Goal: Task Accomplishment & Management: Manage account settings

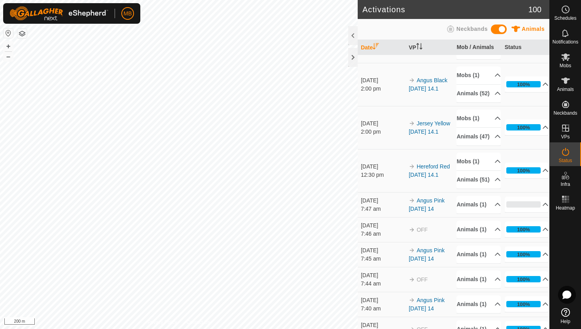
scroll to position [38, 0]
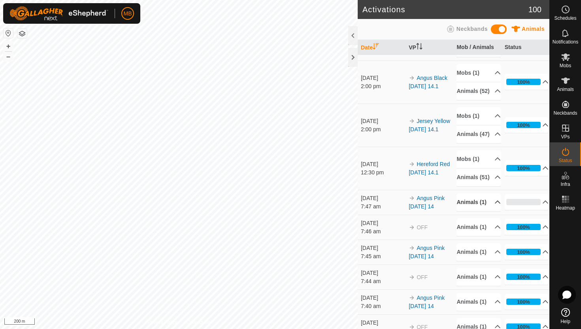
click at [493, 211] on p-accordion-header "Animals (1)" at bounding box center [479, 202] width 44 height 18
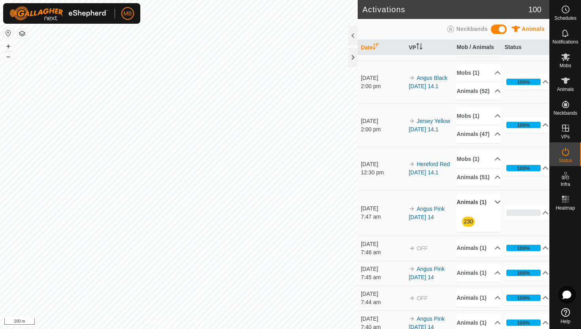
click at [493, 211] on p-accordion-header "Animals (1)" at bounding box center [479, 202] width 44 height 18
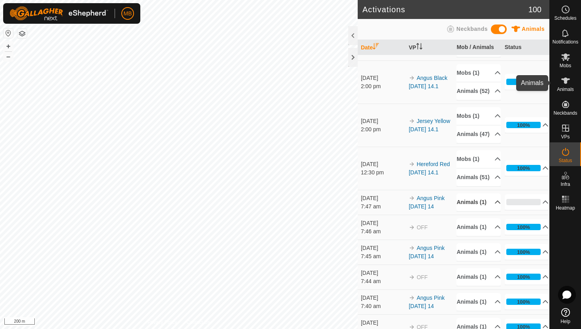
click at [563, 78] on icon at bounding box center [565, 80] width 9 height 6
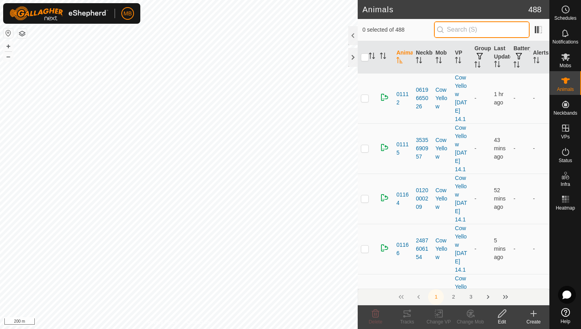
click at [500, 32] on input "text" at bounding box center [482, 29] width 96 height 17
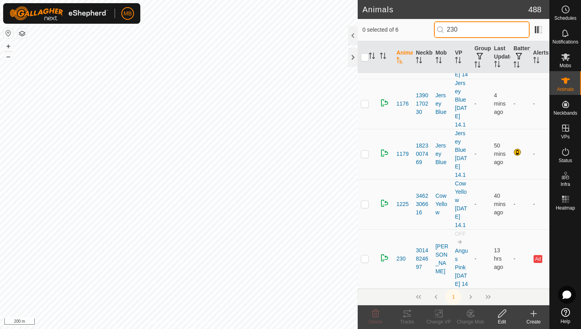
scroll to position [111, 0]
type input "230"
click at [365, 255] on p-checkbox at bounding box center [365, 258] width 8 height 6
checkbox input "true"
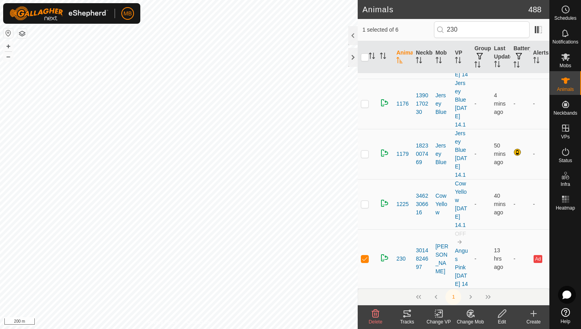
click at [503, 312] on icon at bounding box center [502, 313] width 10 height 9
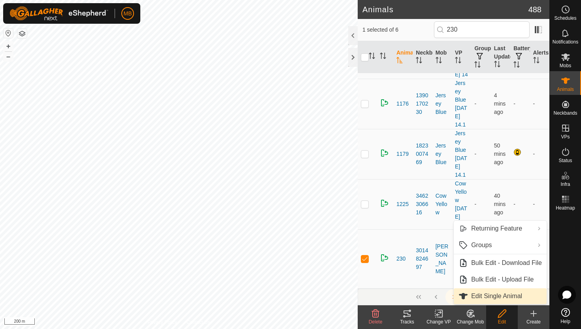
click at [506, 297] on link "Edit Single Animal" at bounding box center [500, 296] width 93 height 16
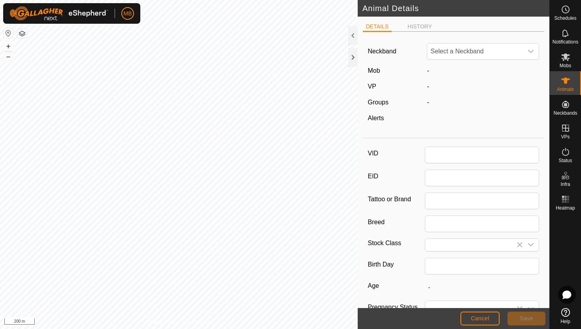
type input "230"
type input "447"
type input "18 Mar, 2025"
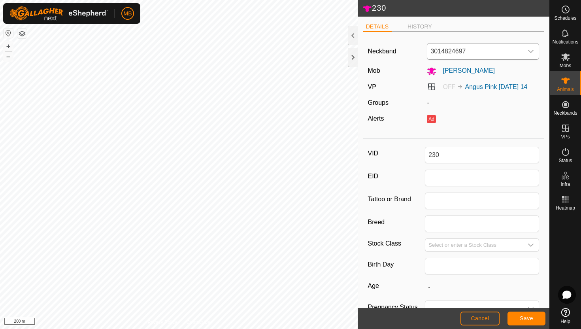
click at [535, 52] on div "dropdown trigger" at bounding box center [531, 51] width 16 height 16
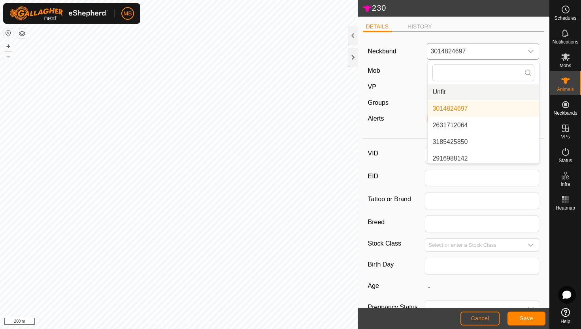
click at [478, 92] on li "Unfit" at bounding box center [483, 92] width 111 height 16
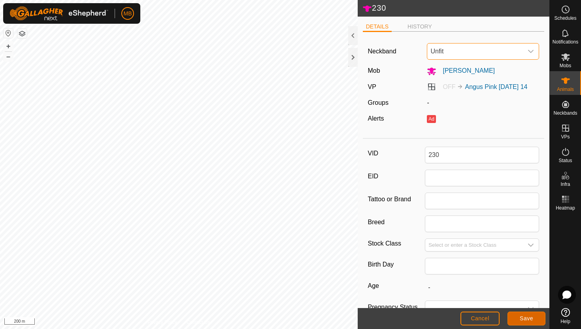
click at [539, 321] on button "Save" at bounding box center [527, 319] width 38 height 14
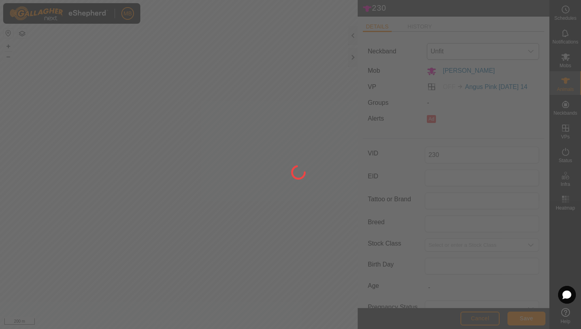
type input "-"
type input "447 kg"
type input "-"
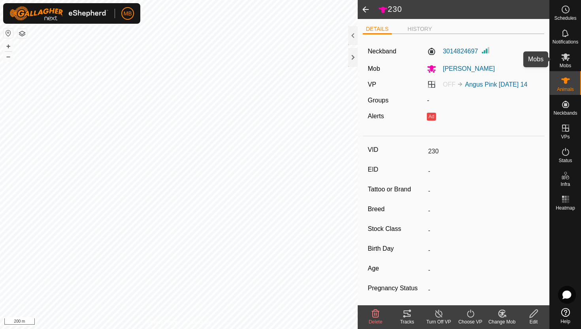
click at [563, 57] on icon at bounding box center [565, 56] width 9 height 9
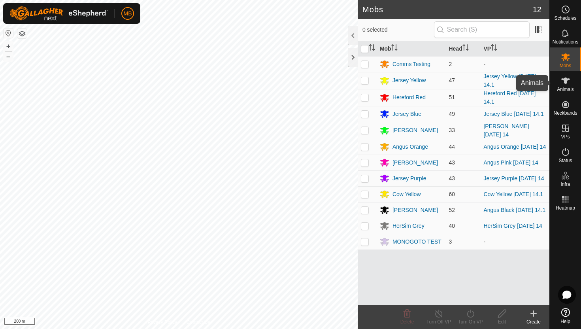
click at [565, 80] on icon at bounding box center [565, 80] width 9 height 6
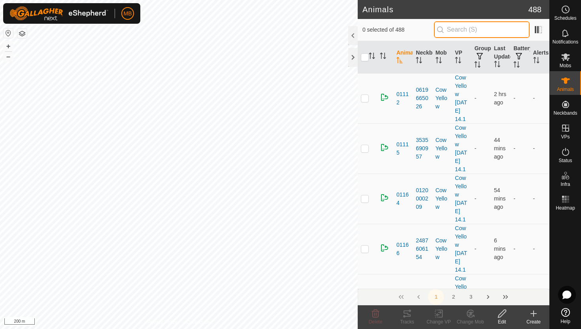
click at [501, 28] on input "text" at bounding box center [482, 29] width 96 height 17
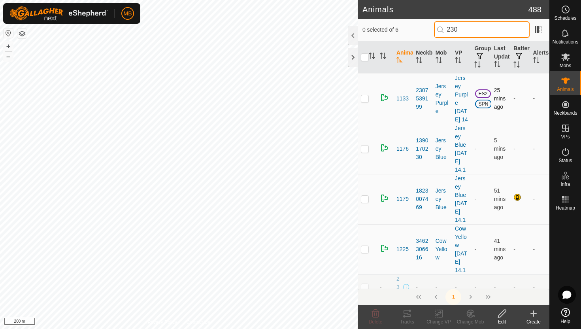
scroll to position [69, 0]
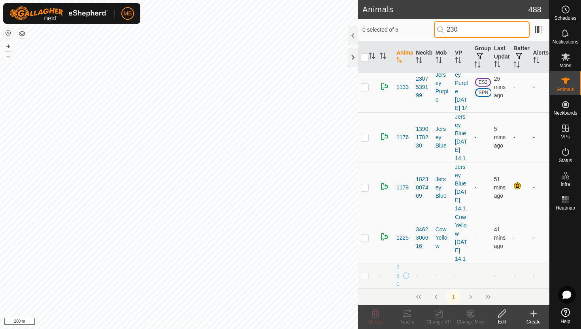
type input "230"
click at [366, 275] on p-checkbox at bounding box center [365, 275] width 8 height 6
checkbox input "true"
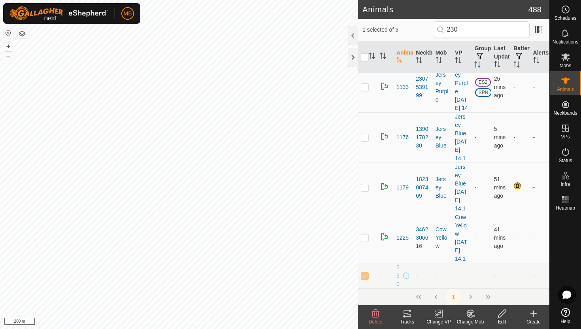
click at [503, 314] on icon at bounding box center [502, 314] width 8 height 8
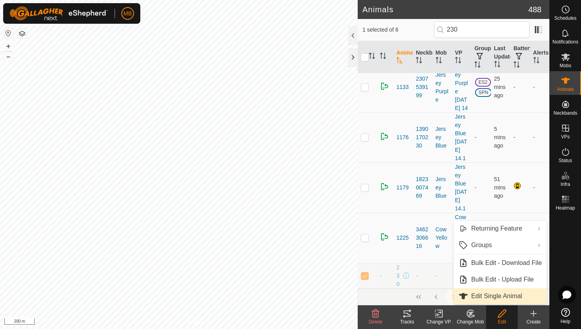
click at [501, 296] on link "Edit Single Animal" at bounding box center [500, 296] width 93 height 16
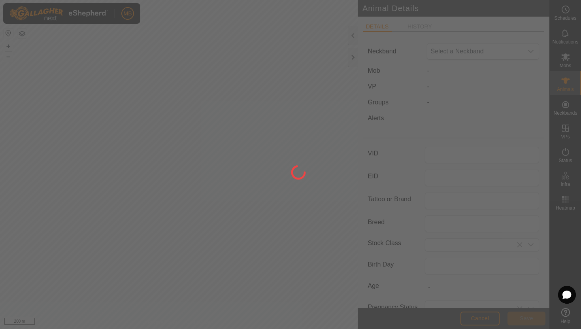
type input "230"
type input "447"
type input "18 Mar, 2025"
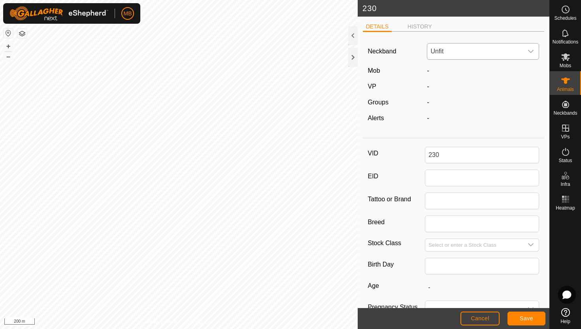
click at [529, 51] on icon "dropdown trigger" at bounding box center [532, 51] width 6 height 3
type input "301"
click at [476, 92] on li "3014824697" at bounding box center [483, 92] width 111 height 16
click at [527, 319] on span "Save" at bounding box center [526, 318] width 13 height 6
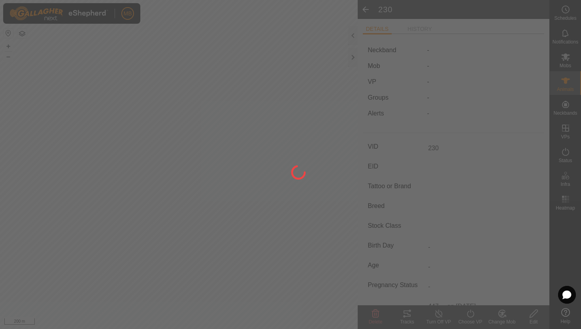
type input "-"
type input "447 kg"
type input "-"
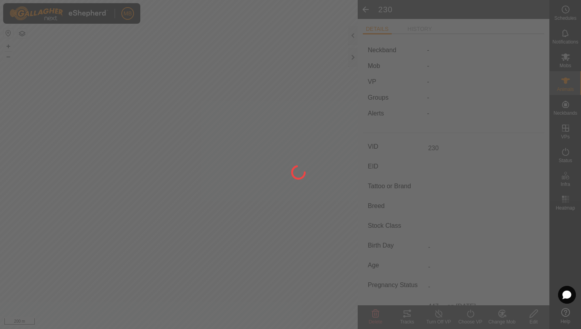
type input "-"
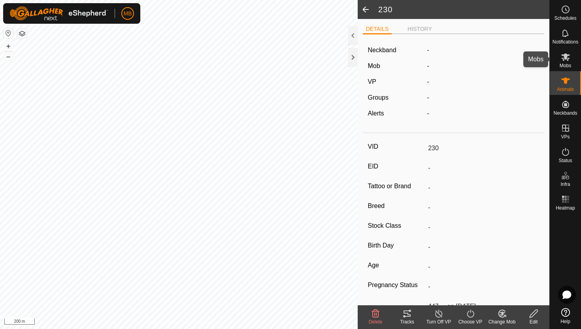
click at [572, 57] on div "Mobs" at bounding box center [565, 59] width 31 height 24
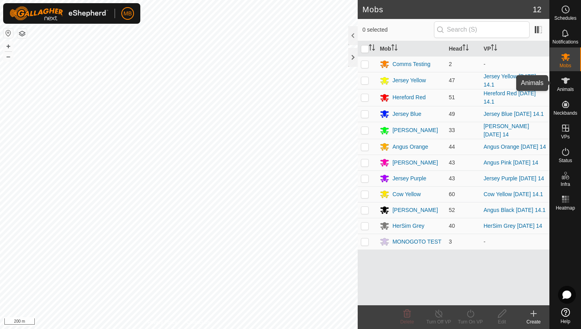
click at [567, 81] on icon at bounding box center [565, 80] width 9 height 9
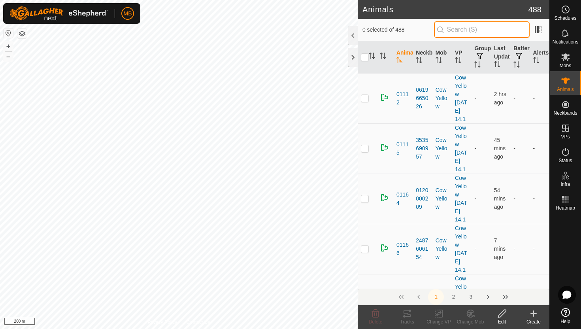
click at [474, 32] on input "text" at bounding box center [482, 29] width 96 height 17
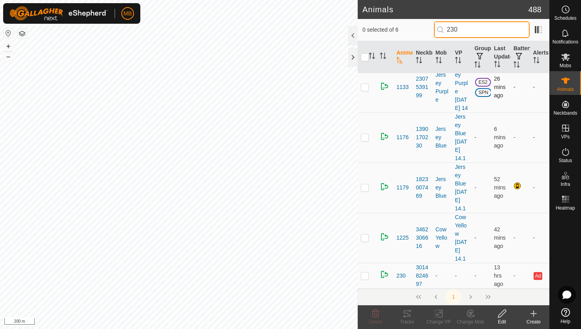
scroll to position [69, 0]
type input "230"
click at [367, 276] on p-checkbox at bounding box center [365, 275] width 8 height 6
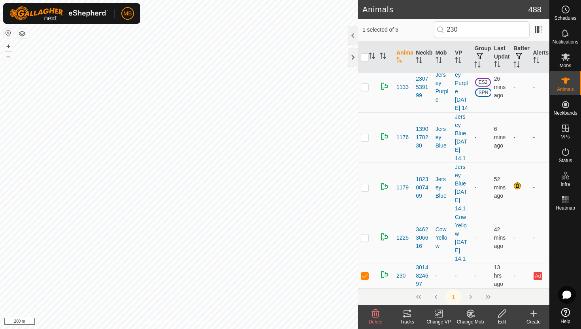
click at [471, 312] on icon at bounding box center [471, 314] width 6 height 4
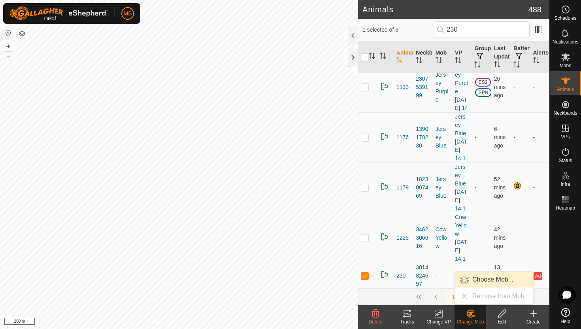
click at [482, 281] on link "Choose Mob..." at bounding box center [494, 280] width 78 height 16
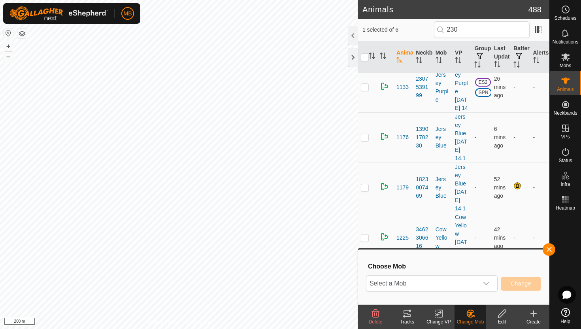
click at [482, 281] on div "dropdown trigger" at bounding box center [486, 284] width 16 height 16
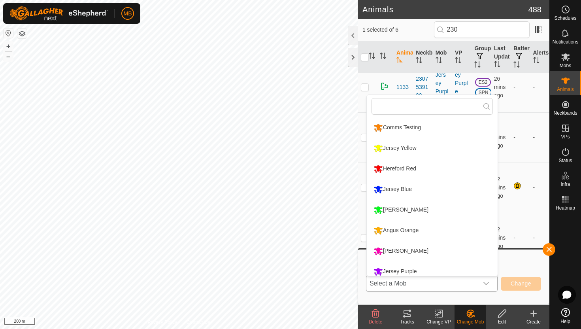
scroll to position [6, 0]
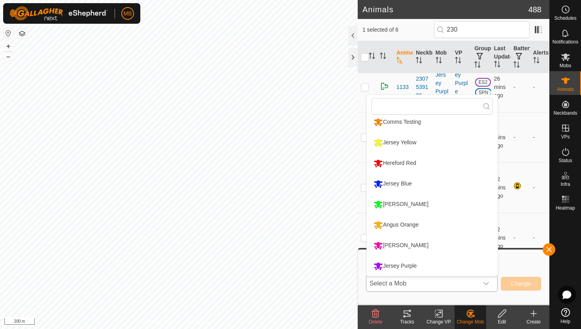
click at [412, 244] on li "Angus Pink" at bounding box center [432, 246] width 131 height 20
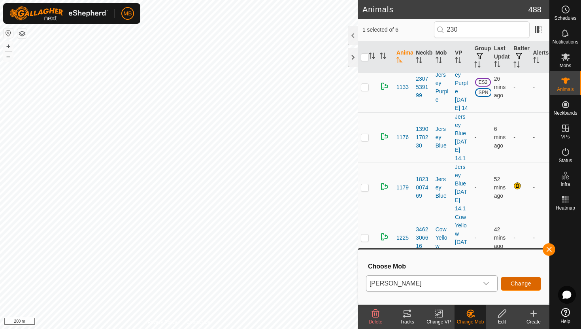
click at [531, 281] on span "Change" at bounding box center [521, 283] width 21 height 6
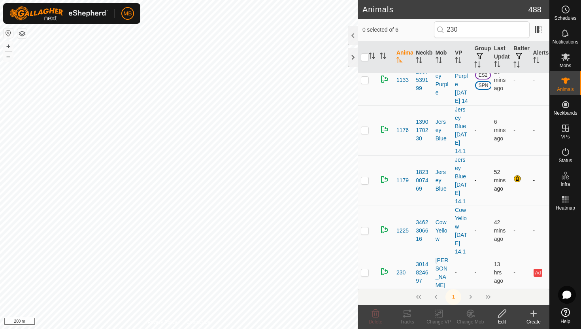
scroll to position [69, 0]
click at [364, 275] on p-checkbox at bounding box center [365, 271] width 8 height 6
checkbox input "true"
click at [471, 313] on icon at bounding box center [471, 314] width 6 height 4
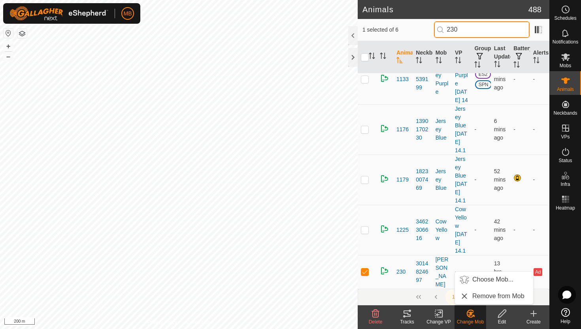
click at [508, 32] on input "230" at bounding box center [482, 29] width 96 height 17
type input "2"
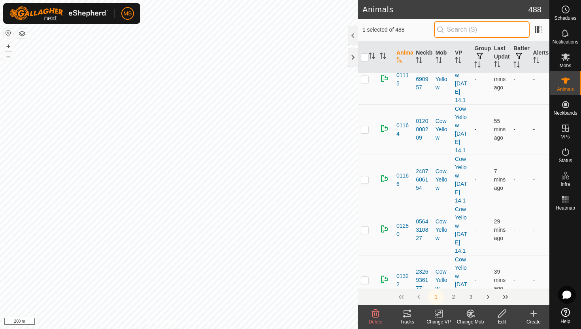
scroll to position [0, 0]
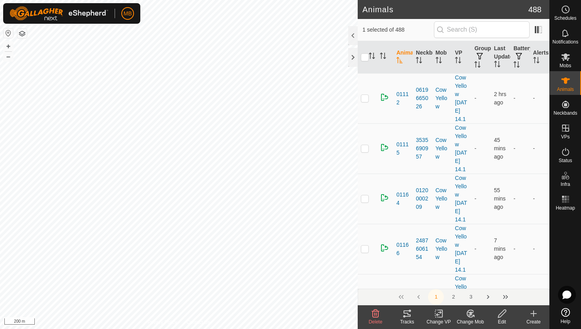
click at [472, 315] on icon at bounding box center [473, 316] width 2 height 2
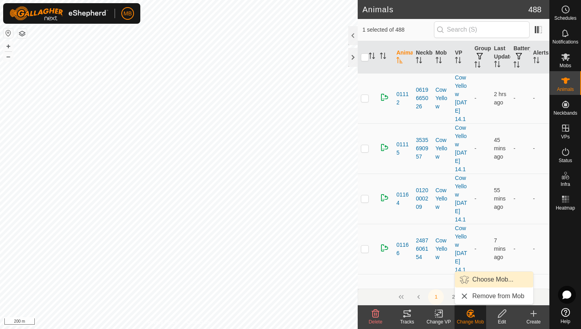
click at [490, 278] on link "Choose Mob..." at bounding box center [494, 280] width 78 height 16
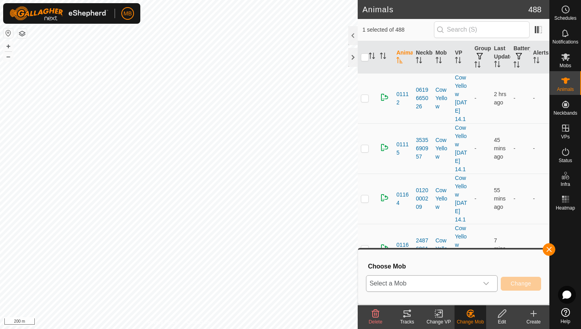
click at [486, 282] on icon "dropdown trigger" at bounding box center [486, 283] width 6 height 6
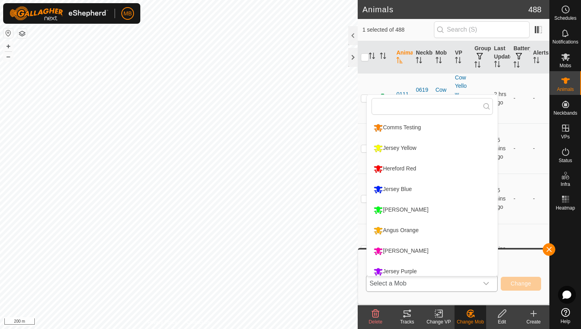
scroll to position [6, 0]
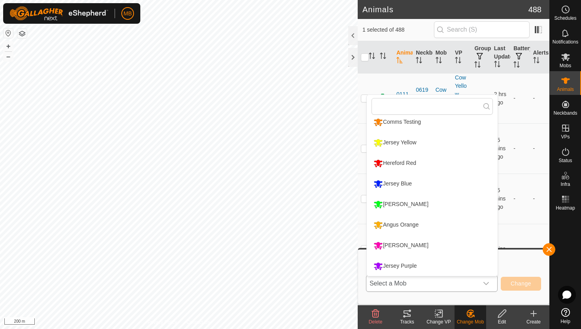
click at [404, 247] on li "Angus Pink" at bounding box center [432, 246] width 131 height 20
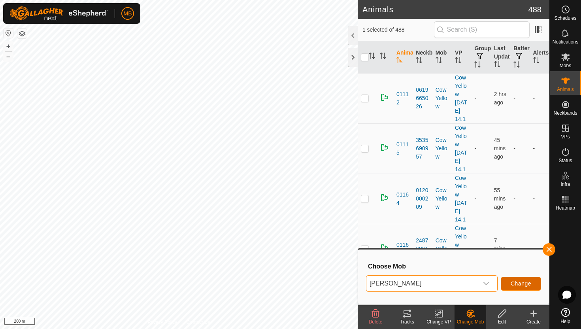
click at [528, 281] on span "Change" at bounding box center [521, 283] width 21 height 6
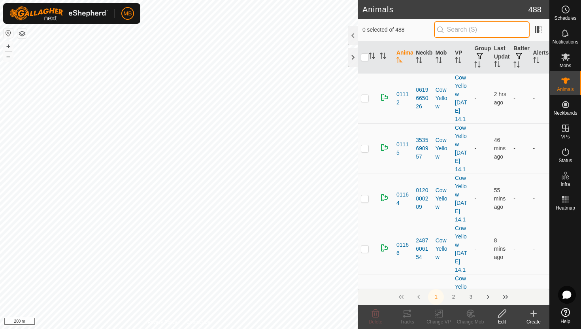
click at [472, 30] on input "text" at bounding box center [482, 29] width 96 height 17
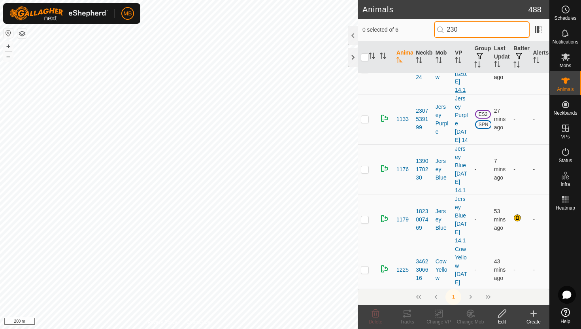
scroll to position [69, 0]
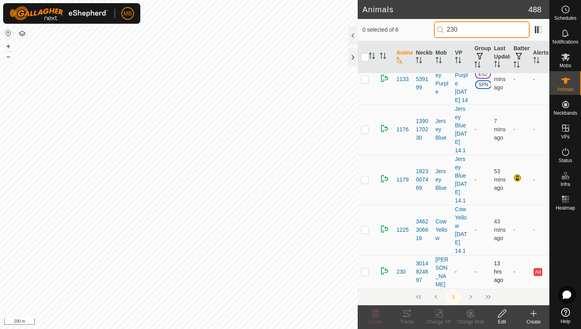
type input "230"
click at [366, 275] on p-checkbox at bounding box center [365, 271] width 8 height 6
checkbox input "true"
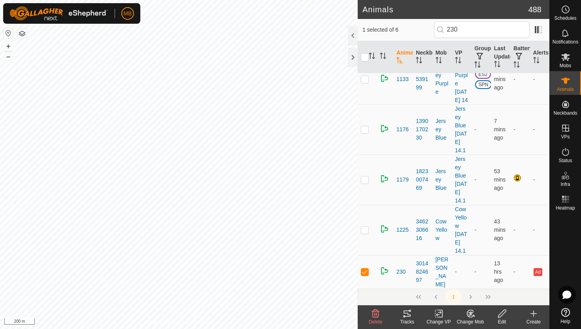
scroll to position [0, 0]
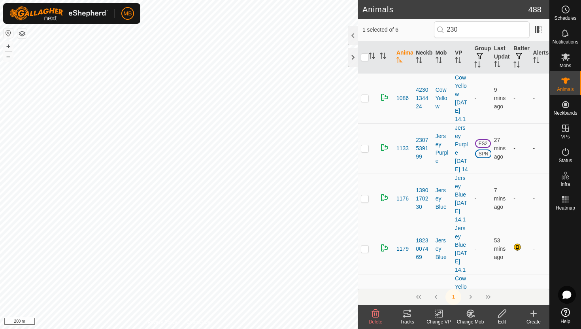
click at [439, 313] on icon at bounding box center [439, 313] width 10 height 9
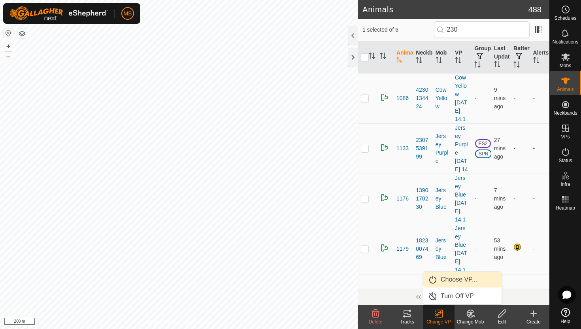
click at [466, 280] on link "Choose VP..." at bounding box center [462, 280] width 78 height 16
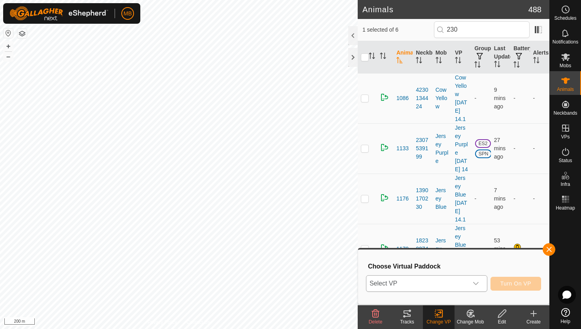
click at [475, 282] on icon "dropdown trigger" at bounding box center [476, 283] width 6 height 6
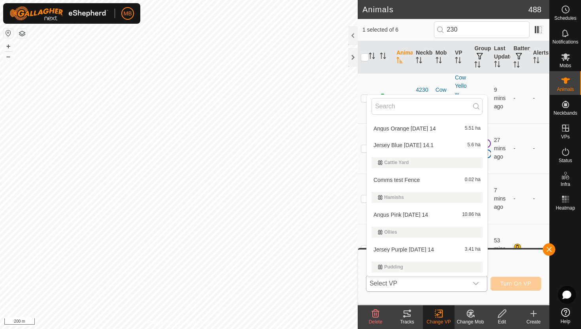
scroll to position [14, 0]
click at [428, 217] on li "Angus Pink Thursday 14 10.86 ha" at bounding box center [427, 216] width 121 height 16
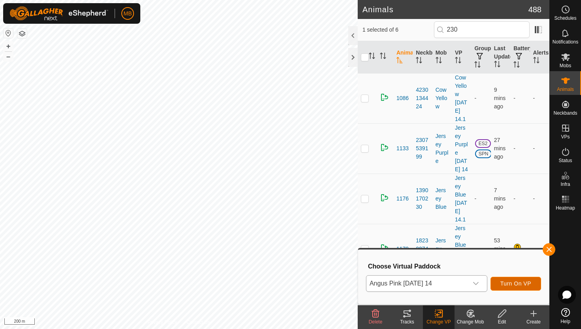
click at [515, 282] on span "Turn On VP" at bounding box center [516, 283] width 31 height 6
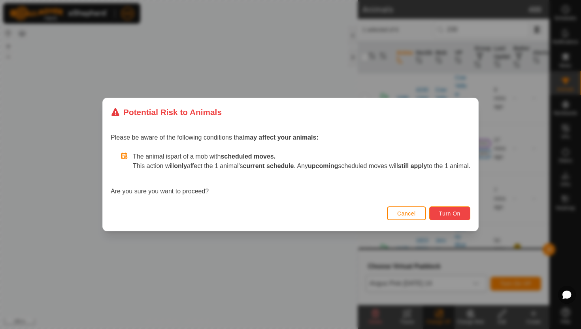
click at [457, 209] on button "Turn On" at bounding box center [449, 213] width 41 height 14
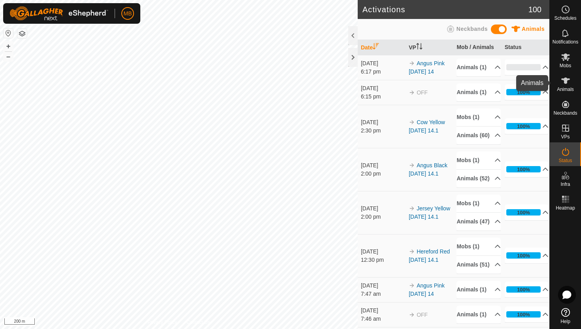
click at [565, 83] on icon at bounding box center [565, 80] width 9 height 6
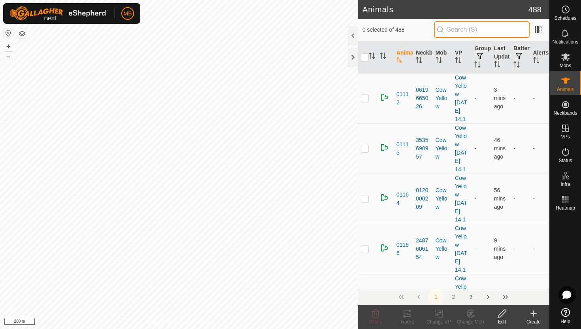
click at [478, 32] on input "text" at bounding box center [482, 29] width 96 height 17
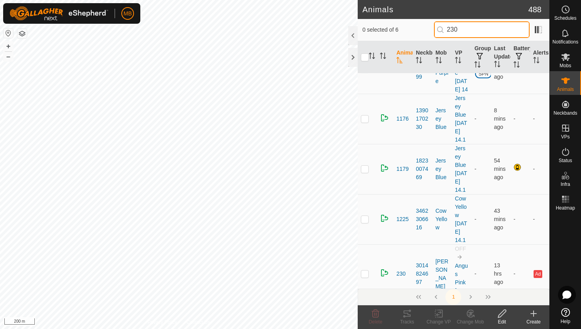
scroll to position [95, 0]
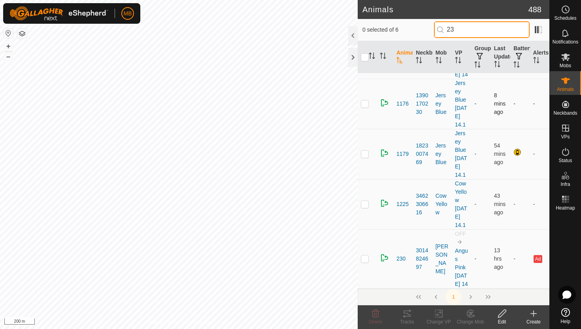
type input "2"
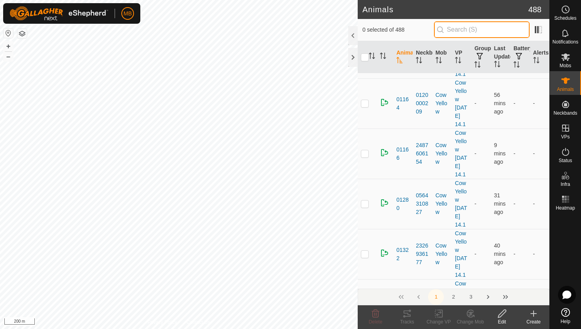
scroll to position [0, 0]
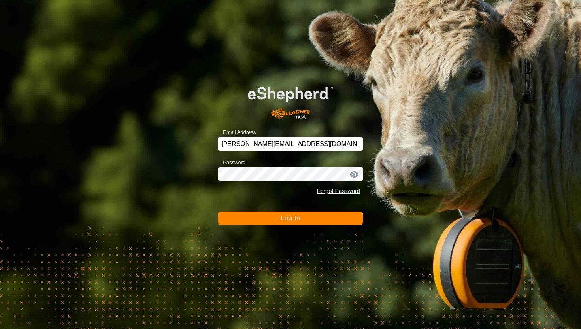
click at [331, 222] on button "Log In" at bounding box center [290, 218] width 145 height 13
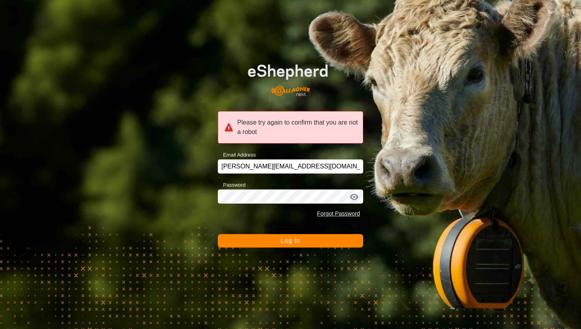
click at [321, 239] on button "Log In" at bounding box center [290, 240] width 145 height 13
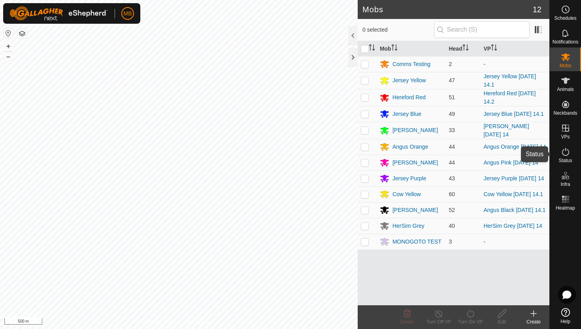
click at [565, 153] on icon at bounding box center [565, 151] width 9 height 9
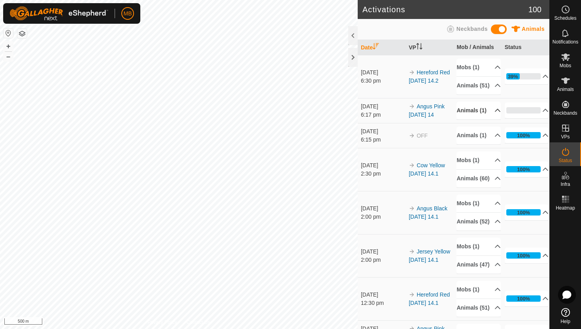
click at [492, 119] on p-accordion-header "Animals (1)" at bounding box center [479, 111] width 44 height 18
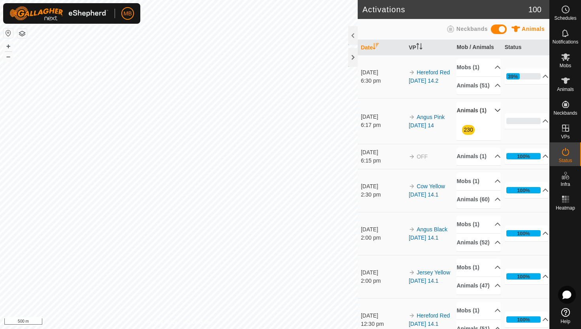
click at [492, 119] on p-accordion-header "Animals (1)" at bounding box center [479, 111] width 44 height 18
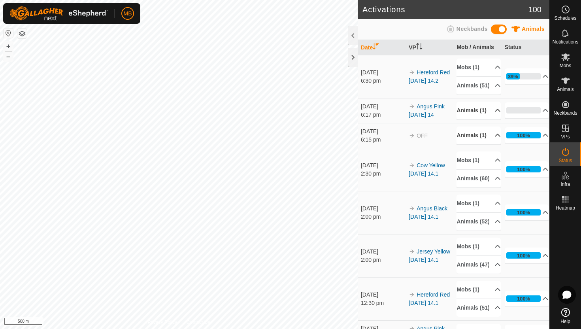
click at [493, 144] on p-accordion-header "Animals (1)" at bounding box center [479, 136] width 44 height 18
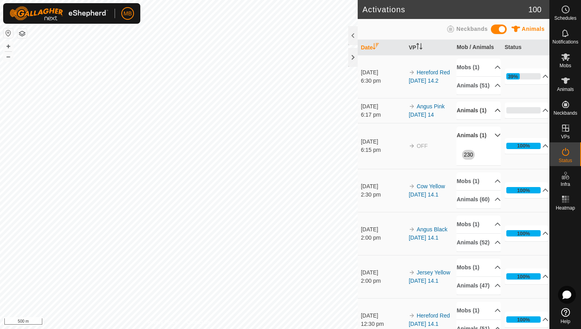
click at [493, 144] on p-accordion-header "Animals (1)" at bounding box center [479, 136] width 44 height 18
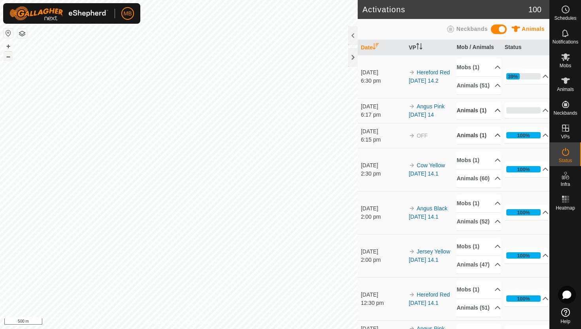
click at [8, 58] on button "–" at bounding box center [8, 56] width 9 height 9
click at [8, 45] on button "+" at bounding box center [8, 46] width 9 height 9
click at [7, 48] on button "+" at bounding box center [8, 46] width 9 height 9
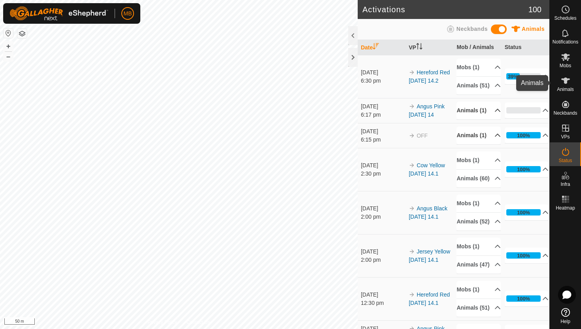
click at [565, 82] on icon at bounding box center [565, 80] width 9 height 6
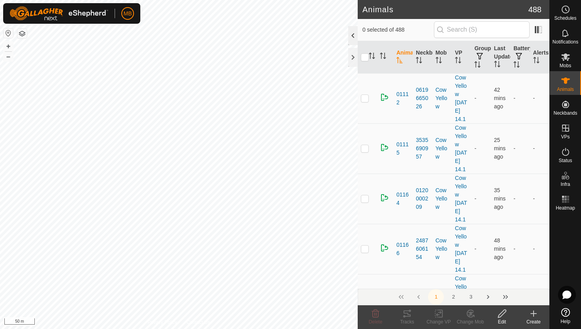
click at [351, 35] on div at bounding box center [352, 35] width 9 height 19
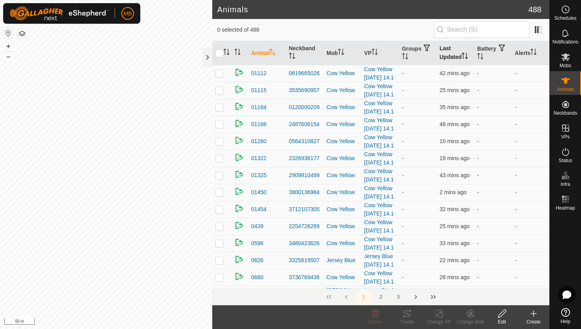
click at [467, 54] on icon "Activate to sort" at bounding box center [465, 56] width 6 height 6
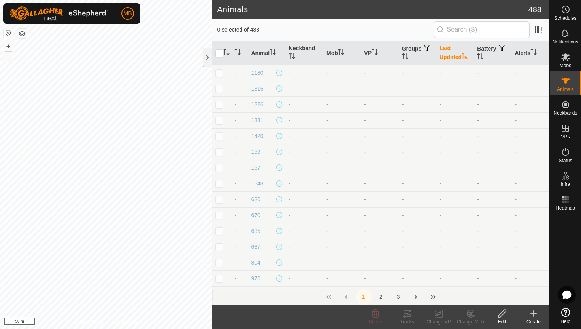
click at [467, 54] on icon "Activate to sort" at bounding box center [465, 56] width 6 height 6
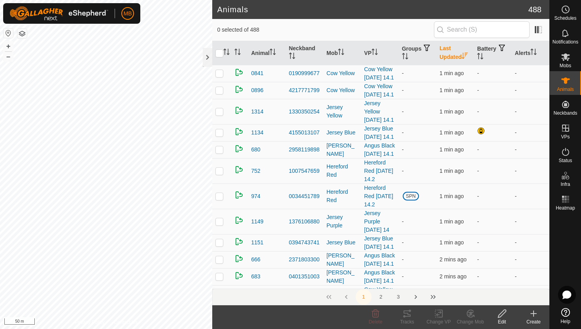
click at [467, 54] on icon "Activate to sort" at bounding box center [465, 56] width 6 height 6
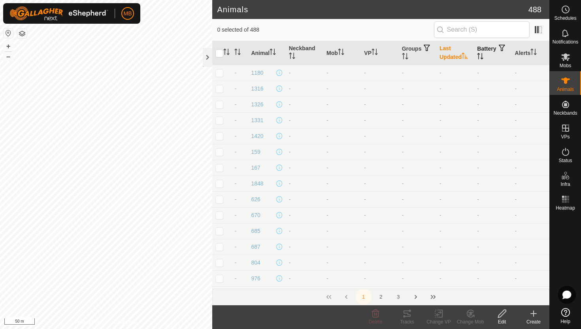
click at [484, 56] on icon "Activate to sort" at bounding box center [480, 56] width 6 height 6
click at [484, 56] on icon "Activate to sort" at bounding box center [481, 56] width 6 height 6
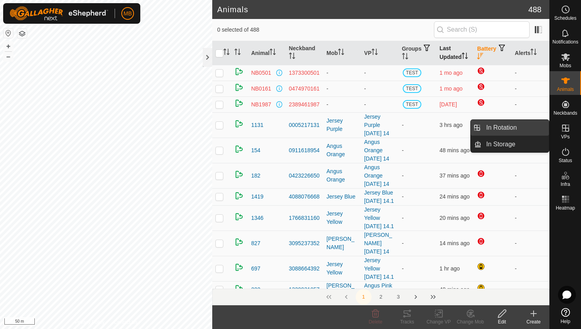
click at [527, 127] on link "In Rotation" at bounding box center [516, 128] width 68 height 16
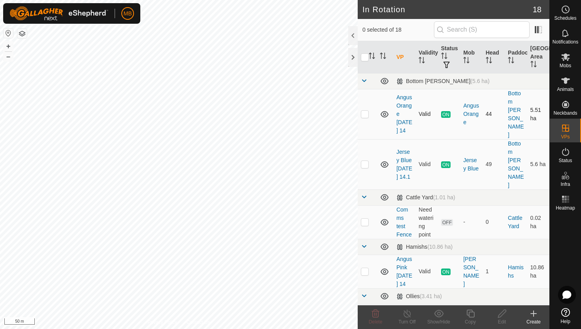
click at [366, 114] on p-checkbox at bounding box center [365, 114] width 8 height 6
checkbox input "true"
click at [471, 312] on icon at bounding box center [471, 314] width 8 height 8
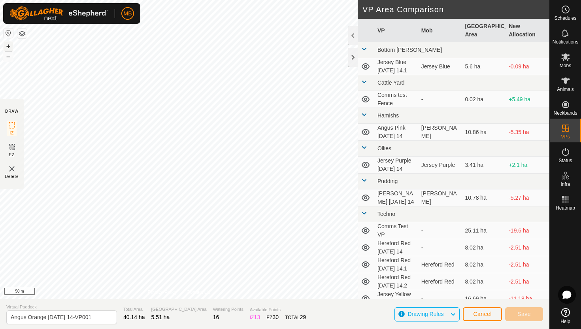
click at [9, 47] on button "+" at bounding box center [8, 46] width 9 height 9
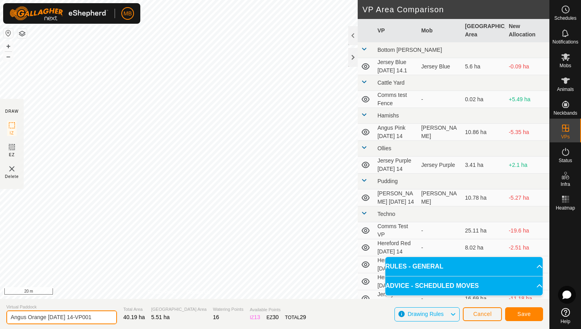
click at [97, 317] on input "Angus Orange Thursday 14-VP001" at bounding box center [61, 317] width 111 height 14
type input "Angus Orange Friday 15"
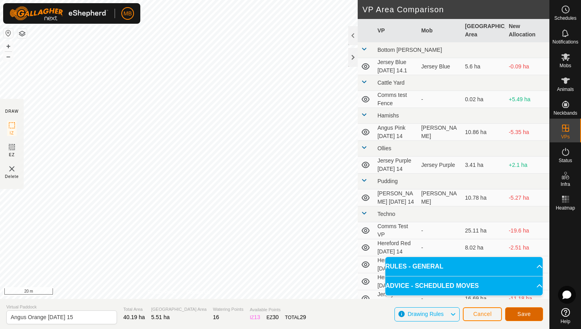
click at [525, 313] on span "Save" at bounding box center [524, 314] width 13 height 6
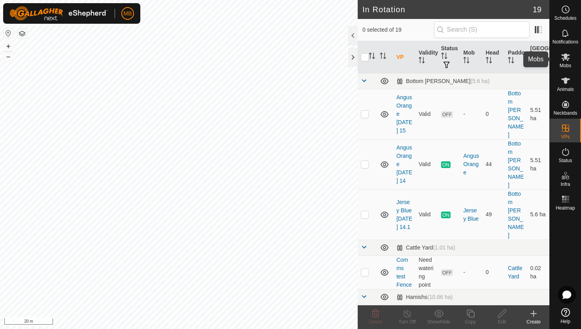
click at [567, 60] on icon at bounding box center [565, 57] width 9 height 8
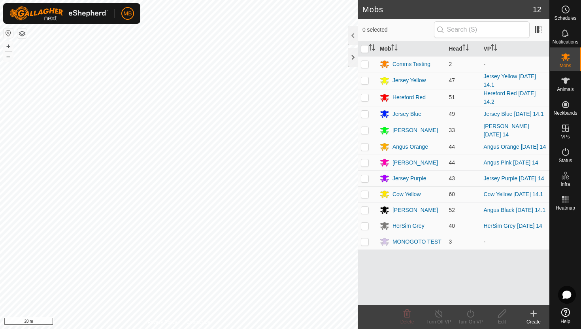
click at [365, 149] on p-checkbox at bounding box center [365, 147] width 8 height 6
checkbox input "true"
click at [471, 314] on icon at bounding box center [471, 313] width 10 height 9
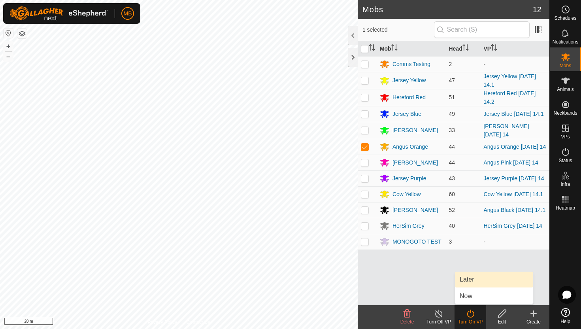
click at [478, 279] on link "Later" at bounding box center [494, 280] width 78 height 16
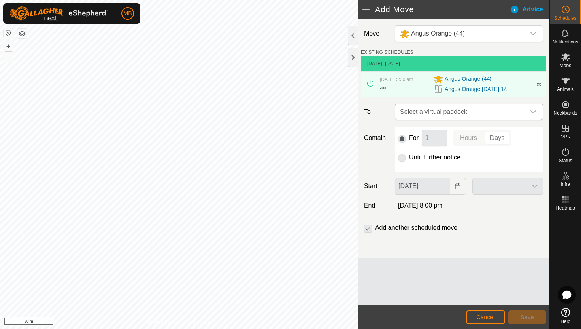
click at [532, 112] on icon "dropdown trigger" at bounding box center [534, 111] width 6 height 3
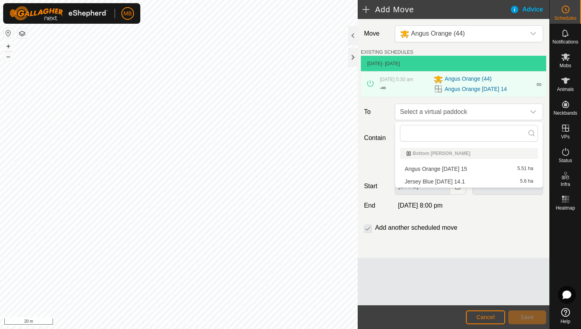
click at [468, 168] on li "Angus Orange Friday 15 5.51 ha" at bounding box center [469, 169] width 138 height 12
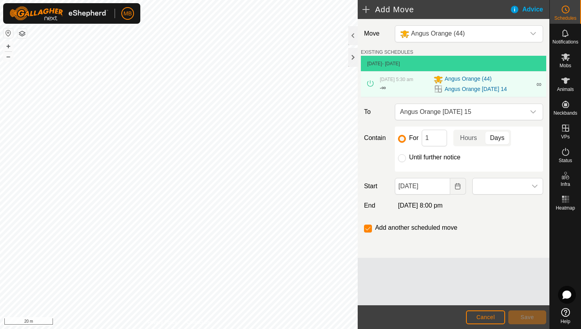
click at [440, 158] on label "Until further notice" at bounding box center [434, 157] width 51 height 6
click at [406, 158] on input "Until further notice" at bounding box center [402, 158] width 8 height 8
radio input "true"
checkbox input "false"
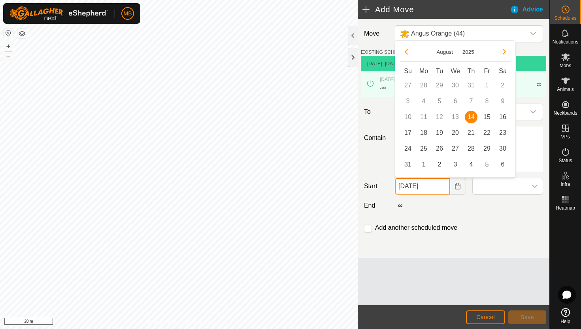
click at [442, 191] on input "14 Aug, 2025" at bounding box center [422, 186] width 55 height 17
click at [485, 119] on span "15" at bounding box center [487, 117] width 13 height 13
type input "15 Aug, 2025"
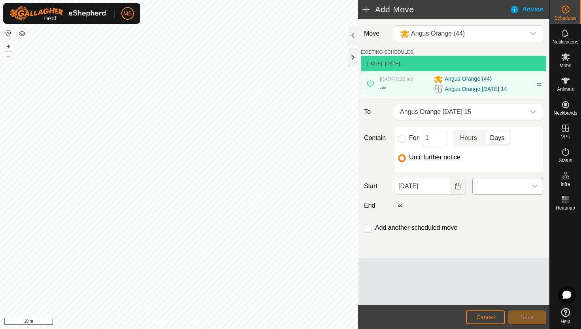
click at [514, 186] on span at bounding box center [500, 186] width 54 height 16
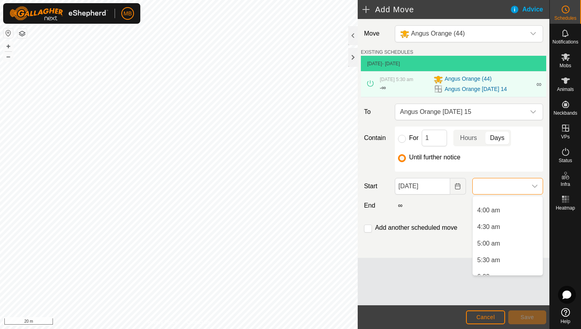
scroll to position [134, 0]
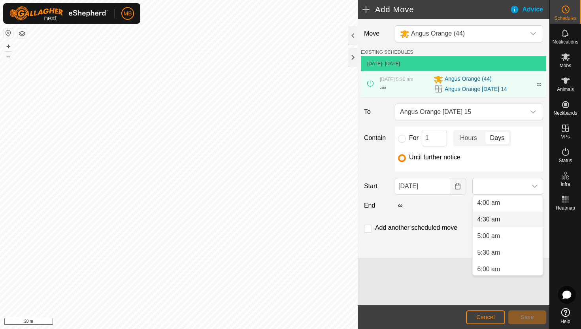
click at [514, 223] on li "4:30 am" at bounding box center [508, 220] width 70 height 16
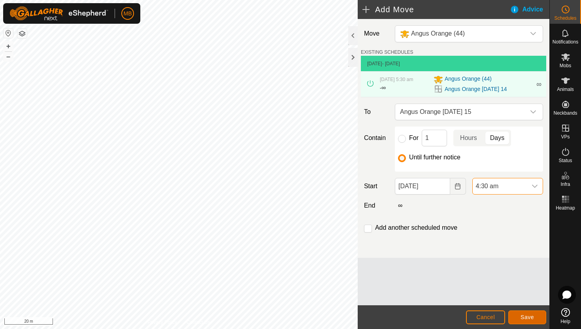
click at [528, 315] on span "Save" at bounding box center [527, 317] width 13 height 6
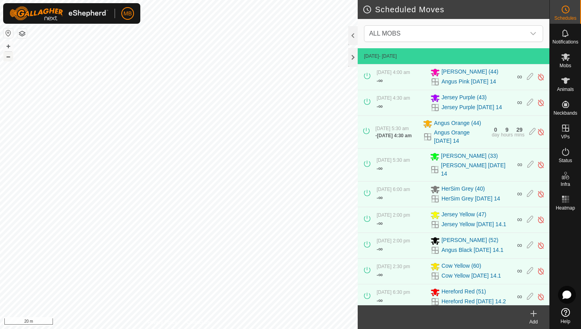
click at [5, 57] on button "–" at bounding box center [8, 56] width 9 height 9
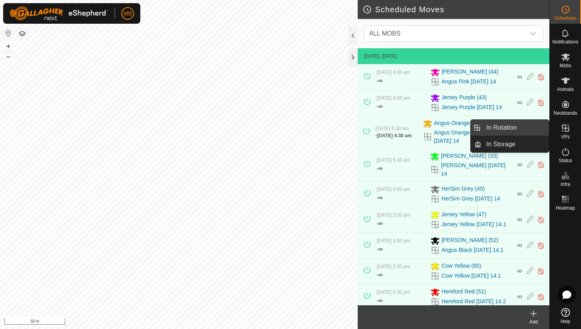
click at [519, 129] on link "In Rotation" at bounding box center [516, 128] width 68 height 16
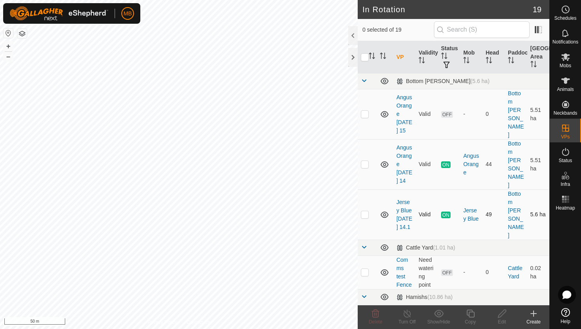
click at [366, 211] on p-checkbox at bounding box center [365, 214] width 8 height 6
checkbox input "true"
click at [471, 312] on icon at bounding box center [471, 314] width 8 height 8
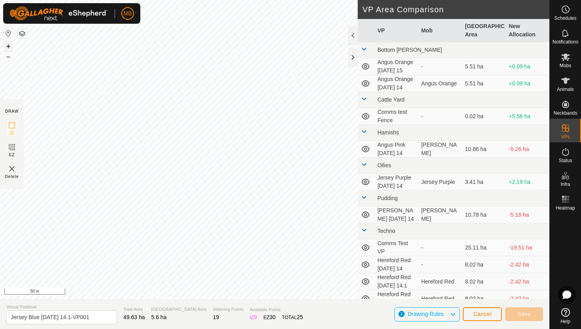
click at [8, 43] on button "+" at bounding box center [8, 46] width 9 height 9
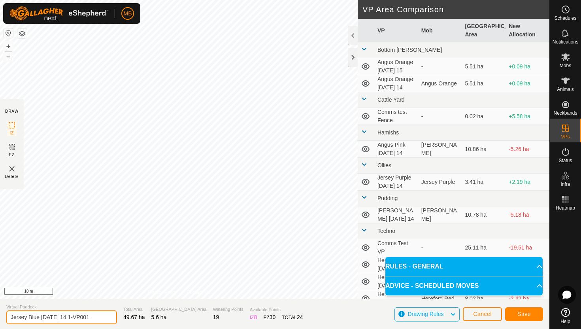
click at [98, 317] on input "Jersey Blue Thursday 14.1-VP001" at bounding box center [61, 317] width 111 height 14
type input "Jersey Blue Friday 15"
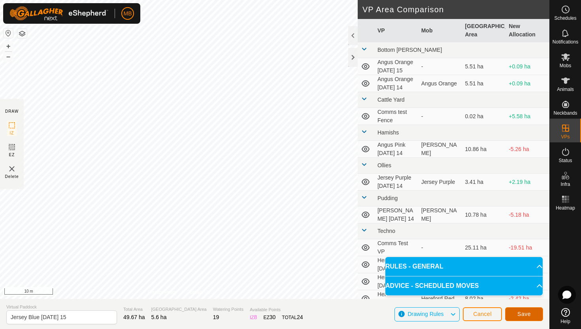
click at [522, 311] on span "Save" at bounding box center [524, 314] width 13 height 6
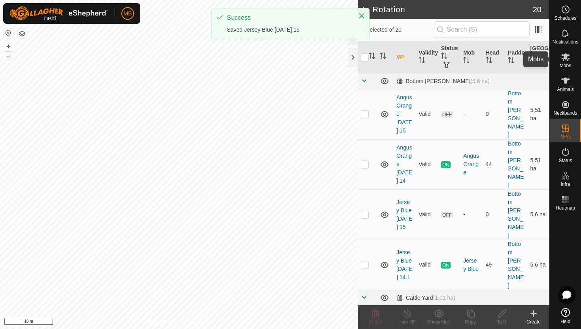
click at [568, 57] on icon at bounding box center [565, 57] width 9 height 8
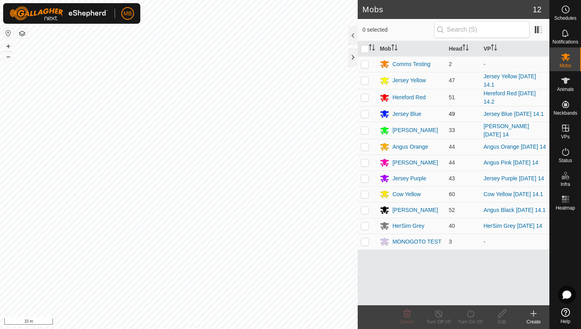
click at [366, 115] on p-checkbox at bounding box center [365, 114] width 8 height 6
checkbox input "true"
click at [468, 312] on icon at bounding box center [470, 314] width 7 height 8
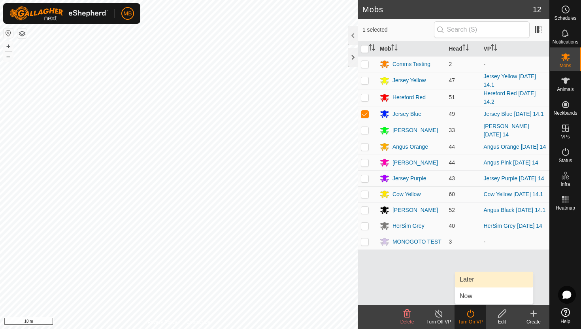
click at [475, 280] on link "Later" at bounding box center [494, 280] width 78 height 16
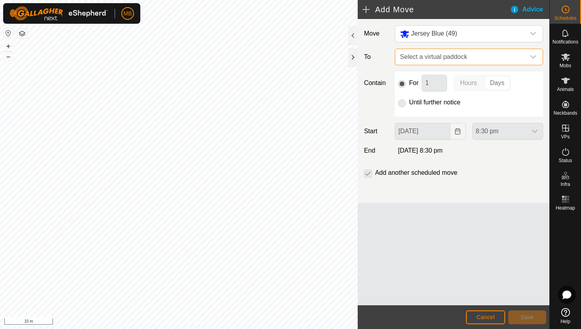
click at [519, 59] on span "Select a virtual paddock" at bounding box center [461, 57] width 128 height 16
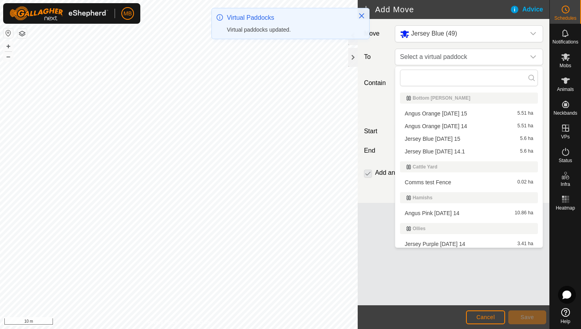
click at [453, 140] on li "Jersey Blue Friday 15 5.6 ha" at bounding box center [469, 139] width 138 height 12
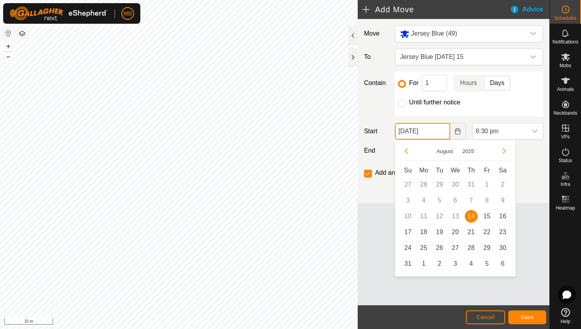
click at [443, 134] on input "14 Aug, 2025" at bounding box center [422, 131] width 55 height 17
click at [487, 217] on span "15" at bounding box center [487, 216] width 13 height 13
type input "15 Aug, 2025"
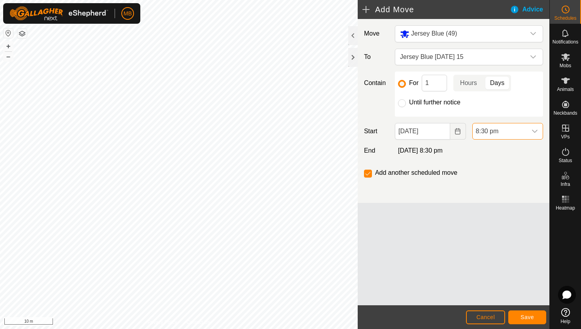
click at [524, 131] on span "8:30 pm" at bounding box center [500, 131] width 54 height 16
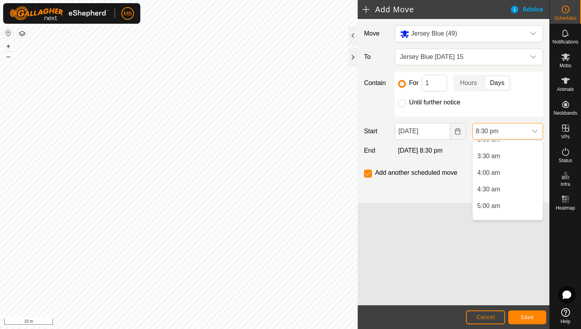
scroll to position [108, 0]
click at [510, 190] on li "4:30 am" at bounding box center [508, 190] width 70 height 16
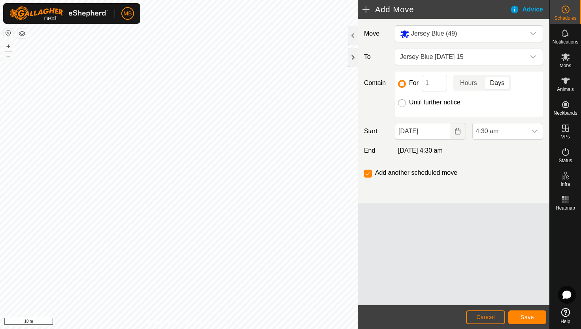
click at [403, 101] on input "Until further notice" at bounding box center [402, 103] width 8 height 8
radio input "true"
checkbox input "false"
click at [521, 316] on span "Save" at bounding box center [527, 317] width 13 height 6
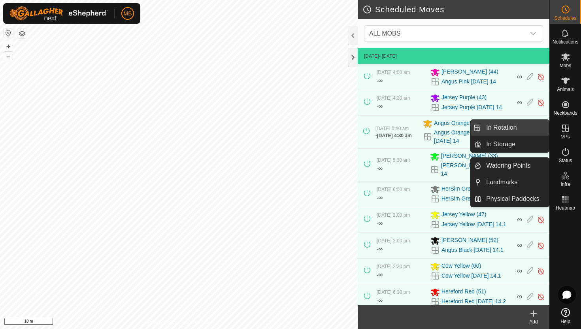
click at [523, 129] on link "In Rotation" at bounding box center [516, 128] width 68 height 16
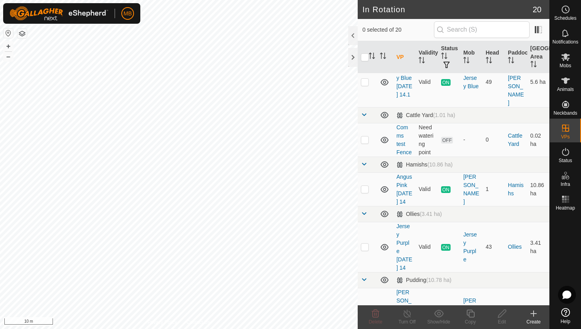
scroll to position [191, 0]
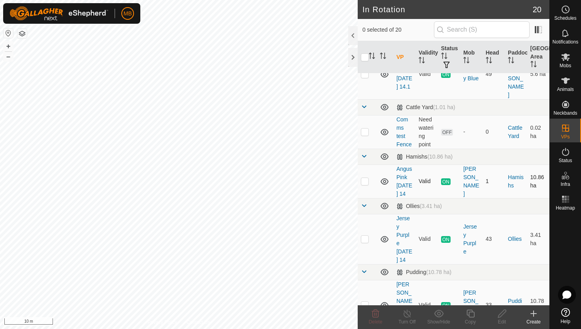
click at [365, 178] on p-checkbox at bounding box center [365, 181] width 8 height 6
checkbox input "false"
click at [565, 57] on icon at bounding box center [565, 57] width 9 height 8
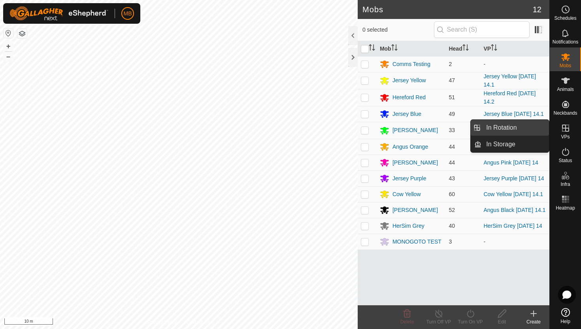
click at [525, 126] on link "In Rotation" at bounding box center [516, 128] width 68 height 16
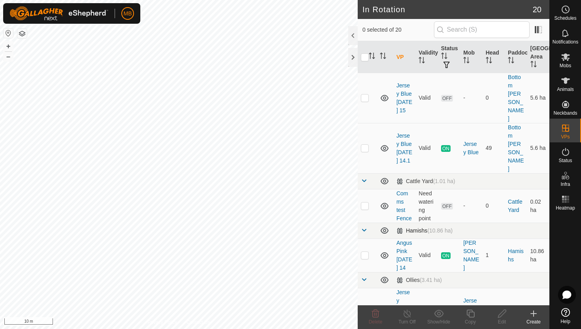
scroll to position [117, 0]
click at [365, 251] on p-checkbox at bounding box center [365, 254] width 8 height 6
checkbox input "true"
click at [472, 314] on icon at bounding box center [471, 313] width 10 height 9
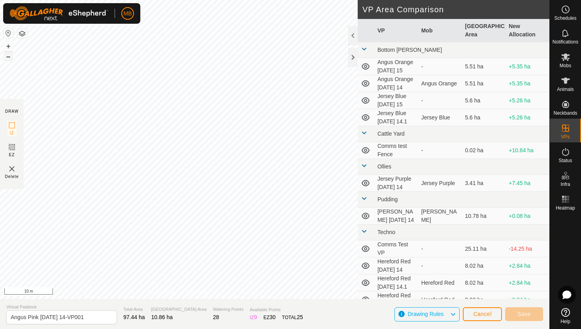
click at [10, 56] on button "–" at bounding box center [8, 56] width 9 height 9
click at [8, 59] on button "–" at bounding box center [8, 56] width 9 height 9
click at [9, 45] on button "+" at bounding box center [8, 46] width 9 height 9
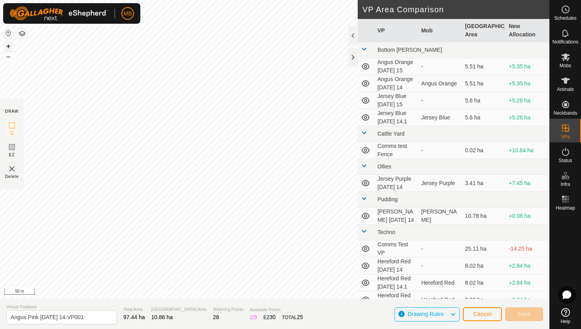
click at [9, 45] on button "+" at bounding box center [8, 46] width 9 height 9
click at [8, 45] on button "+" at bounding box center [8, 46] width 9 height 9
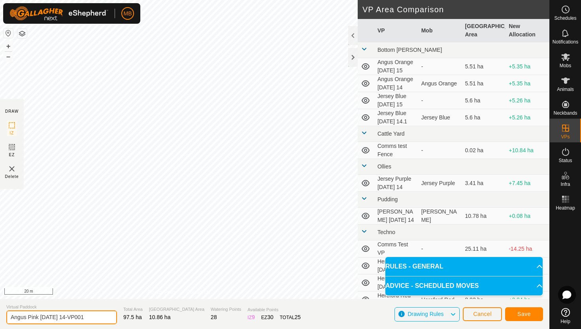
click at [94, 318] on input "Angus Pink Thursday 14-VP001" at bounding box center [61, 317] width 111 height 14
type input "Angus Pink Friday 15"
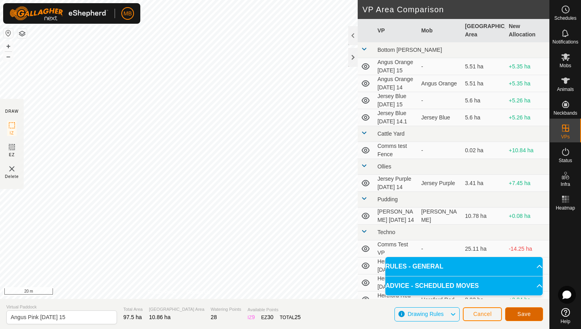
click at [532, 317] on button "Save" at bounding box center [524, 314] width 38 height 14
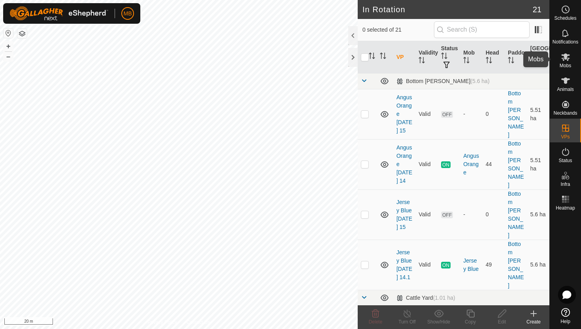
click at [565, 60] on icon at bounding box center [565, 56] width 9 height 9
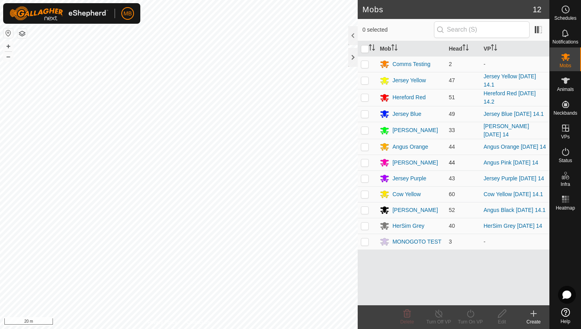
click at [365, 165] on p-checkbox at bounding box center [365, 162] width 8 height 6
checkbox input "true"
click at [468, 314] on icon at bounding box center [471, 313] width 10 height 9
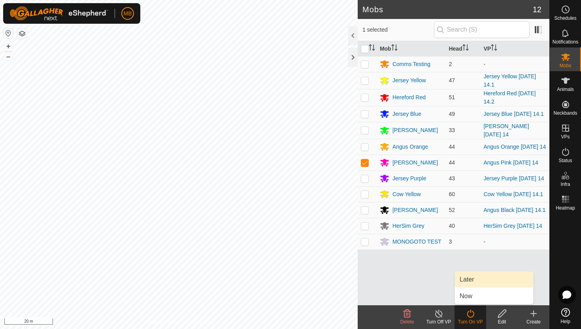
click at [474, 282] on link "Later" at bounding box center [494, 280] width 78 height 16
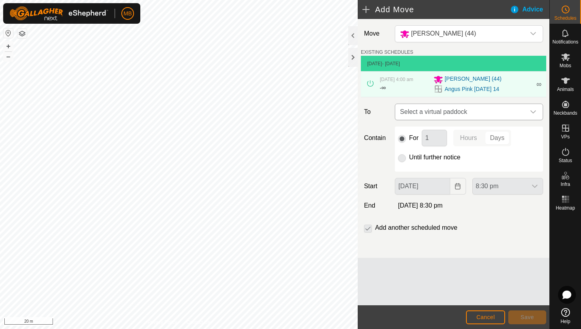
click at [530, 111] on icon "dropdown trigger" at bounding box center [533, 112] width 6 height 6
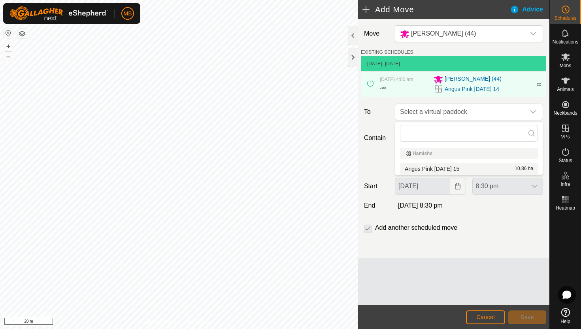
click at [474, 168] on li "Angus Pink Friday 15 10.86 ha" at bounding box center [469, 169] width 138 height 12
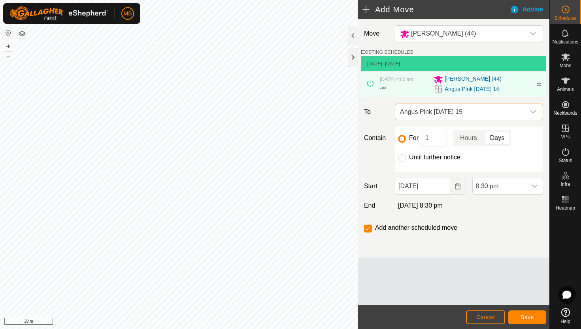
click at [449, 158] on label "Until further notice" at bounding box center [434, 157] width 51 height 6
click at [406, 158] on input "Until further notice" at bounding box center [402, 158] width 8 height 8
radio input "true"
checkbox input "false"
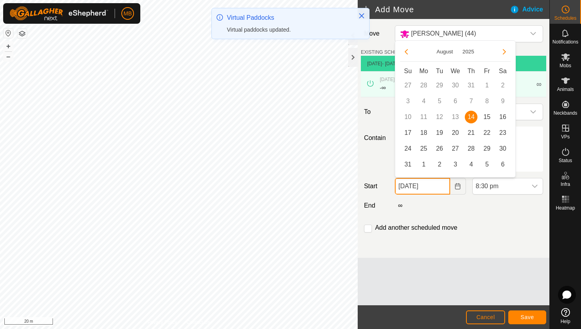
click at [442, 189] on input "14 Aug, 2025" at bounding box center [422, 186] width 55 height 17
click at [487, 117] on span "15" at bounding box center [487, 117] width 13 height 13
type input "15 Aug, 2025"
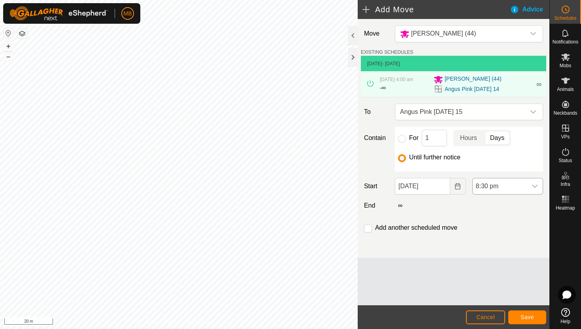
click at [517, 185] on span "8:30 pm" at bounding box center [500, 186] width 54 height 16
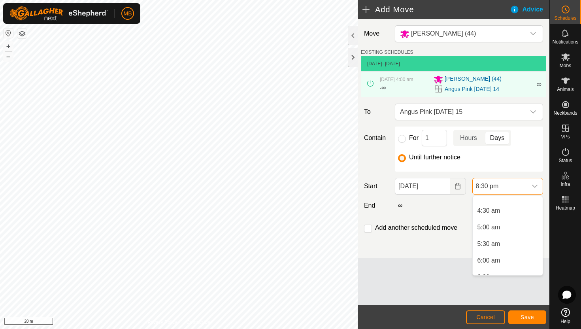
scroll to position [132, 0]
click at [505, 254] on li "5:30 am" at bounding box center [508, 255] width 70 height 16
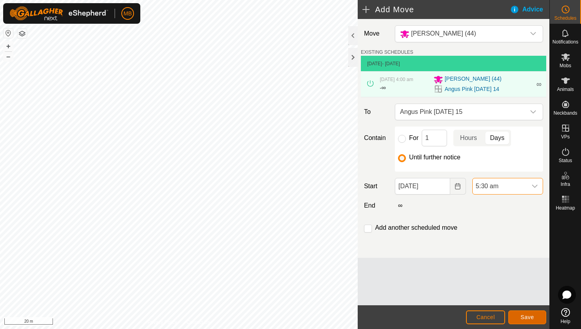
click at [534, 315] on button "Save" at bounding box center [527, 317] width 38 height 14
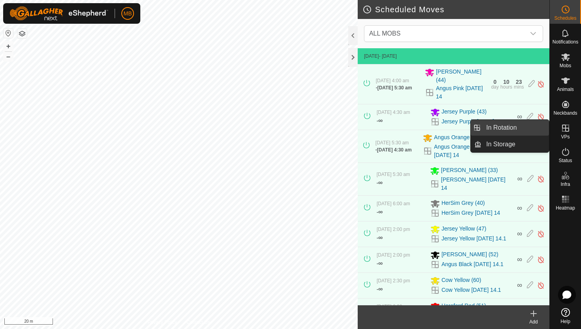
click at [517, 130] on link "In Rotation" at bounding box center [516, 128] width 68 height 16
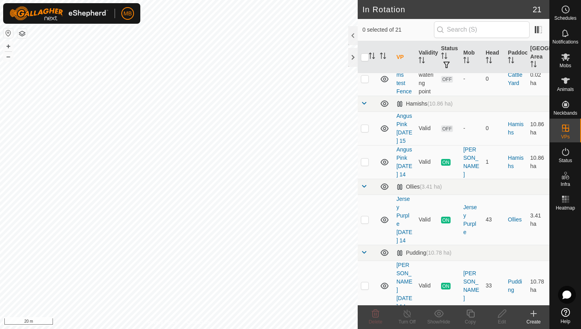
scroll to position [244, 0]
click at [363, 216] on p-checkbox at bounding box center [365, 219] width 8 height 6
checkbox input "true"
click at [470, 314] on icon at bounding box center [471, 313] width 10 height 9
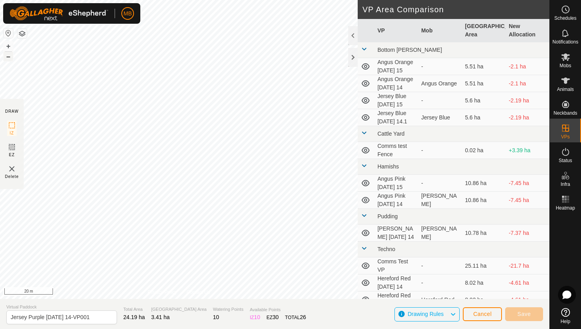
click at [8, 60] on button "–" at bounding box center [8, 56] width 9 height 9
click at [7, 45] on button "+" at bounding box center [8, 46] width 9 height 9
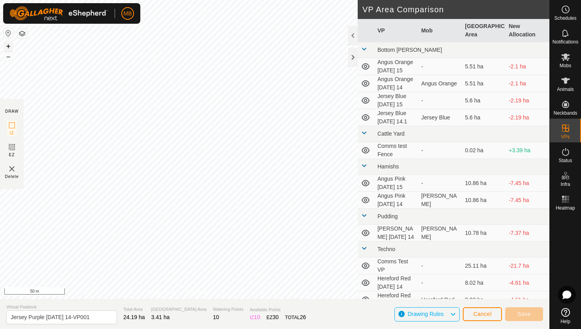
click at [10, 47] on button "+" at bounding box center [8, 46] width 9 height 9
click at [9, 43] on button "+" at bounding box center [8, 46] width 9 height 9
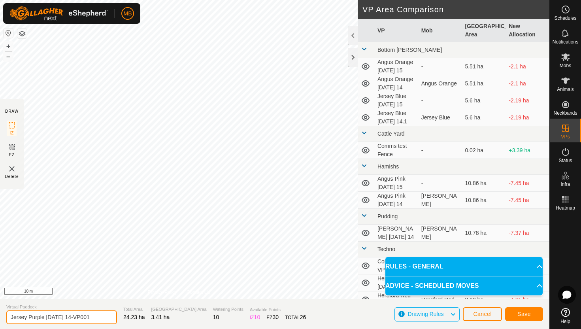
click at [96, 317] on input "Jersey Purple Thursday 14-VP001" at bounding box center [61, 317] width 111 height 14
type input "Jersey Purple Friday 15"
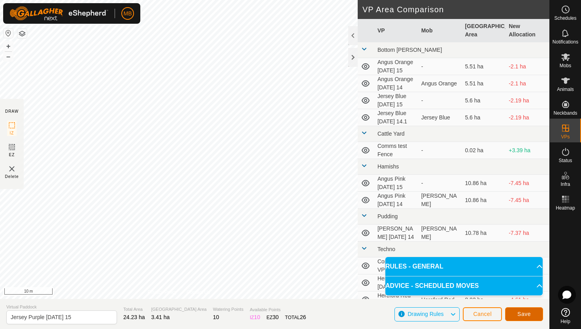
click at [523, 313] on span "Save" at bounding box center [524, 314] width 13 height 6
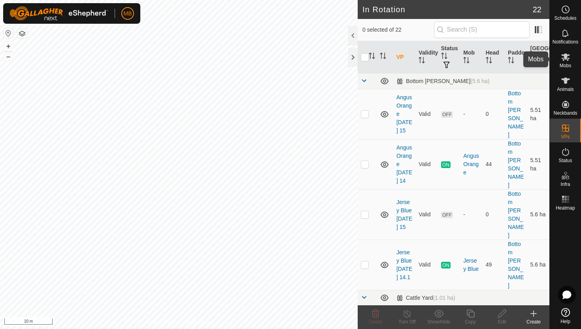
click at [566, 57] on icon at bounding box center [565, 57] width 9 height 8
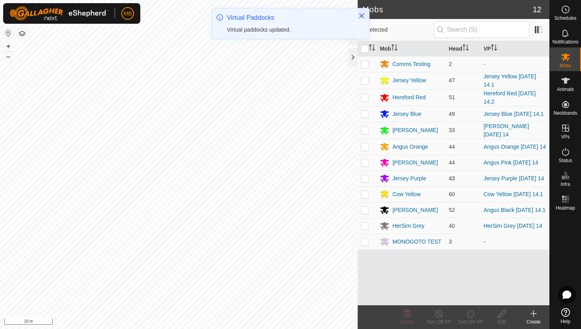
click at [367, 180] on p-checkbox at bounding box center [365, 178] width 8 height 6
checkbox input "true"
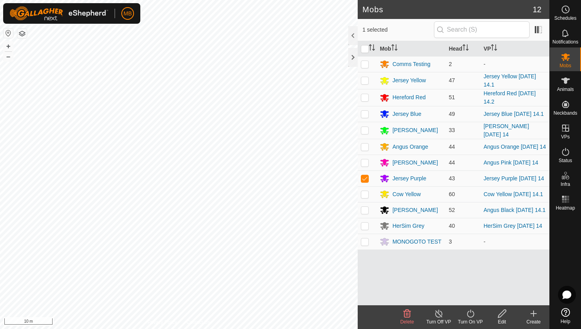
click at [473, 312] on icon at bounding box center [470, 314] width 7 height 8
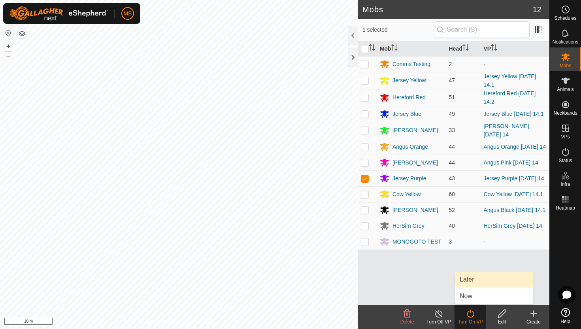
click at [472, 281] on link "Later" at bounding box center [494, 280] width 78 height 16
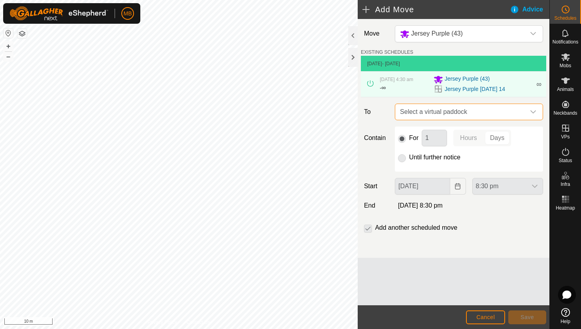
click at [511, 111] on span "Select a virtual paddock" at bounding box center [461, 112] width 128 height 16
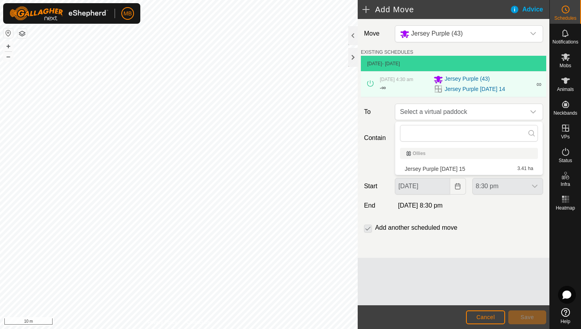
click at [463, 170] on li "Jersey Purple Friday 15 3.41 ha" at bounding box center [469, 169] width 138 height 12
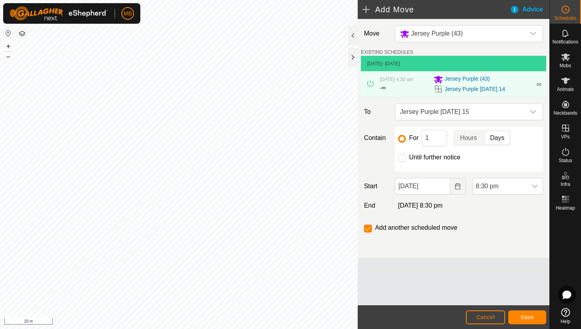
click at [432, 157] on label "Until further notice" at bounding box center [434, 157] width 51 height 6
click at [406, 157] on input "Until further notice" at bounding box center [402, 158] width 8 height 8
radio input "true"
checkbox input "false"
click at [441, 186] on input "14 Aug, 2025" at bounding box center [422, 186] width 55 height 17
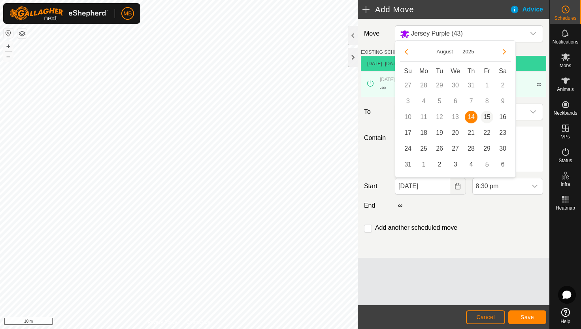
click at [487, 116] on span "15" at bounding box center [487, 117] width 13 height 13
type input "15 Aug, 2025"
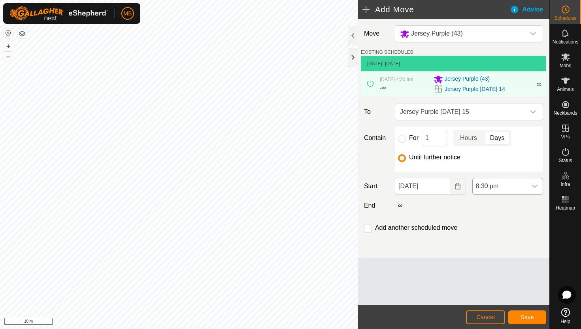
click at [515, 185] on span "8:30 pm" at bounding box center [500, 186] width 54 height 16
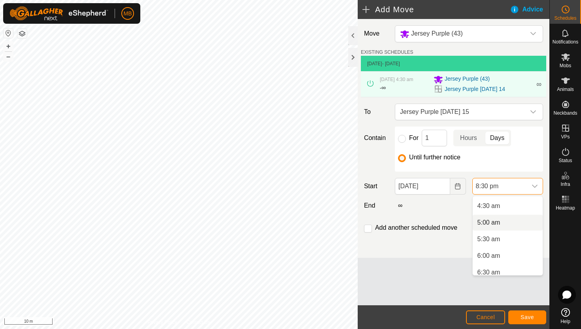
scroll to position [146, 0]
click at [517, 210] on li "4:30 am" at bounding box center [508, 207] width 70 height 16
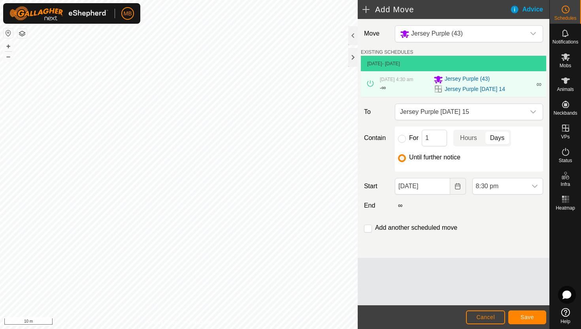
scroll to position [618, 0]
click at [528, 317] on span "Save" at bounding box center [527, 317] width 13 height 6
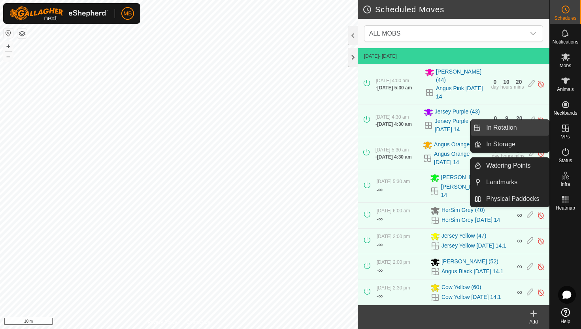
click at [527, 130] on link "In Rotation" at bounding box center [516, 128] width 68 height 16
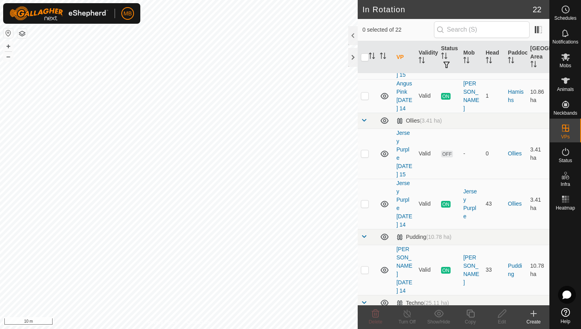
scroll to position [327, 0]
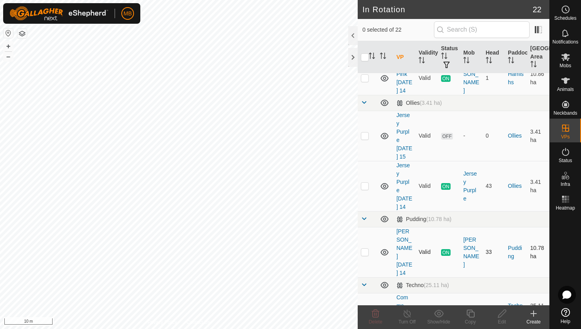
click at [365, 249] on p-checkbox at bounding box center [365, 252] width 8 height 6
checkbox input "true"
click at [472, 313] on icon at bounding box center [471, 313] width 10 height 9
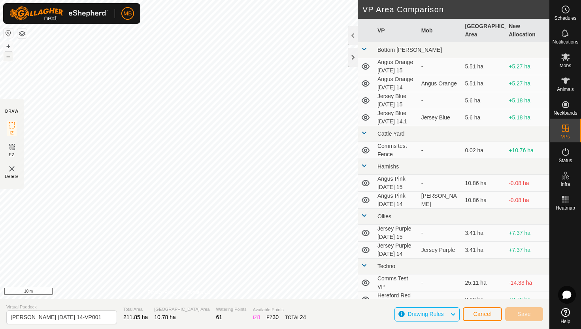
click at [10, 59] on button "–" at bounding box center [8, 56] width 9 height 9
click at [103, 0] on html "MB Schedules Notifications Mobs Animals Neckbands VPs Status Infra Heatmap Help…" at bounding box center [290, 164] width 581 height 329
click at [124, 0] on html "MB Schedules Notifications Mobs Animals Neckbands VPs Status Infra Heatmap Help…" at bounding box center [290, 164] width 581 height 329
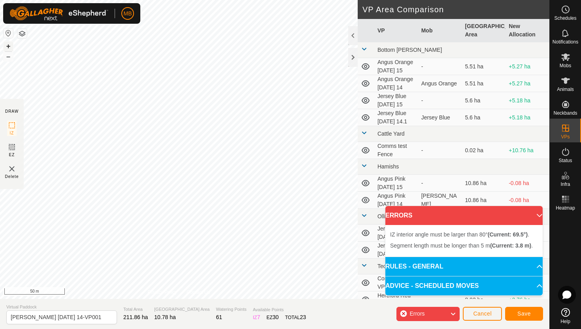
click at [10, 44] on button "+" at bounding box center [8, 46] width 9 height 9
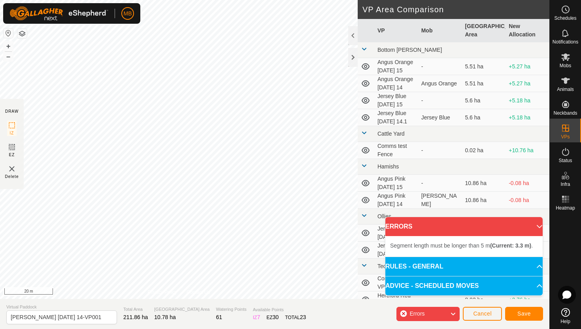
click at [182, 147] on div "Segment length must be longer than 5 m (Current: 3.3 m) . + – ⇧ i 20 m" at bounding box center [179, 149] width 358 height 299
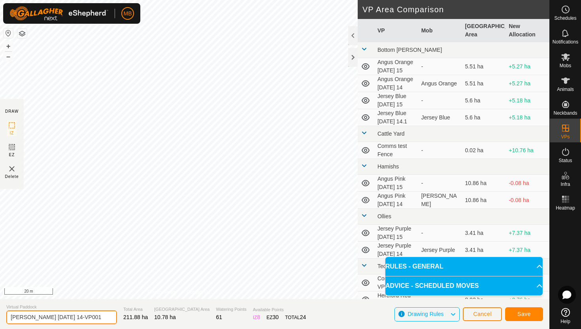
click at [96, 319] on input "Angus Green Thursday 14-VP001" at bounding box center [61, 317] width 111 height 14
type input "Angus Green Friday 15"
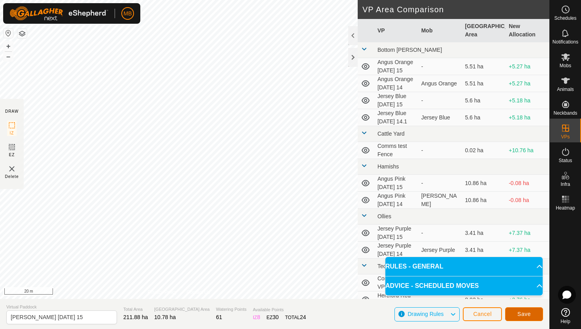
click at [530, 312] on span "Save" at bounding box center [524, 314] width 13 height 6
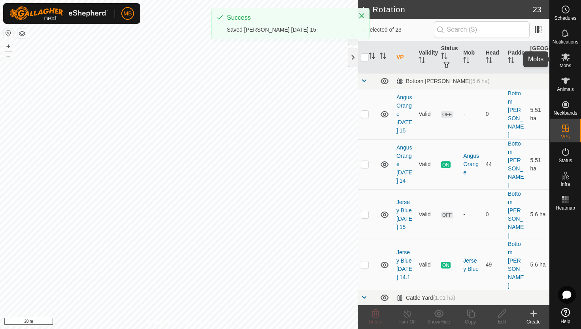
click at [566, 61] on icon at bounding box center [565, 56] width 9 height 9
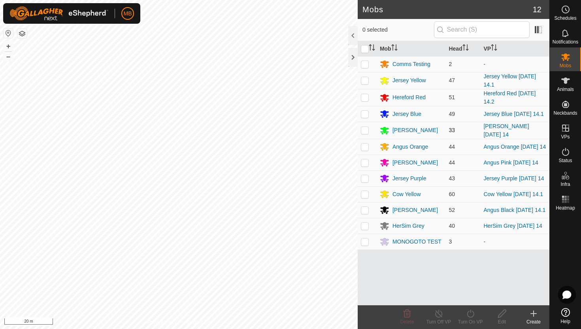
click at [364, 132] on p-checkbox at bounding box center [365, 130] width 8 height 6
checkbox input "true"
click at [472, 314] on icon at bounding box center [471, 313] width 10 height 9
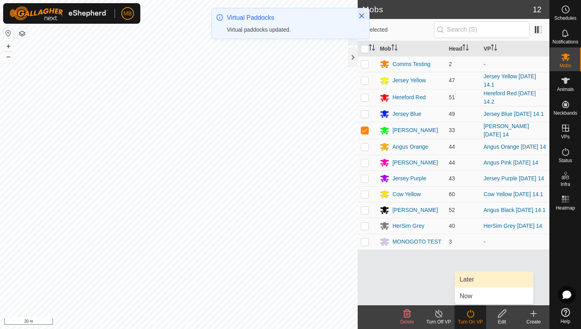
click at [473, 280] on link "Later" at bounding box center [494, 280] width 78 height 16
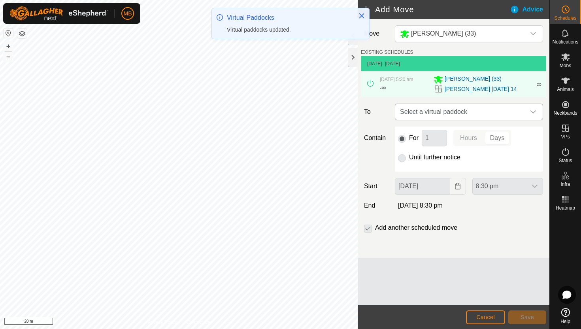
click at [529, 111] on div "dropdown trigger" at bounding box center [533, 112] width 16 height 16
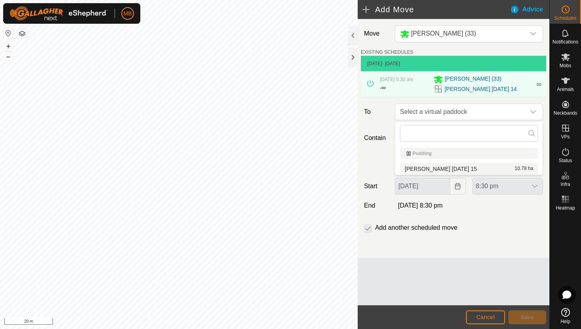
click at [466, 166] on li "Angus Green Friday 15 10.78 ha" at bounding box center [469, 169] width 138 height 12
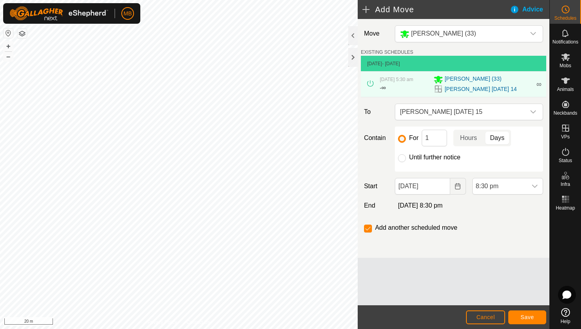
click at [452, 159] on label "Until further notice" at bounding box center [434, 157] width 51 height 6
click at [406, 159] on input "Until further notice" at bounding box center [402, 158] width 8 height 8
radio input "true"
checkbox input "false"
click at [445, 185] on input "14 Aug, 2025" at bounding box center [422, 186] width 55 height 17
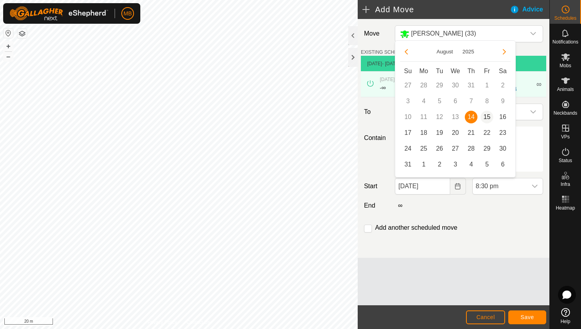
click at [486, 119] on span "15" at bounding box center [487, 117] width 13 height 13
type input "15 Aug, 2025"
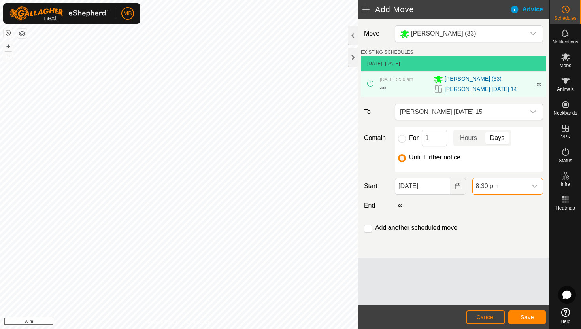
click at [507, 185] on span "8:30 pm" at bounding box center [500, 186] width 54 height 16
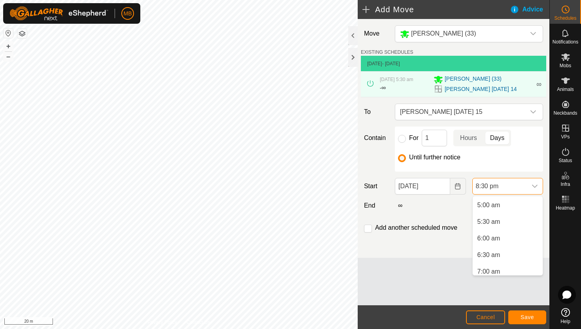
scroll to position [164, 0]
click at [512, 228] on li "5:30 am" at bounding box center [508, 223] width 70 height 16
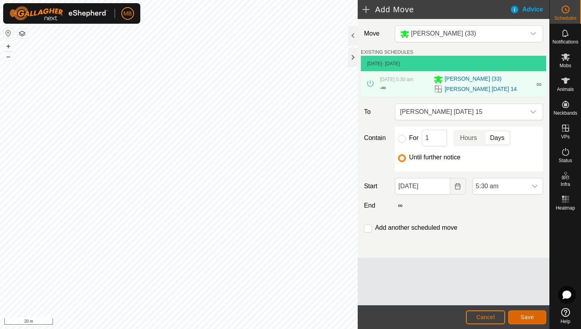
click at [533, 319] on span "Save" at bounding box center [527, 317] width 13 height 6
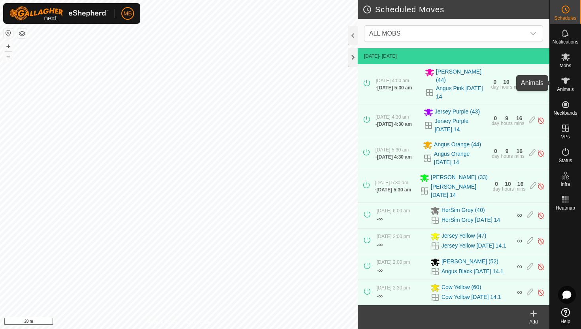
click at [567, 80] on icon at bounding box center [565, 80] width 9 height 6
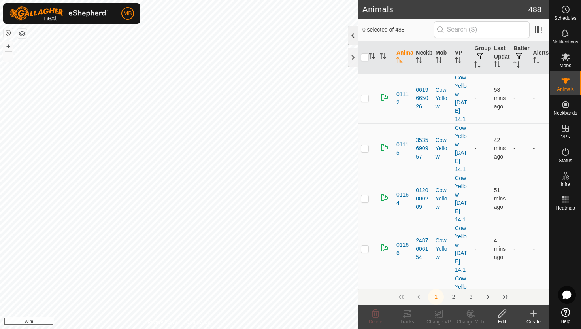
click at [353, 29] on div at bounding box center [352, 35] width 9 height 19
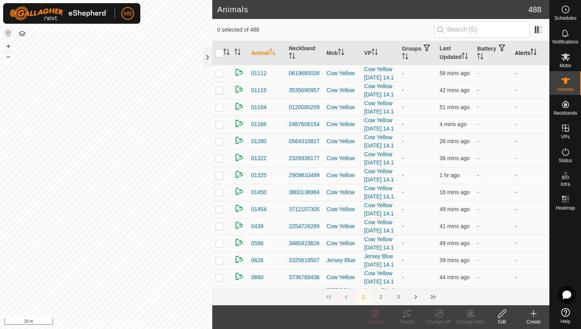
click at [536, 52] on icon "Activate to sort" at bounding box center [534, 52] width 6 height 6
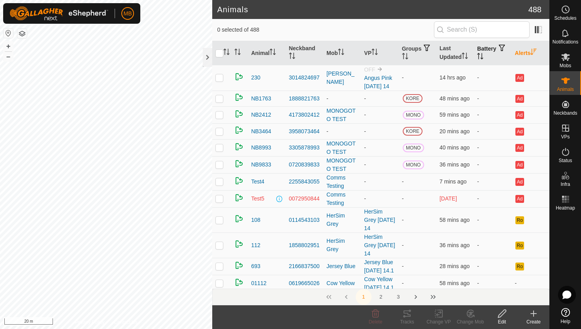
click at [484, 58] on icon "Activate to sort" at bounding box center [480, 56] width 6 height 6
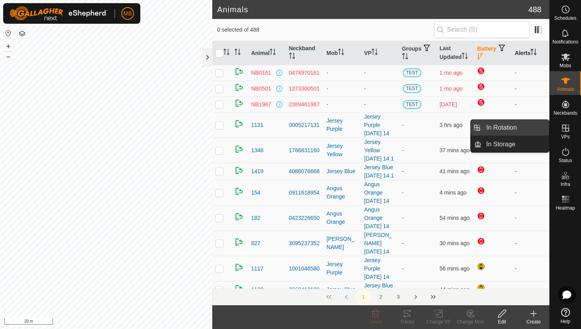
click at [531, 127] on link "In Rotation" at bounding box center [516, 128] width 68 height 16
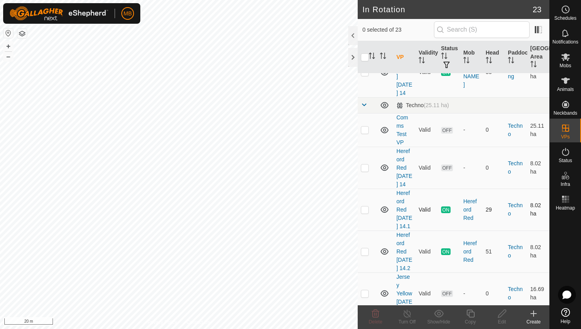
scroll to position [563, 0]
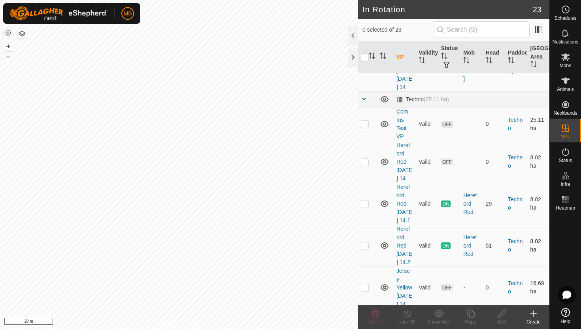
click at [366, 242] on p-checkbox at bounding box center [365, 245] width 8 height 6
checkbox input "true"
click at [470, 312] on icon at bounding box center [471, 314] width 8 height 8
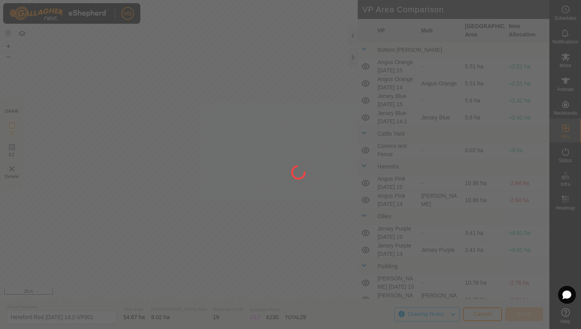
click at [9, 65] on div at bounding box center [290, 164] width 581 height 329
click at [9, 58] on div at bounding box center [290, 164] width 581 height 329
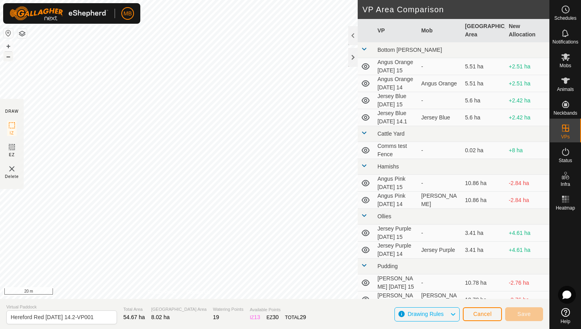
click at [9, 58] on button "–" at bounding box center [8, 56] width 9 height 9
click at [154, 315] on div "DRAW IZ EZ Delete Privacy Policy Contact Us + – ⇧ i 50 m VP Area Comparison VP …" at bounding box center [275, 164] width 550 height 329
click at [8, 43] on button "+" at bounding box center [8, 46] width 9 height 9
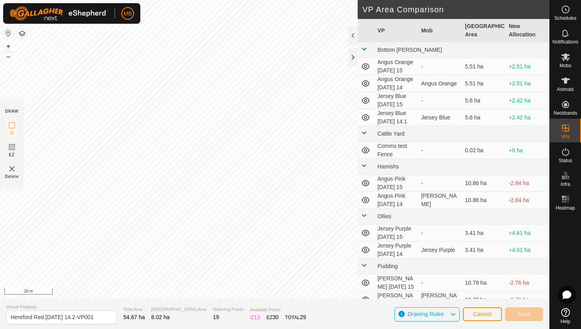
click at [26, 22] on div "MB Schedules Notifications Mobs Animals Neckbands VPs Status Infra Heatmap Help…" at bounding box center [290, 164] width 581 height 329
click at [8, 43] on button "+" at bounding box center [8, 46] width 9 height 9
click at [10, 55] on button "–" at bounding box center [8, 56] width 9 height 9
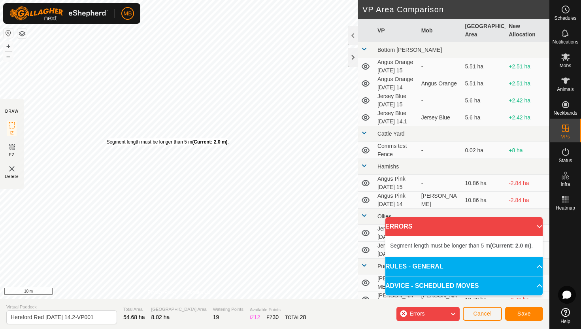
click at [106, 138] on div "Segment length must be longer than 5 m (Current: 2.0 m) ." at bounding box center [167, 141] width 122 height 7
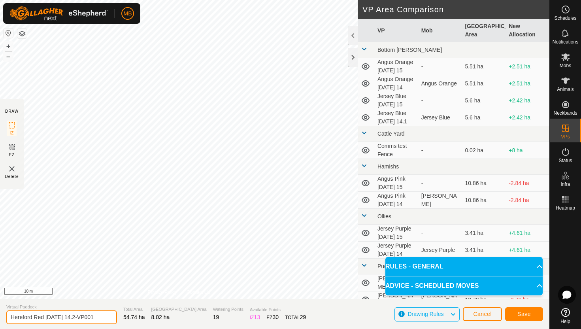
click at [98, 317] on input "Hereford Red Thursday 14.2-VP001" at bounding box center [61, 317] width 111 height 14
type input "Hereford Red Friday 15"
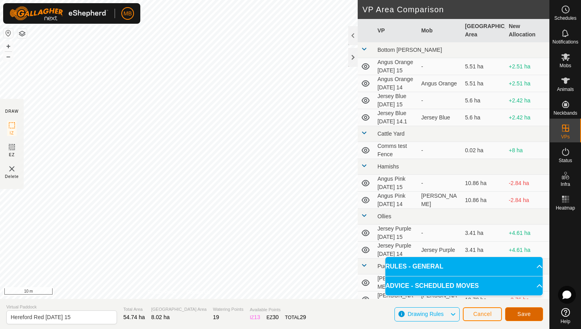
click at [528, 315] on span "Save" at bounding box center [524, 314] width 13 height 6
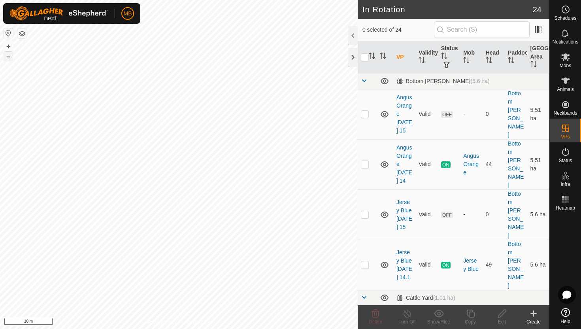
click at [10, 54] on button "–" at bounding box center [8, 56] width 9 height 9
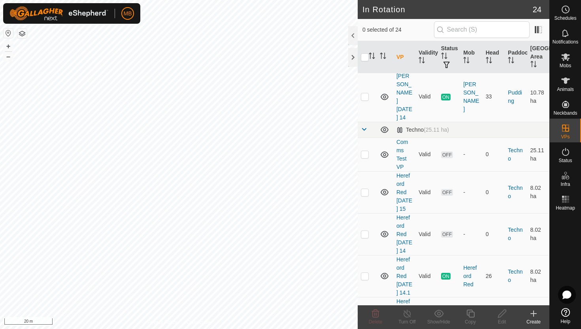
scroll to position [536, 0]
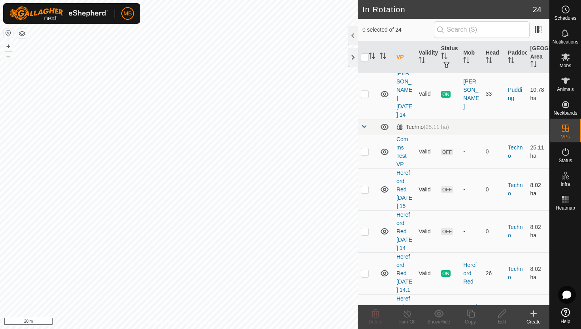
click at [364, 186] on p-checkbox at bounding box center [365, 189] width 8 height 6
checkbox input "true"
click at [472, 312] on icon at bounding box center [471, 314] width 8 height 8
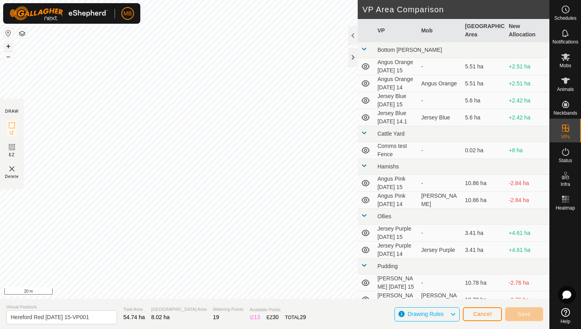
click at [8, 46] on button "+" at bounding box center [8, 46] width 9 height 9
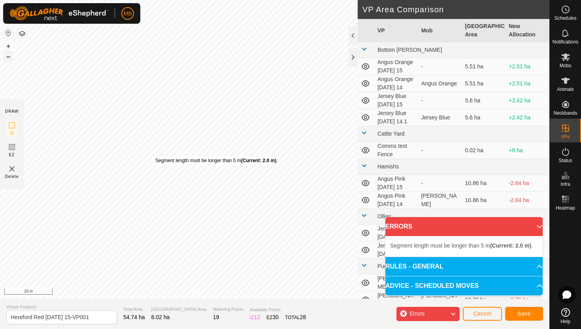
click at [155, 157] on div "Segment length must be longer than 5 m (Current: 2.0 m) ." at bounding box center [216, 160] width 122 height 7
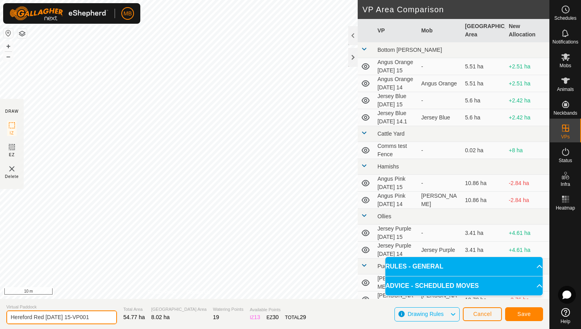
click at [90, 318] on input "Hereford Red Friday 15-VP001" at bounding box center [61, 317] width 111 height 14
type input "Hereford Red Friday 15.1"
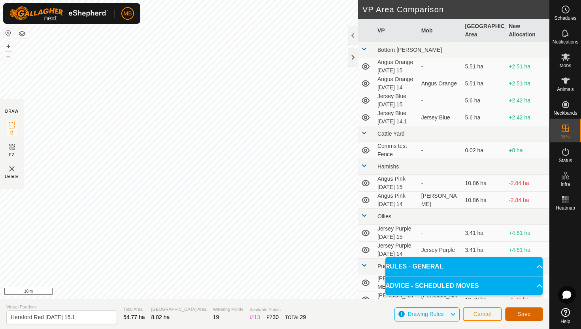
click at [523, 312] on span "Save" at bounding box center [524, 314] width 13 height 6
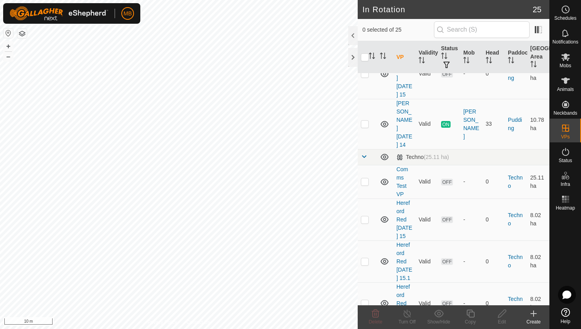
scroll to position [507, 0]
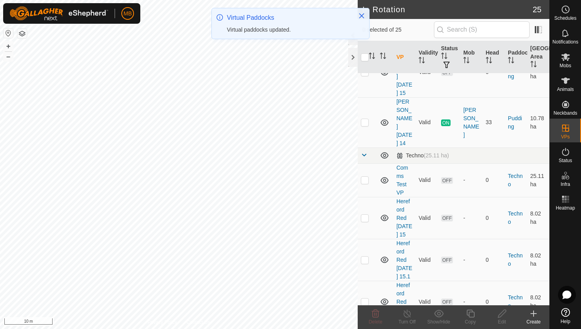
click at [365, 257] on p-checkbox at bounding box center [365, 260] width 8 height 6
checkbox input "true"
click at [470, 313] on icon at bounding box center [471, 313] width 10 height 9
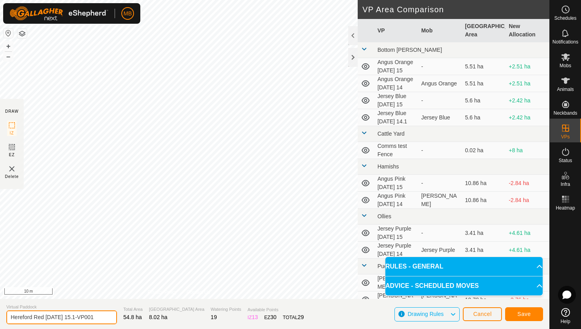
click at [96, 317] on input "Hereford Red Friday 15.1-VP001" at bounding box center [61, 317] width 111 height 14
type input "Hereford Red Friday 15.2"
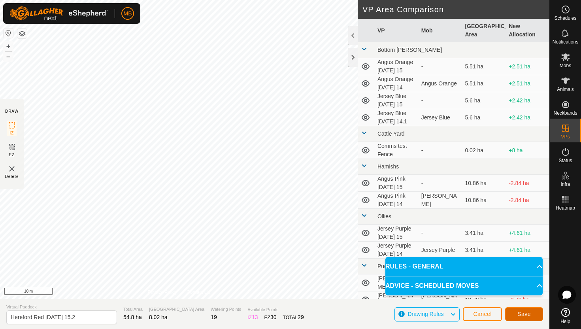
click at [536, 312] on button "Save" at bounding box center [524, 314] width 38 height 14
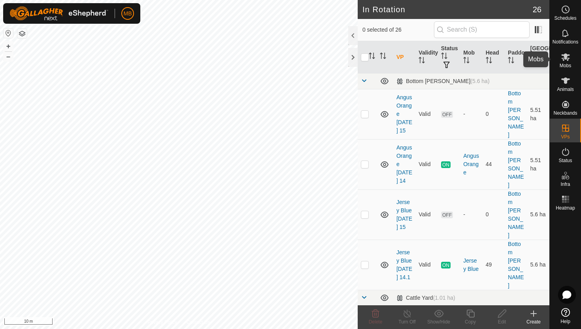
click at [568, 58] on icon at bounding box center [565, 57] width 9 height 8
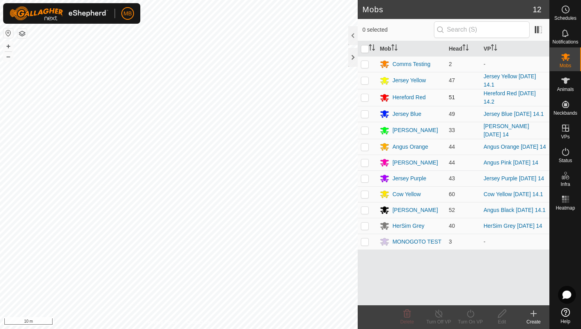
click at [365, 99] on p-checkbox at bounding box center [365, 97] width 8 height 6
checkbox input "true"
click at [470, 312] on icon at bounding box center [471, 313] width 10 height 9
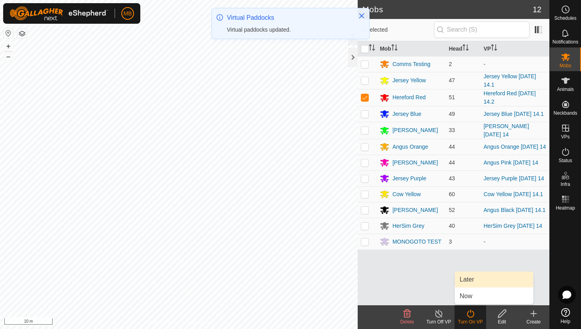
click at [474, 280] on link "Later" at bounding box center [494, 280] width 78 height 16
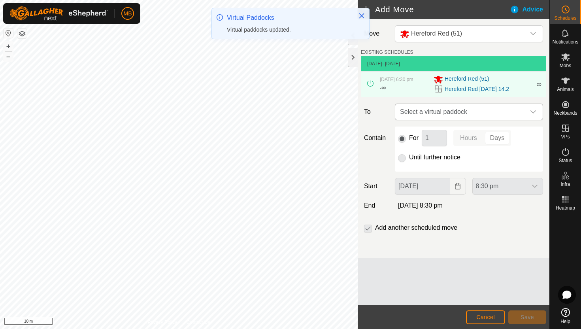
click at [528, 111] on div "dropdown trigger" at bounding box center [533, 112] width 16 height 16
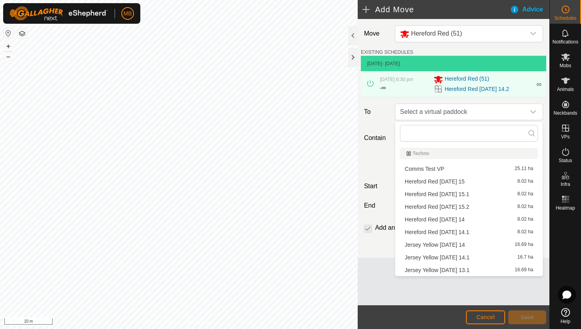
click at [459, 180] on li "Hereford Red Friday 15 8.02 ha" at bounding box center [469, 182] width 138 height 12
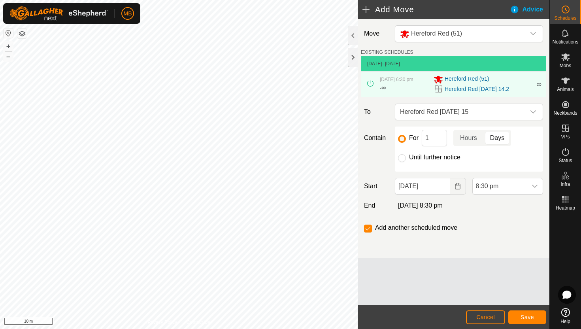
click at [437, 159] on label "Until further notice" at bounding box center [434, 157] width 51 height 6
click at [406, 159] on input "Until further notice" at bounding box center [402, 158] width 8 height 8
radio input "true"
checkbox input "false"
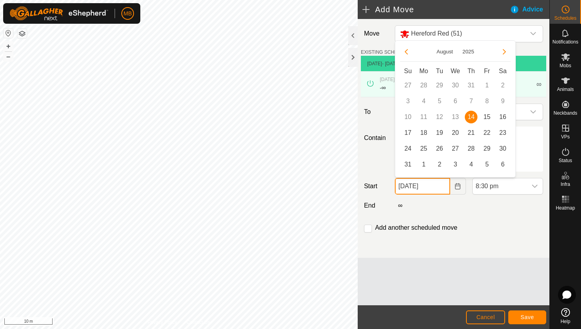
click at [440, 185] on input "14 Aug, 2025" at bounding box center [422, 186] width 55 height 17
click at [488, 116] on span "15" at bounding box center [487, 117] width 13 height 13
type input "15 Aug, 2025"
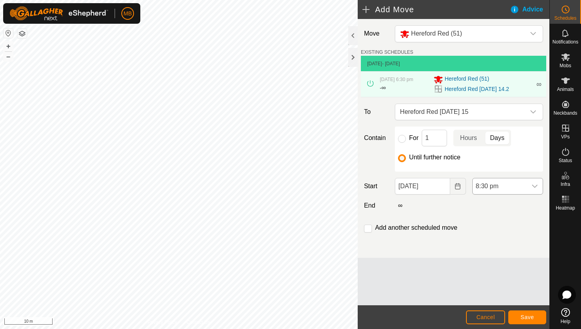
click at [513, 185] on span "8:30 pm" at bounding box center [500, 186] width 54 height 16
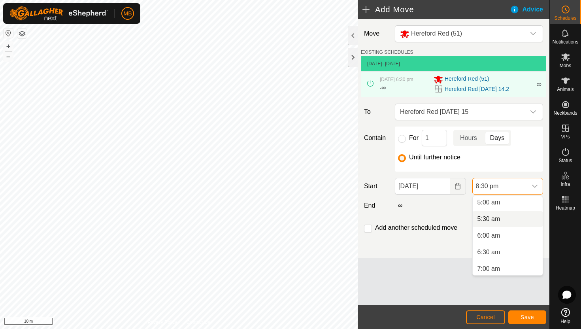
scroll to position [166, 0]
click at [514, 205] on li "5:00 am" at bounding box center [508, 204] width 70 height 16
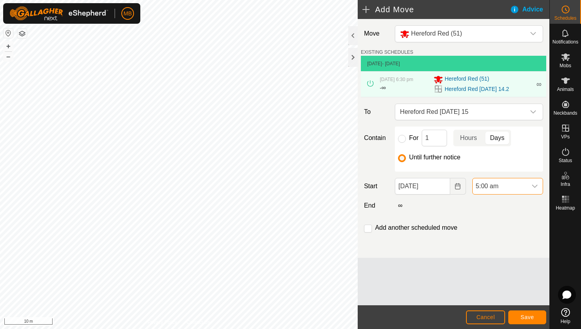
scroll to position [618, 0]
click at [534, 319] on button "Save" at bounding box center [527, 317] width 38 height 14
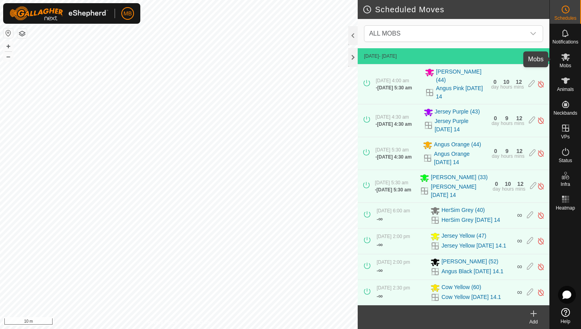
click at [567, 55] on icon at bounding box center [565, 57] width 9 height 8
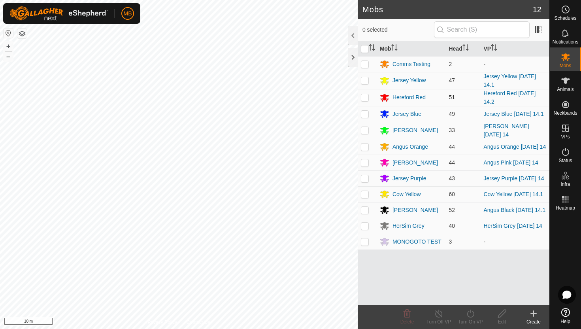
click at [365, 97] on p-checkbox at bounding box center [365, 97] width 8 height 6
checkbox input "true"
click at [470, 310] on icon at bounding box center [470, 314] width 7 height 8
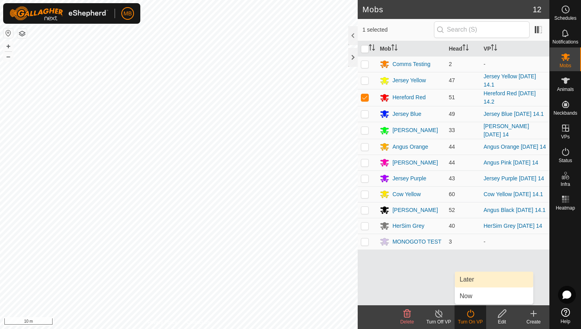
click at [474, 282] on link "Later" at bounding box center [494, 280] width 78 height 16
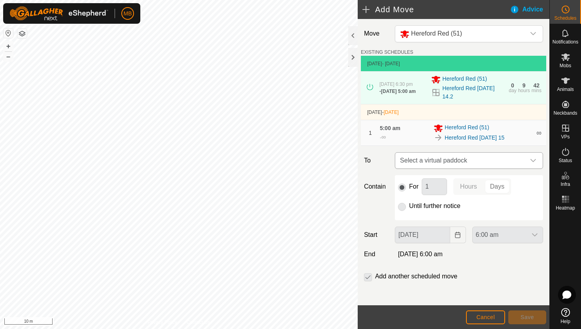
click at [533, 162] on icon "dropdown trigger" at bounding box center [534, 160] width 6 height 3
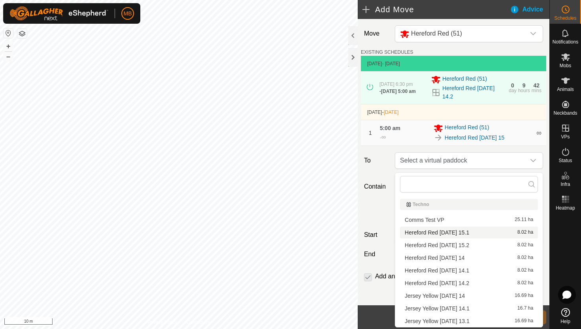
click at [463, 233] on li "Hereford Red Friday 15.1 8.02 ha" at bounding box center [469, 233] width 138 height 12
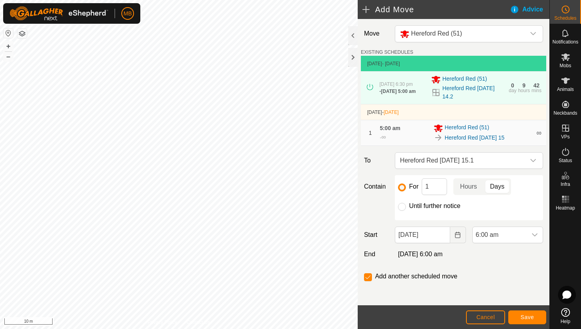
click at [437, 208] on label "Until further notice" at bounding box center [434, 206] width 51 height 6
click at [406, 208] on input "Until further notice" at bounding box center [402, 207] width 8 height 8
radio input "true"
checkbox input "false"
click at [517, 237] on span "6:00 am" at bounding box center [500, 235] width 54 height 16
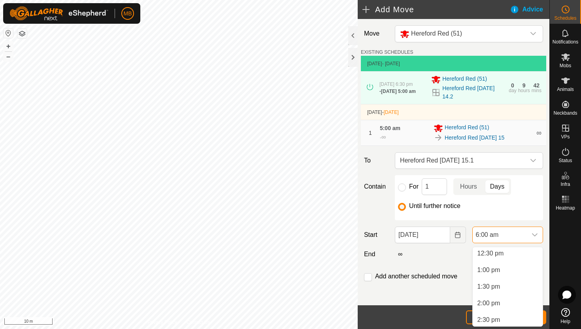
scroll to position [418, 0]
click at [522, 270] on li "1:00 pm" at bounding box center [508, 269] width 70 height 16
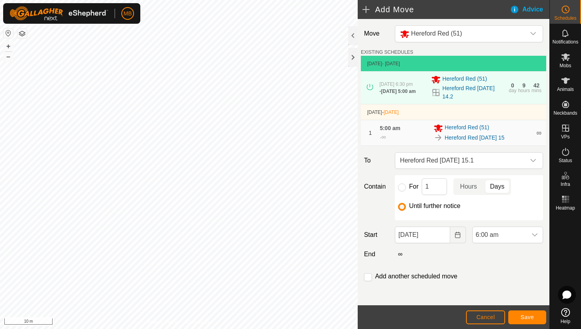
scroll to position [199, 0]
click at [533, 319] on span "Save" at bounding box center [527, 317] width 13 height 6
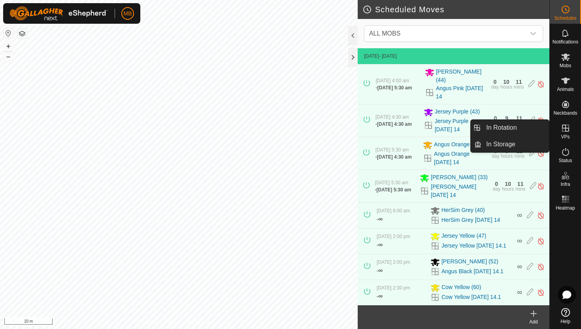
click at [537, 127] on link "In Rotation" at bounding box center [516, 128] width 68 height 16
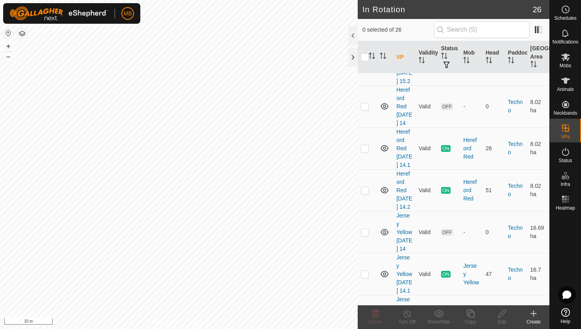
scroll to position [745, 0]
click at [366, 270] on p-checkbox at bounding box center [365, 273] width 8 height 6
checkbox input "true"
click at [472, 312] on icon at bounding box center [471, 314] width 8 height 8
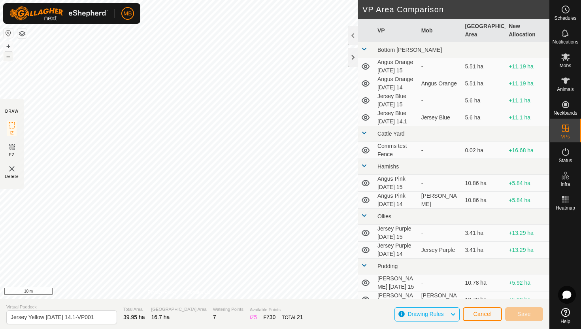
click at [9, 57] on button "–" at bounding box center [8, 56] width 9 height 9
click at [8, 44] on button "+" at bounding box center [8, 46] width 9 height 9
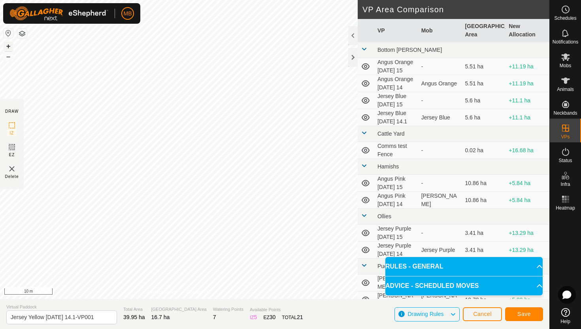
click at [11, 47] on button "+" at bounding box center [8, 46] width 9 height 9
click at [98, 316] on input "Jersey Yellow Thursday 14.1-VP001" at bounding box center [61, 317] width 111 height 14
type input "Jersey Yellow Friday 15"
click at [525, 312] on span "Save" at bounding box center [524, 314] width 13 height 6
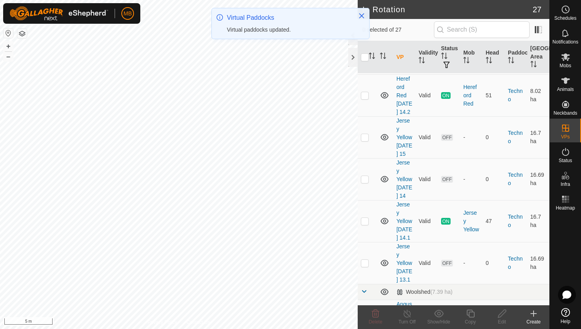
scroll to position [840, 0]
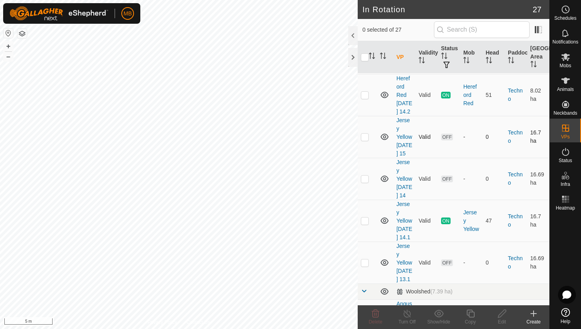
click at [365, 134] on p-checkbox at bounding box center [365, 137] width 8 height 6
checkbox input "true"
click at [470, 312] on icon at bounding box center [471, 314] width 8 height 8
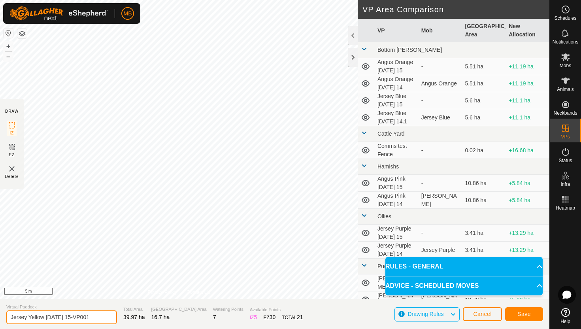
click at [93, 318] on input "Jersey Yellow Friday 15-VP001" at bounding box center [61, 317] width 111 height 14
type input "Jersey Yellow Friday 15.1"
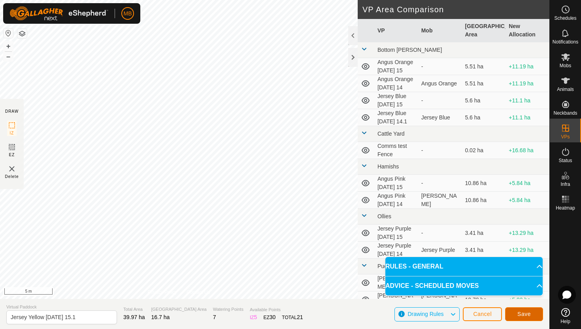
click at [518, 313] on span "Save" at bounding box center [524, 314] width 13 height 6
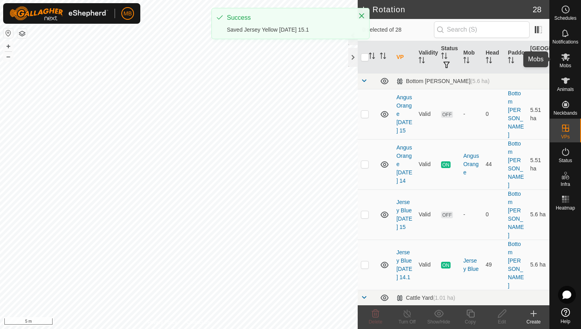
click at [565, 57] on icon at bounding box center [565, 57] width 9 height 8
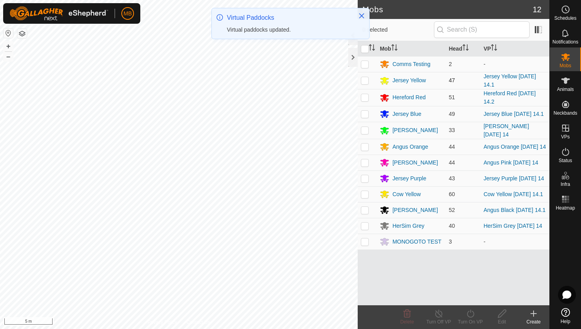
click at [364, 80] on p-checkbox at bounding box center [365, 80] width 8 height 6
checkbox input "true"
click at [471, 314] on icon at bounding box center [471, 313] width 10 height 9
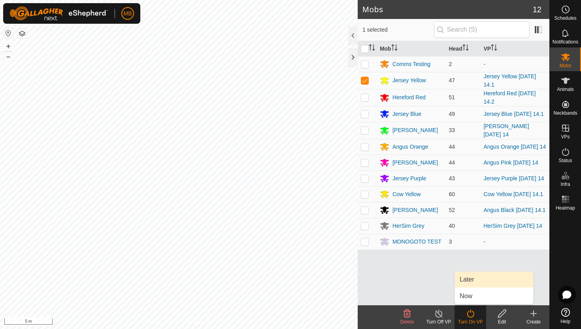
click at [475, 276] on link "Later" at bounding box center [494, 280] width 78 height 16
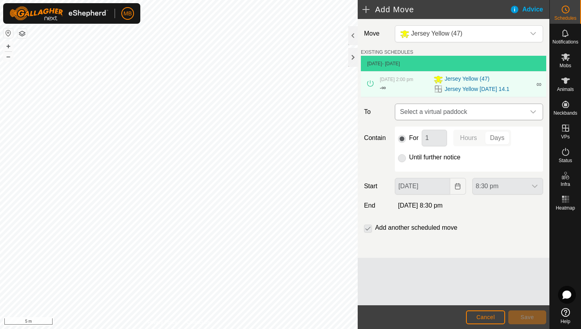
click at [534, 112] on icon "dropdown trigger" at bounding box center [534, 111] width 6 height 3
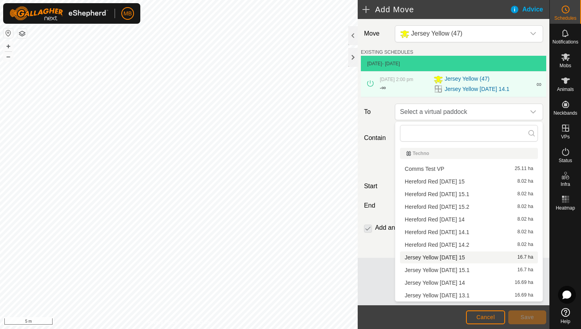
click at [440, 257] on li "Jersey Yellow Friday 15 16.7 ha" at bounding box center [469, 257] width 138 height 12
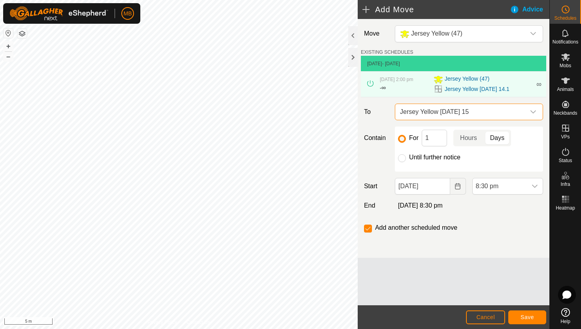
click at [435, 158] on label "Until further notice" at bounding box center [434, 157] width 51 height 6
click at [406, 158] on input "Until further notice" at bounding box center [402, 158] width 8 height 8
radio input "true"
checkbox input "false"
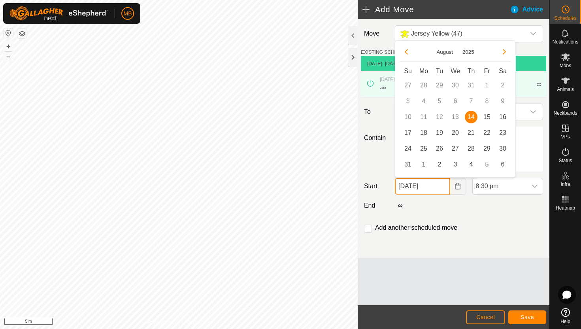
click at [440, 188] on input "14 Aug, 2025" at bounding box center [422, 186] width 55 height 17
click at [488, 115] on span "15" at bounding box center [487, 117] width 13 height 13
type input "15 Aug, 2025"
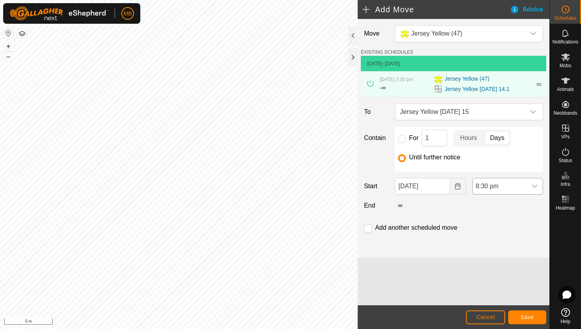
click at [529, 186] on div "dropdown trigger" at bounding box center [535, 186] width 16 height 16
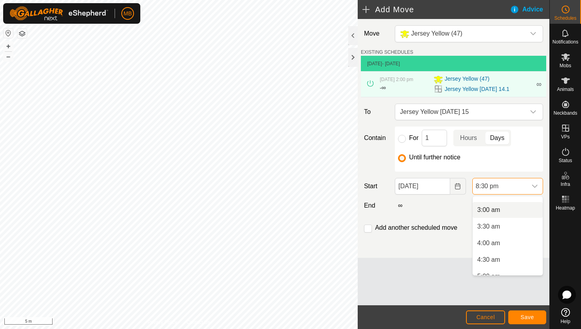
scroll to position [93, 0]
click at [502, 242] on li "4:00 am" at bounding box center [508, 244] width 70 height 16
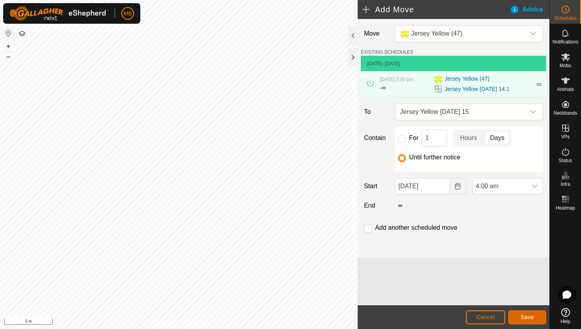
click at [529, 315] on span "Save" at bounding box center [527, 317] width 13 height 6
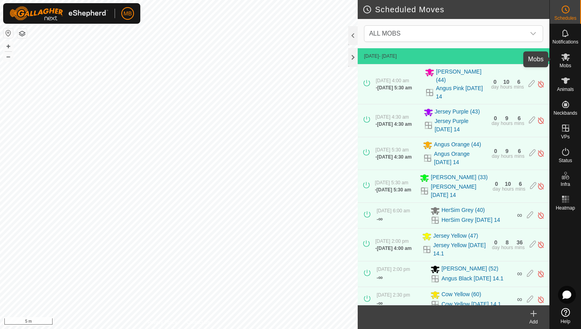
click at [567, 58] on icon at bounding box center [565, 56] width 9 height 9
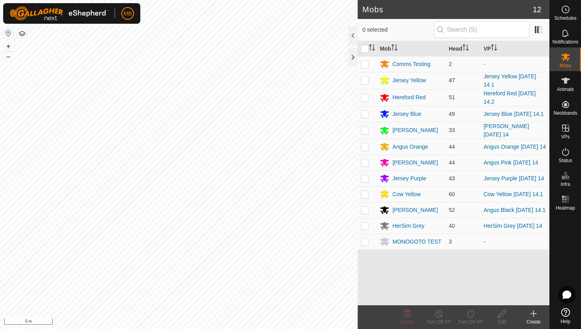
click at [366, 79] on p-checkbox at bounding box center [365, 80] width 8 height 6
checkbox input "true"
click at [472, 315] on icon at bounding box center [471, 313] width 10 height 9
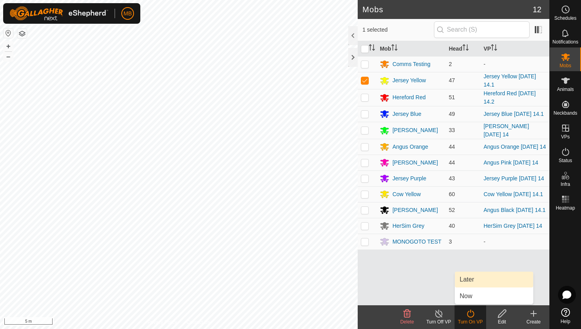
click at [472, 281] on link "Later" at bounding box center [494, 280] width 78 height 16
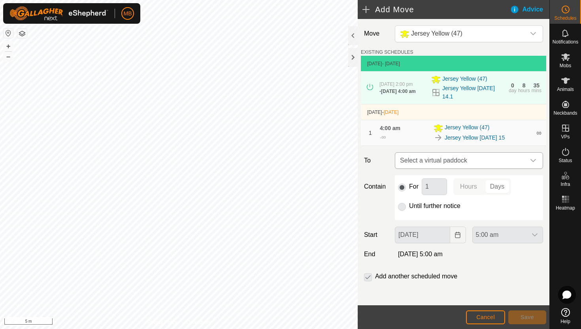
click at [536, 164] on icon "dropdown trigger" at bounding box center [533, 160] width 6 height 6
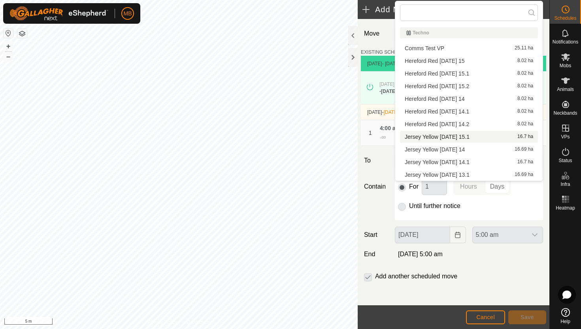
click at [461, 134] on li "Jersey Yellow Friday 15.1 16.7 ha" at bounding box center [469, 137] width 138 height 12
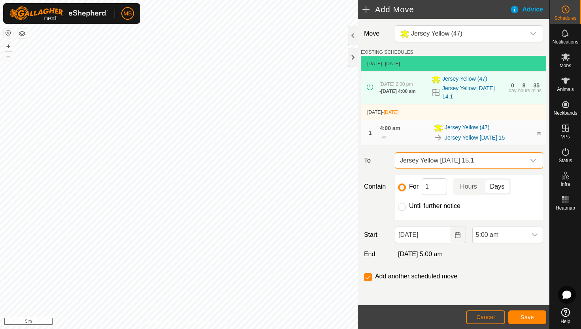
click at [436, 207] on label "Until further notice" at bounding box center [434, 206] width 51 height 6
click at [406, 207] on input "Until further notice" at bounding box center [402, 207] width 8 height 8
radio input "true"
checkbox input "false"
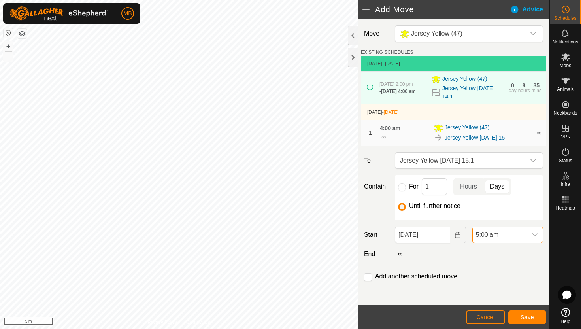
click at [512, 240] on span "5:00 am" at bounding box center [500, 235] width 54 height 16
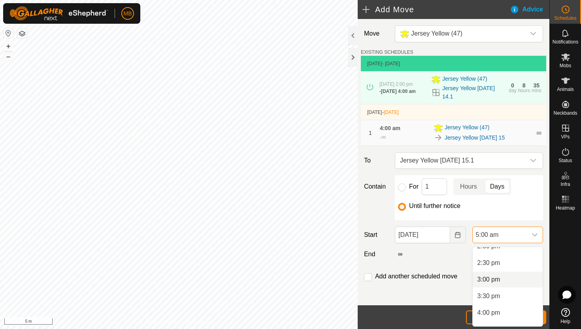
scroll to position [466, 0]
click at [508, 271] on li "2:30 pm" at bounding box center [508, 271] width 70 height 16
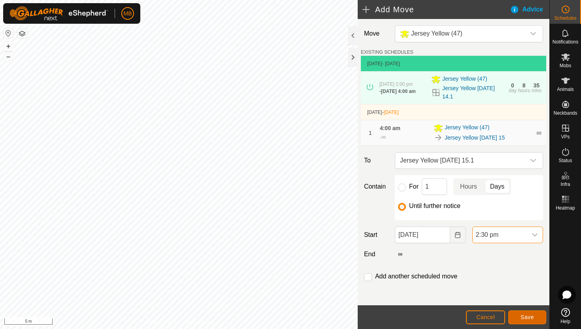
click at [529, 315] on span "Save" at bounding box center [527, 317] width 13 height 6
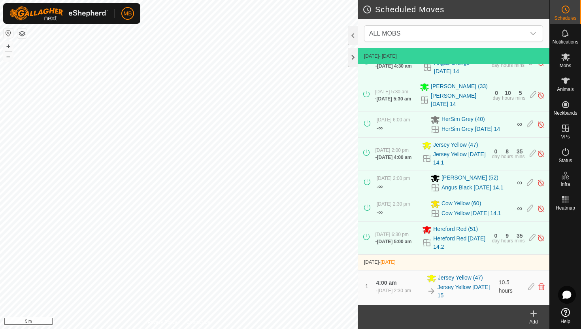
scroll to position [85, 0]
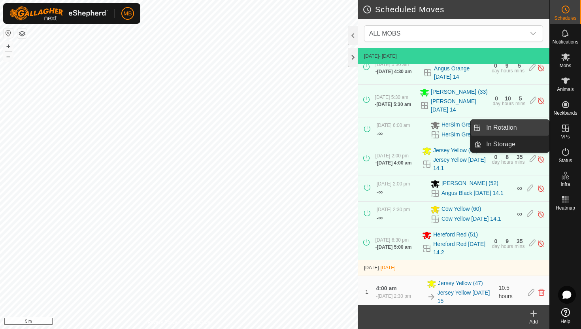
click at [530, 128] on link "In Rotation" at bounding box center [516, 128] width 68 height 16
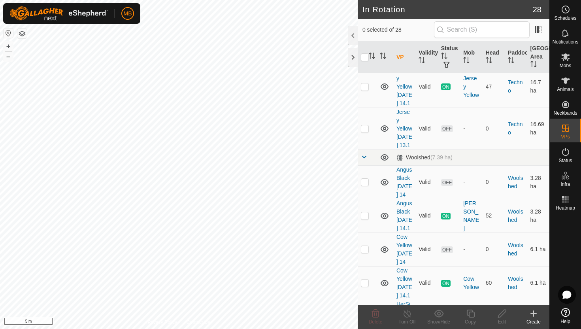
scroll to position [1015, 0]
click at [363, 219] on p-checkbox at bounding box center [365, 216] width 8 height 6
checkbox input "true"
click at [473, 315] on icon at bounding box center [471, 313] width 10 height 9
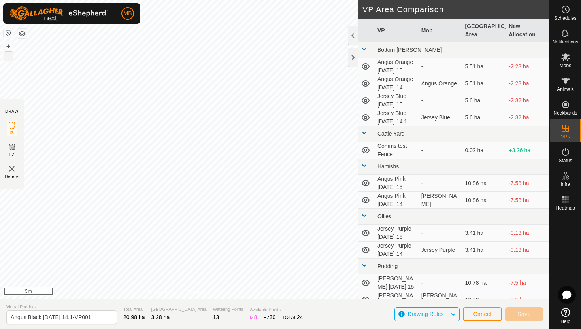
click at [8, 61] on button "–" at bounding box center [8, 56] width 9 height 9
click at [138, 22] on div "MB Schedules Notifications Mobs Animals Neckbands VPs Status Infra Heatmap Help…" at bounding box center [290, 164] width 581 height 329
click at [10, 56] on button "–" at bounding box center [8, 56] width 9 height 9
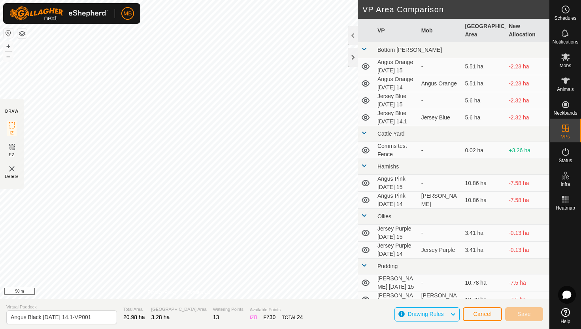
click at [247, 0] on html "MB Schedules Notifications Mobs Animals Neckbands VPs Status Infra Heatmap Help…" at bounding box center [290, 164] width 581 height 329
click at [246, 0] on html "MB Schedules Notifications Mobs Animals Neckbands VPs Status Infra Heatmap Help…" at bounding box center [290, 164] width 581 height 329
click at [10, 46] on button "+" at bounding box center [8, 46] width 9 height 9
click at [85, 0] on html "MB Schedules Notifications Mobs Animals Neckbands VPs Status Infra Heatmap Help…" at bounding box center [290, 164] width 581 height 329
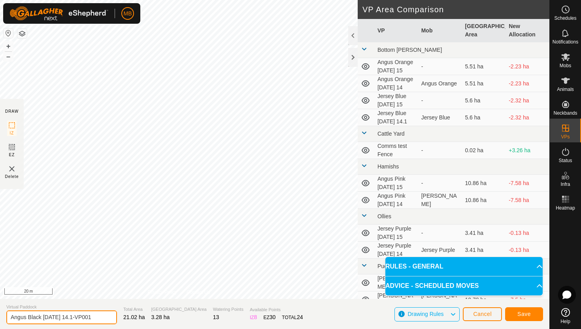
click at [98, 317] on input "Angus Black Thursday 14.1-VP001" at bounding box center [61, 317] width 111 height 14
type input "Angus Black Friday 15"
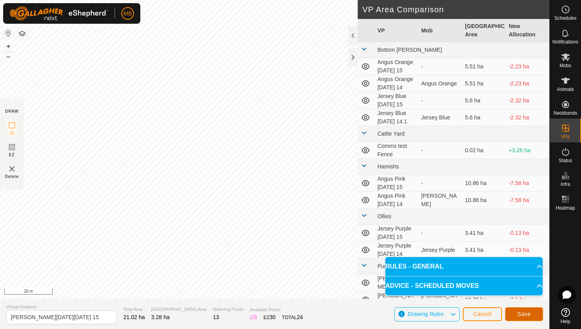
click at [526, 310] on button "Save" at bounding box center [524, 314] width 38 height 14
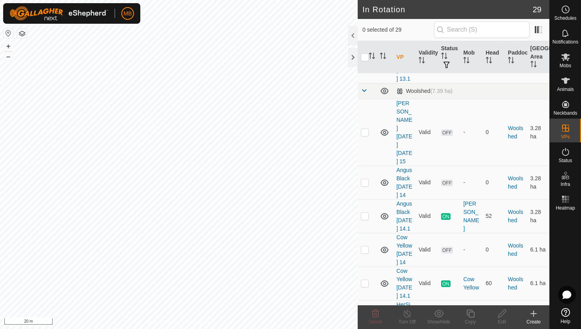
scroll to position [1083, 0]
click at [365, 128] on p-checkbox at bounding box center [365, 131] width 8 height 6
checkbox input "true"
click at [472, 314] on icon at bounding box center [471, 313] width 10 height 9
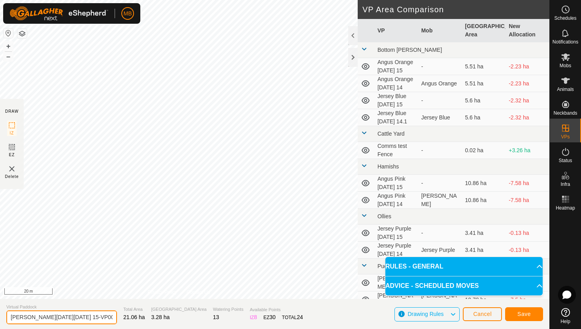
click at [88, 318] on input "Angus Black Friday 15-VP001" at bounding box center [61, 317] width 111 height 14
type input "Angus Black Friday 15.1"
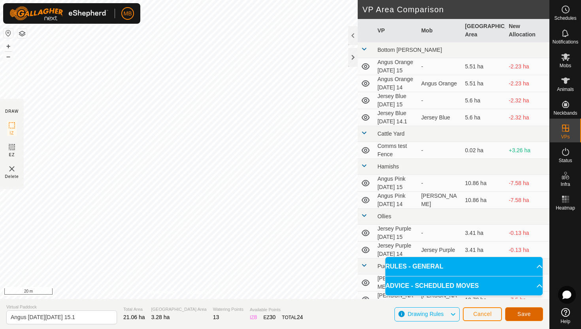
click at [522, 311] on span "Save" at bounding box center [524, 314] width 13 height 6
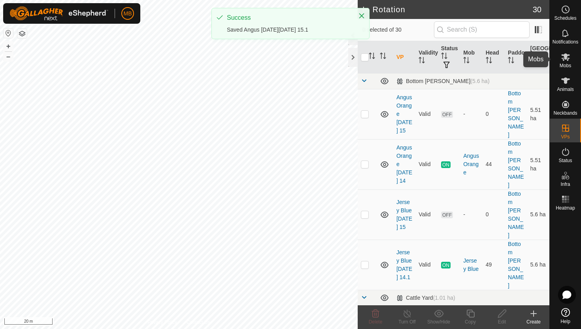
click at [564, 60] on icon at bounding box center [565, 57] width 9 height 8
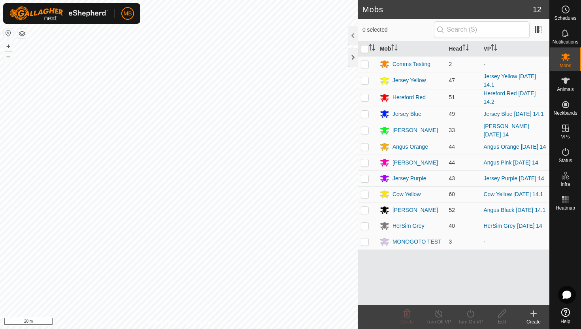
click at [366, 213] on p-checkbox at bounding box center [365, 210] width 8 height 6
checkbox input "true"
click at [470, 311] on icon at bounding box center [470, 314] width 7 height 8
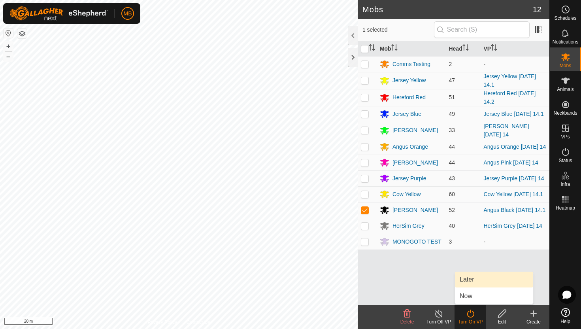
click at [470, 277] on link "Later" at bounding box center [494, 280] width 78 height 16
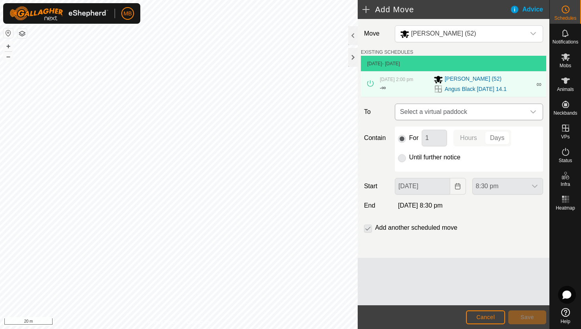
click at [506, 112] on span "Select a virtual paddock" at bounding box center [461, 112] width 128 height 16
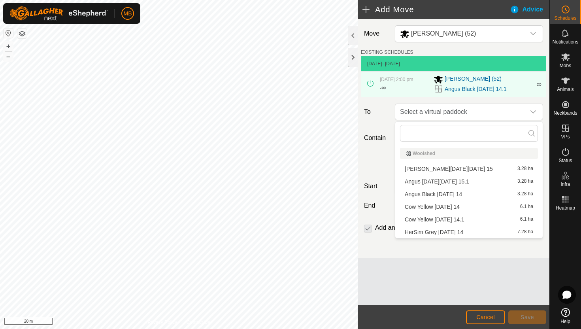
click at [459, 167] on li "Angus Black Friday 15 3.28 ha" at bounding box center [469, 169] width 138 height 12
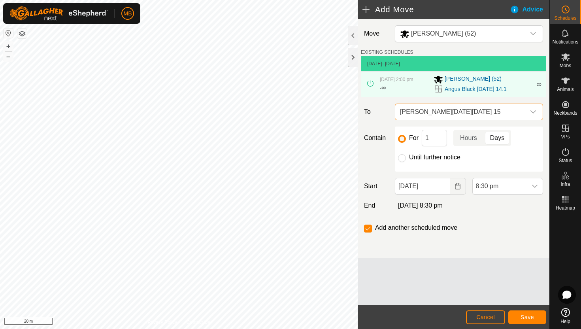
click at [440, 158] on label "Until further notice" at bounding box center [434, 157] width 51 height 6
click at [406, 158] on input "Until further notice" at bounding box center [402, 158] width 8 height 8
radio input "true"
checkbox input "false"
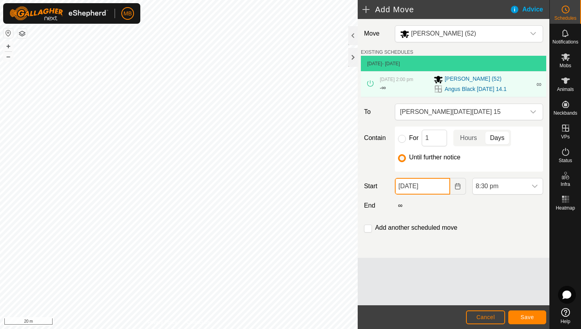
click at [442, 184] on input "14 Aug, 2025" at bounding box center [422, 186] width 55 height 17
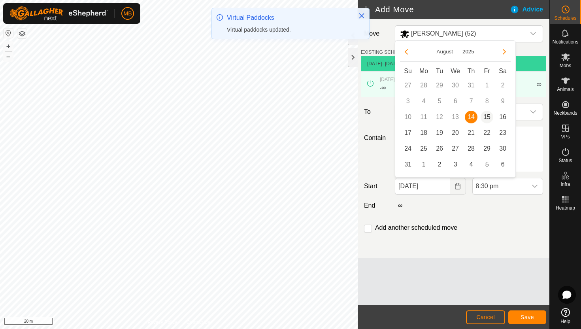
click at [487, 117] on span "15" at bounding box center [487, 117] width 13 height 13
type input "15 Aug, 2025"
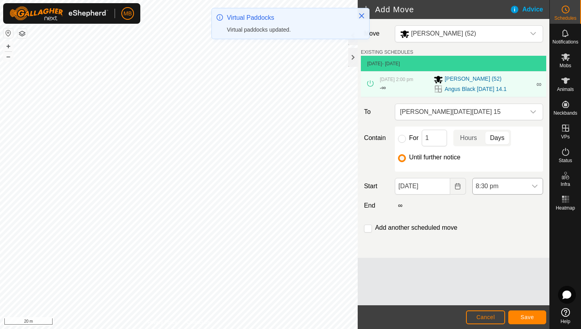
click at [516, 183] on span "8:30 pm" at bounding box center [500, 186] width 54 height 16
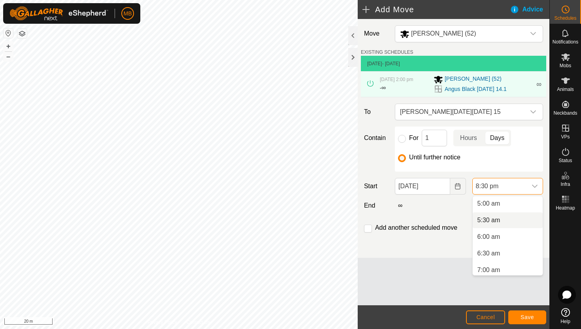
scroll to position [162, 0]
click at [514, 210] on li "5:00 am" at bounding box center [508, 208] width 70 height 16
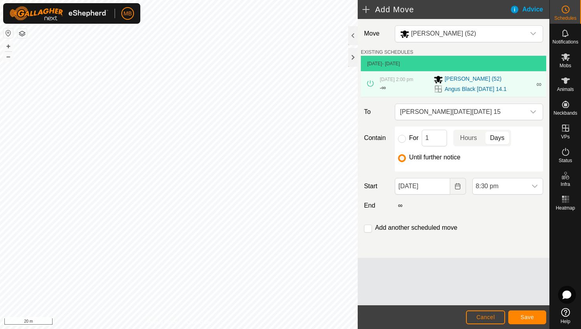
scroll to position [618, 0]
click at [368, 227] on input "checkbox" at bounding box center [368, 229] width 8 height 8
checkbox input "true"
click at [532, 315] on span "Save" at bounding box center [527, 317] width 13 height 6
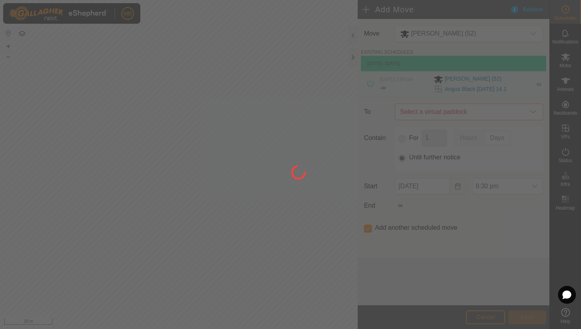
type input "15 Aug, 2025"
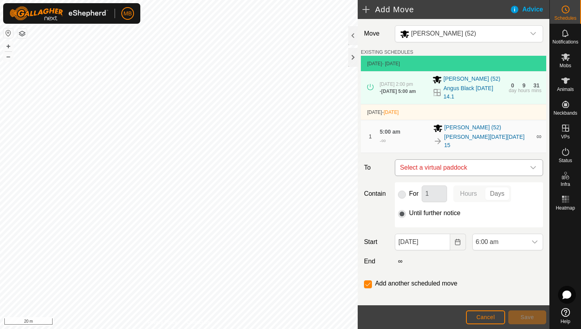
click at [535, 164] on icon "dropdown trigger" at bounding box center [533, 167] width 6 height 6
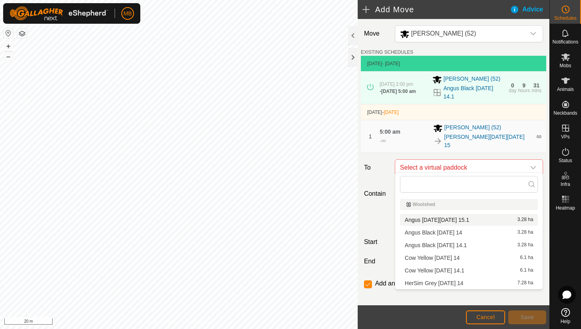
click at [463, 220] on li "Angus Black Friday 15.1 3.28 ha" at bounding box center [469, 220] width 138 height 12
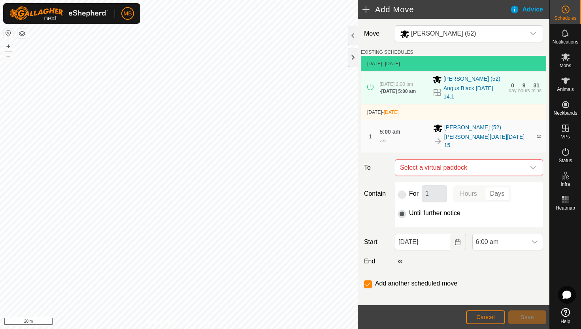
checkbox input "false"
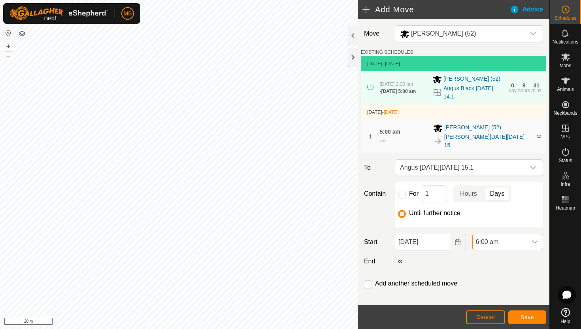
click at [515, 235] on span "6:00 am" at bounding box center [500, 242] width 54 height 16
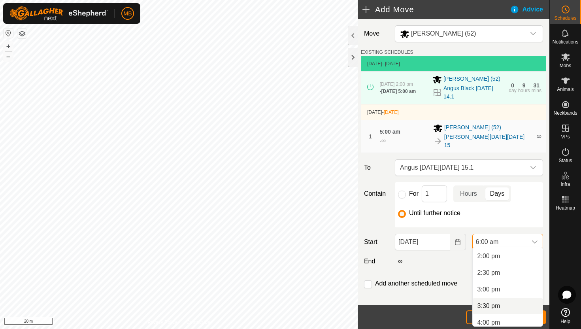
scroll to position [463, 0]
click at [513, 274] on li "2:30 pm" at bounding box center [508, 274] width 70 height 16
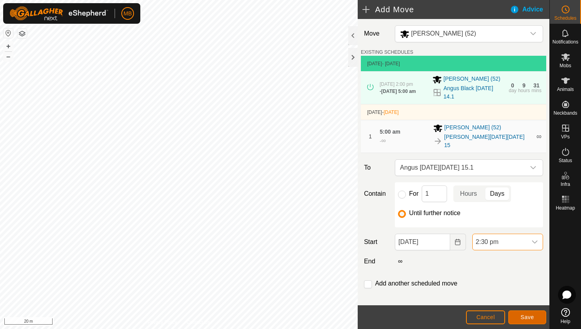
click at [526, 318] on span "Save" at bounding box center [527, 317] width 13 height 6
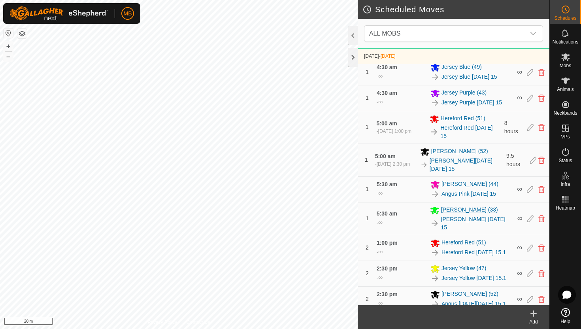
scroll to position [376, 0]
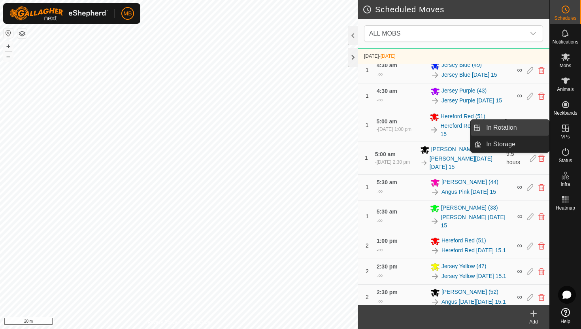
click at [530, 125] on link "In Rotation" at bounding box center [516, 128] width 68 height 16
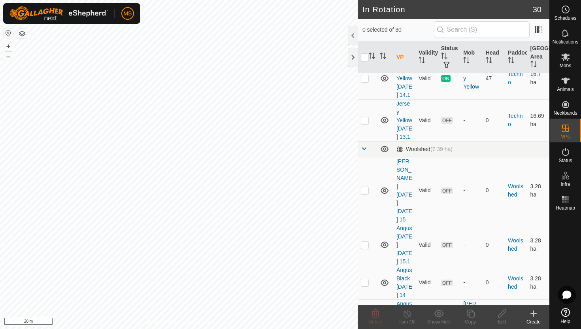
scroll to position [1169, 0]
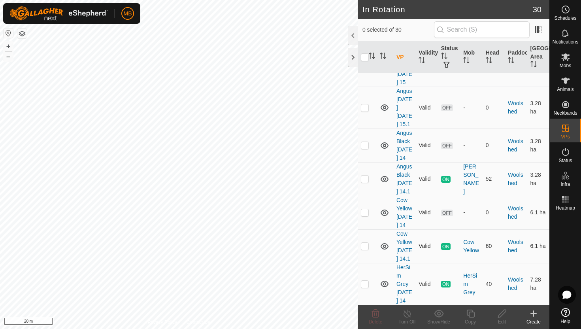
click at [365, 243] on p-checkbox at bounding box center [365, 246] width 8 height 6
checkbox input "true"
click at [469, 313] on icon at bounding box center [471, 313] width 10 height 9
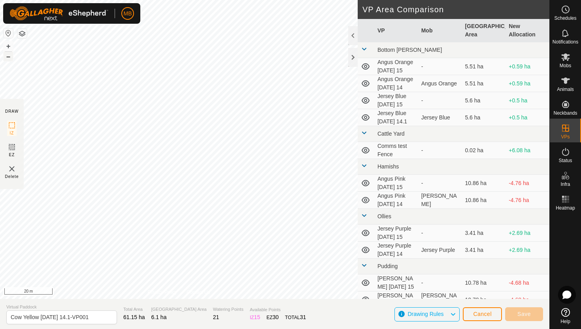
click at [9, 56] on button "–" at bounding box center [8, 56] width 9 height 9
click at [240, 0] on html "MB Schedules Notifications Mobs Animals Neckbands VPs Status Infra Heatmap Help…" at bounding box center [290, 164] width 581 height 329
click at [9, 45] on button "+" at bounding box center [8, 46] width 9 height 9
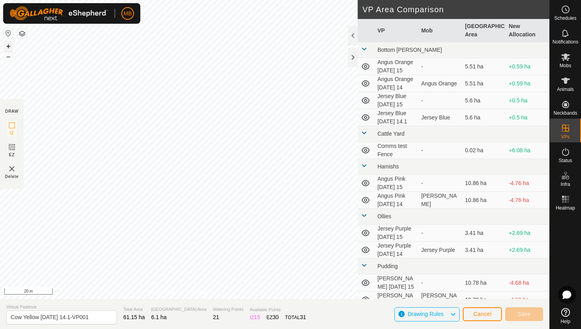
click at [9, 45] on button "+" at bounding box center [8, 46] width 9 height 9
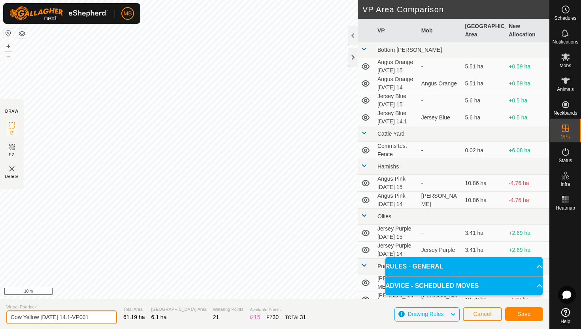
click at [96, 318] on input "Cow Yellow Thursday 14.1-VP001" at bounding box center [61, 317] width 111 height 14
type input "Cow Yellow Friday 15"
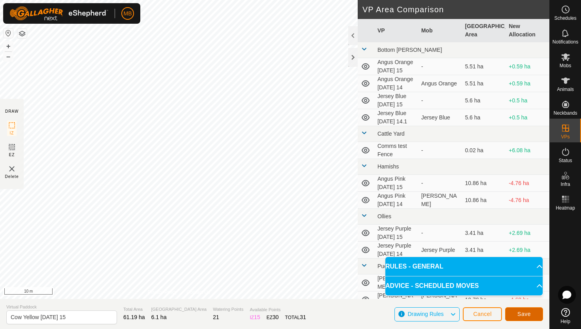
click at [531, 311] on span "Save" at bounding box center [524, 314] width 13 height 6
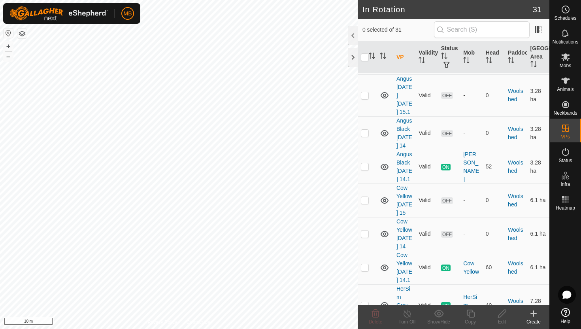
scroll to position [1175, 0]
click at [363, 196] on p-checkbox at bounding box center [365, 199] width 8 height 6
checkbox input "true"
click at [471, 314] on icon at bounding box center [471, 313] width 10 height 9
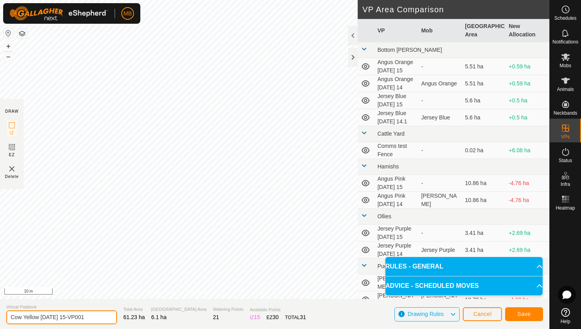
click at [93, 316] on input "Cow Yellow Friday 15-VP001" at bounding box center [61, 317] width 111 height 14
type input "Cow Yellow Friday 15.1"
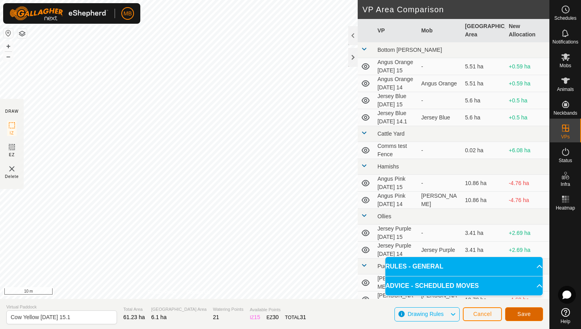
click at [519, 309] on button "Save" at bounding box center [524, 314] width 38 height 14
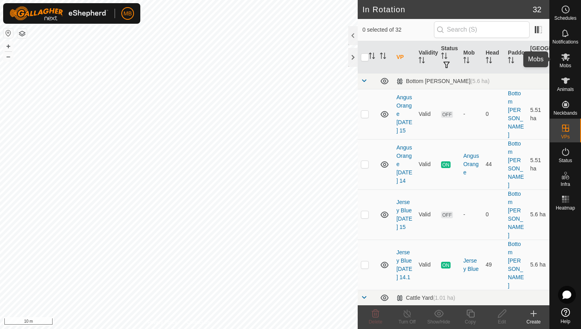
click at [566, 57] on icon at bounding box center [565, 57] width 9 height 8
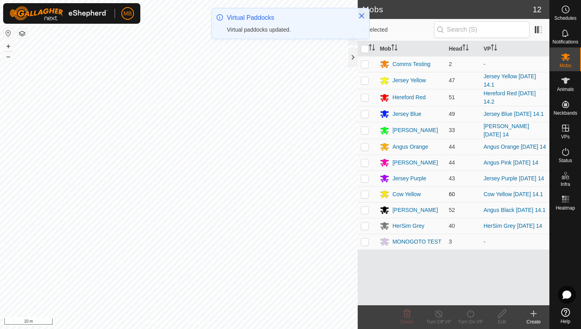
click at [362, 197] on p-checkbox at bounding box center [365, 194] width 8 height 6
checkbox input "true"
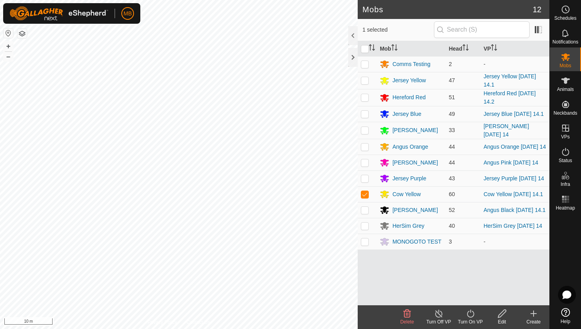
click at [472, 313] on icon at bounding box center [471, 313] width 10 height 9
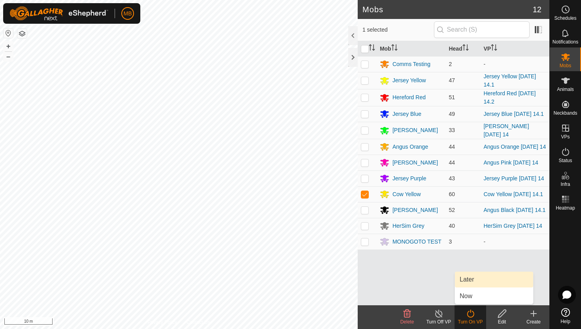
click at [473, 279] on link "Later" at bounding box center [494, 280] width 78 height 16
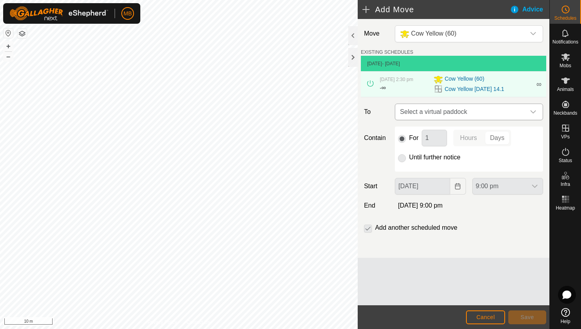
click at [529, 108] on div "dropdown trigger" at bounding box center [533, 112] width 16 height 16
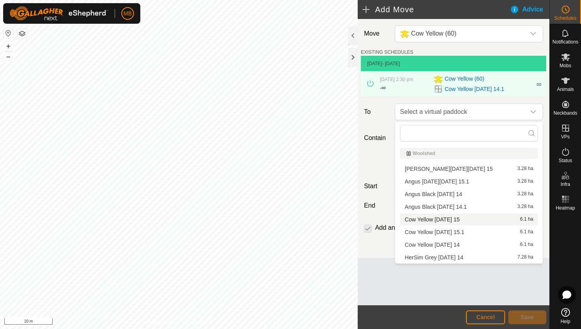
click at [467, 220] on li "Cow Yellow Friday 15 6.1 ha" at bounding box center [469, 219] width 138 height 12
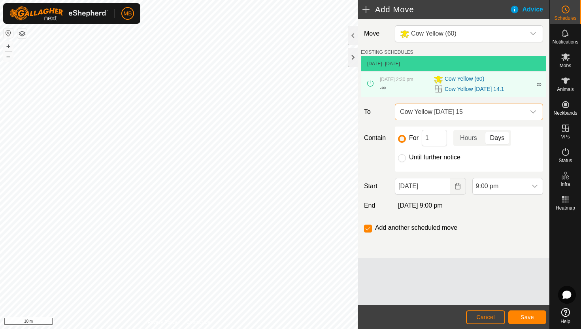
click at [437, 156] on label "Until further notice" at bounding box center [434, 157] width 51 height 6
click at [406, 156] on input "Until further notice" at bounding box center [402, 158] width 8 height 8
radio input "true"
checkbox input "false"
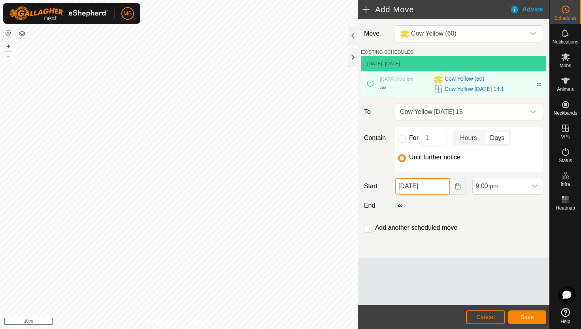
click at [443, 186] on input "14 Aug, 2025" at bounding box center [422, 186] width 55 height 17
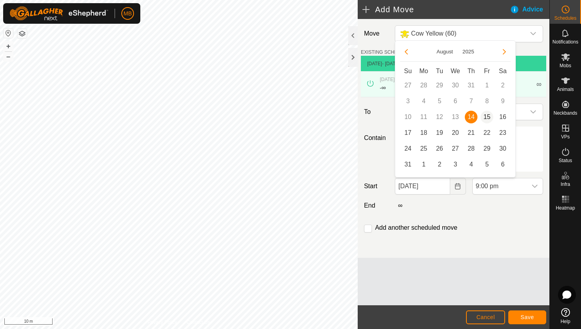
click at [487, 115] on span "15" at bounding box center [487, 117] width 13 height 13
type input "15 Aug, 2025"
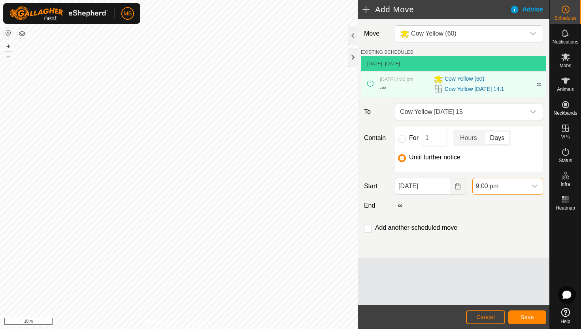
click at [509, 183] on span "9:00 pm" at bounding box center [500, 186] width 54 height 16
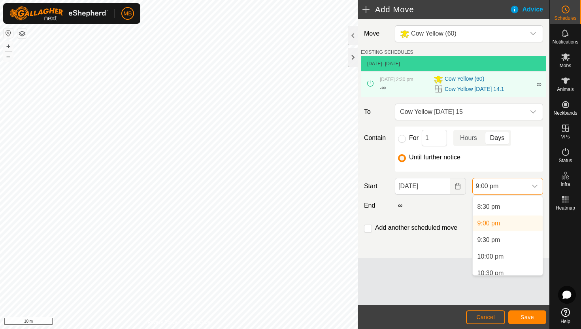
scroll to position [717, 0]
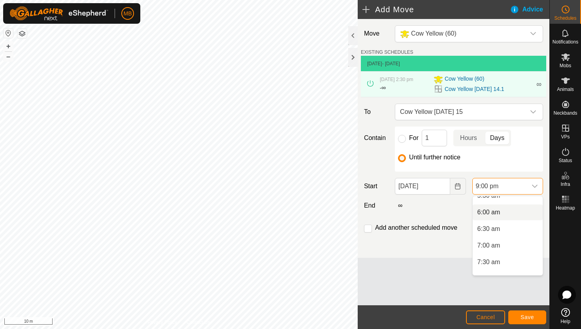
click at [516, 211] on li "6:00 am" at bounding box center [508, 212] width 70 height 16
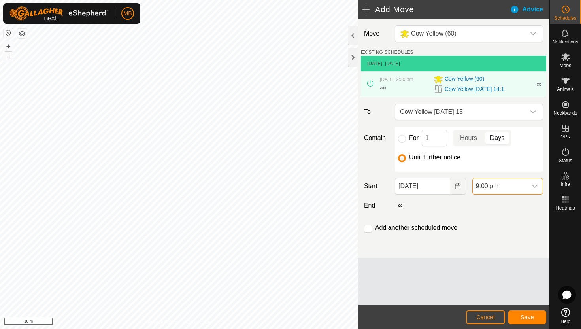
scroll to position [634, 0]
click at [368, 229] on input "checkbox" at bounding box center [368, 229] width 8 height 8
checkbox input "true"
click at [520, 318] on button "Save" at bounding box center [527, 317] width 38 height 14
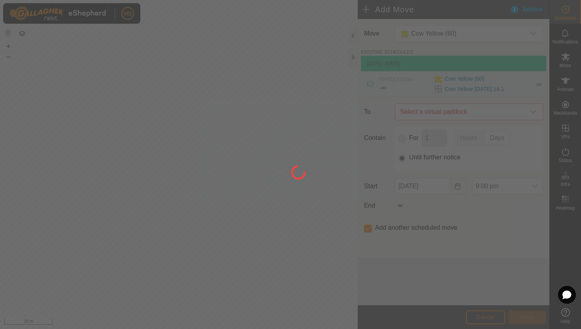
type input "15 Aug, 2025"
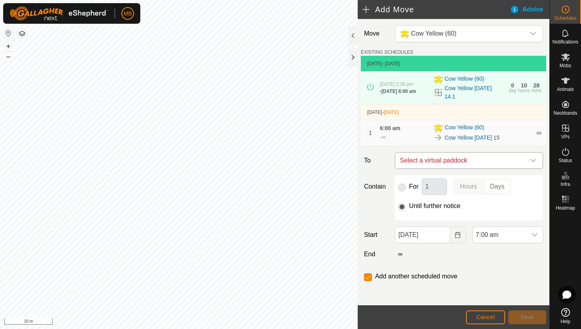
click at [529, 157] on div "dropdown trigger" at bounding box center [533, 161] width 16 height 16
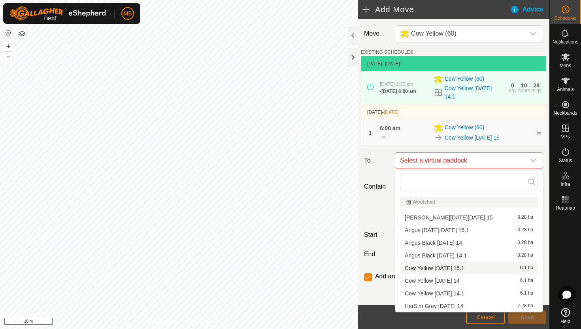
click at [439, 266] on li "Cow Yellow Friday 15.1 6.1 ha" at bounding box center [469, 268] width 138 height 12
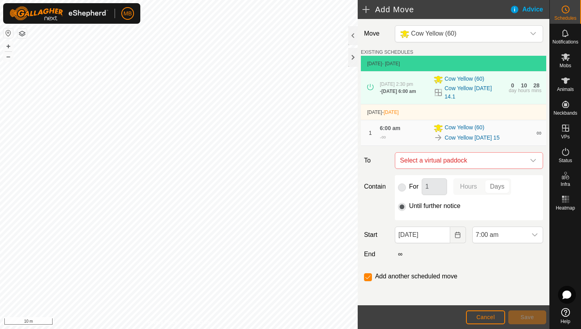
checkbox input "false"
click at [520, 236] on span "7:00 am" at bounding box center [500, 235] width 54 height 16
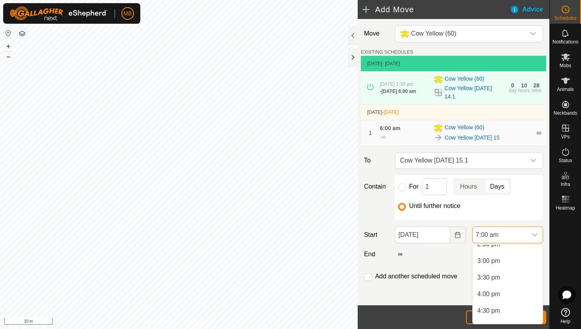
scroll to position [489, 0]
click at [515, 262] on li "3:00 pm" at bounding box center [508, 262] width 70 height 16
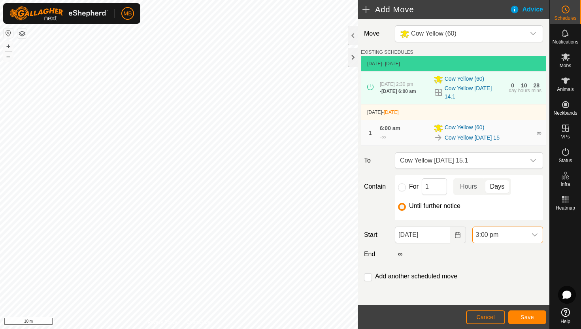
scroll to position [232, 0]
click at [527, 318] on span "Save" at bounding box center [527, 317] width 13 height 6
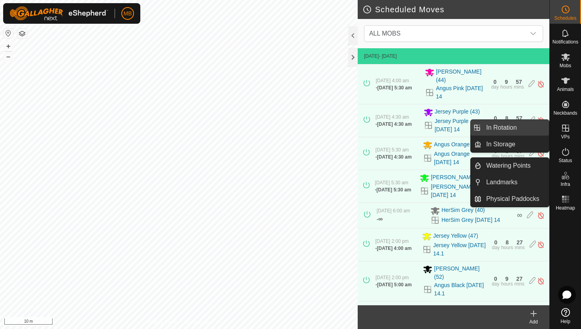
click at [517, 127] on link "In Rotation" at bounding box center [516, 128] width 68 height 16
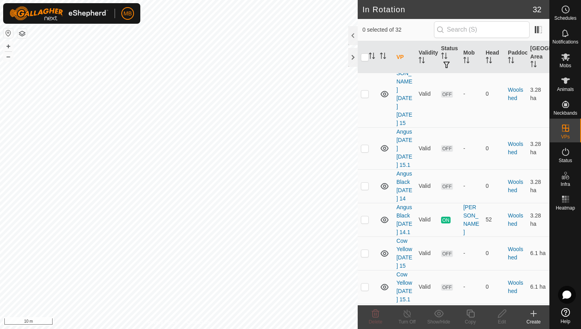
scroll to position [1236, 0]
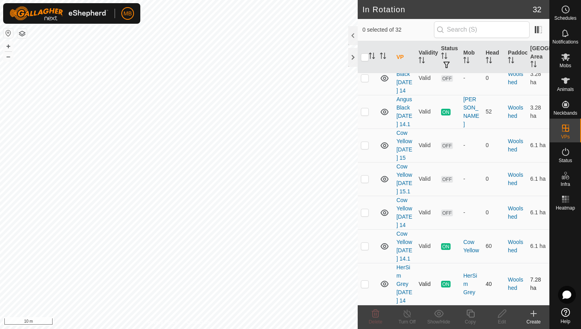
click at [365, 281] on p-checkbox at bounding box center [365, 284] width 8 height 6
checkbox input "true"
click at [471, 312] on icon at bounding box center [471, 314] width 8 height 8
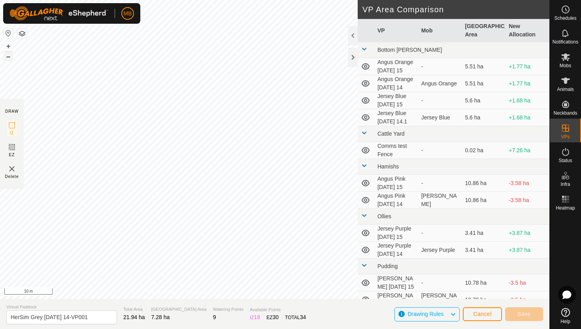
click at [6, 59] on button "–" at bounding box center [8, 56] width 9 height 9
click at [8, 45] on button "+" at bounding box center [8, 46] width 9 height 9
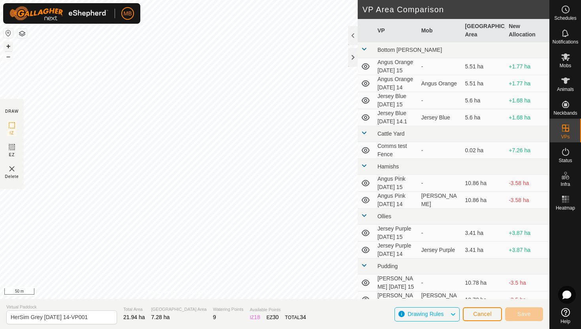
click at [8, 45] on button "+" at bounding box center [8, 46] width 9 height 9
click at [9, 45] on button "+" at bounding box center [8, 46] width 9 height 9
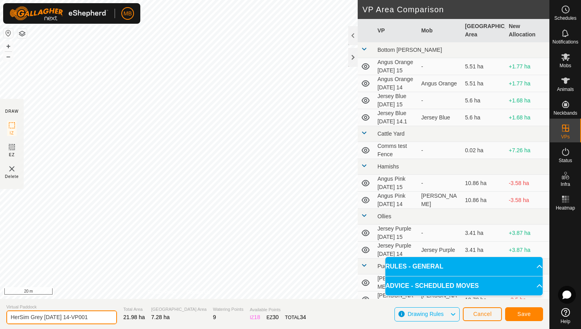
click at [95, 317] on input "HerSim Grey Thursday 14-VP001" at bounding box center [61, 317] width 111 height 14
type input "HerSim Grey Friday 15"
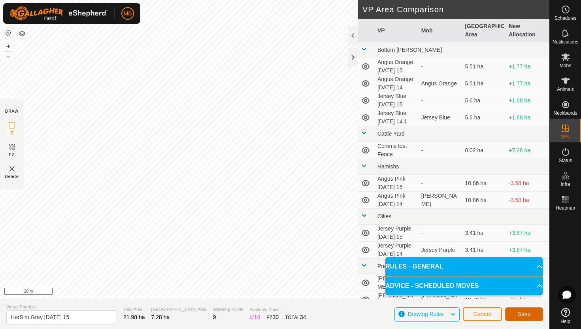
click at [534, 314] on button "Save" at bounding box center [524, 314] width 38 height 14
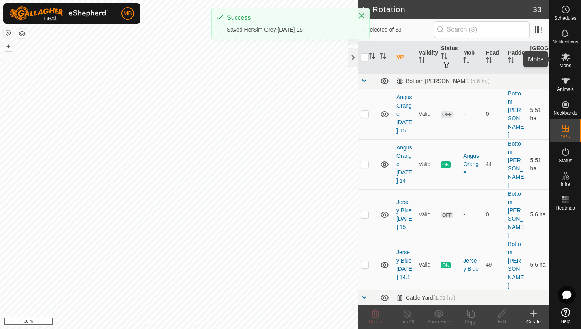
click at [565, 62] on es-mob-svg-icon at bounding box center [566, 57] width 14 height 13
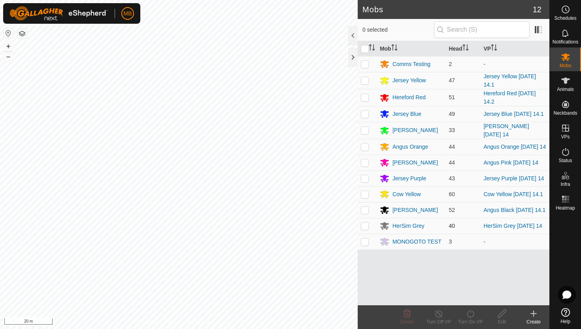
click at [364, 229] on p-checkbox at bounding box center [365, 226] width 8 height 6
checkbox input "true"
click at [470, 315] on icon at bounding box center [471, 313] width 10 height 9
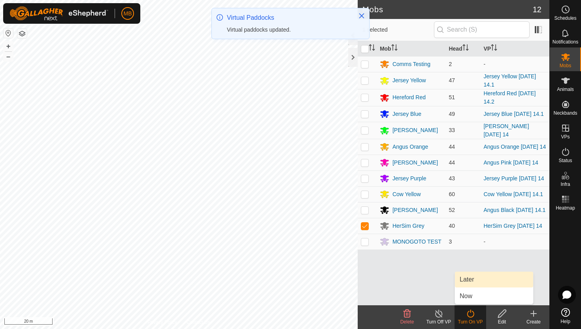
click at [474, 281] on link "Later" at bounding box center [494, 280] width 78 height 16
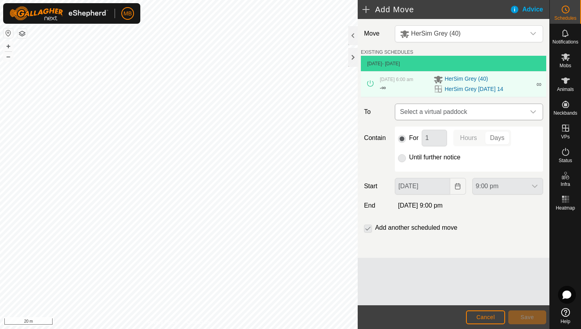
click at [534, 113] on icon "dropdown trigger" at bounding box center [533, 112] width 6 height 6
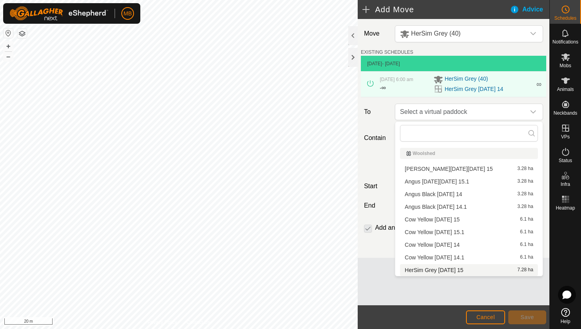
click at [451, 270] on li "HerSim Grey Friday 15 7.28 ha" at bounding box center [469, 270] width 138 height 12
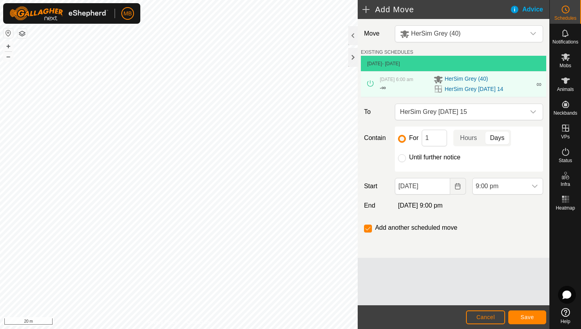
click at [448, 157] on label "Until further notice" at bounding box center [434, 157] width 51 height 6
click at [406, 157] on input "Until further notice" at bounding box center [402, 158] width 8 height 8
radio input "true"
checkbox input "false"
click at [443, 187] on input "14 Aug, 2025" at bounding box center [422, 186] width 55 height 17
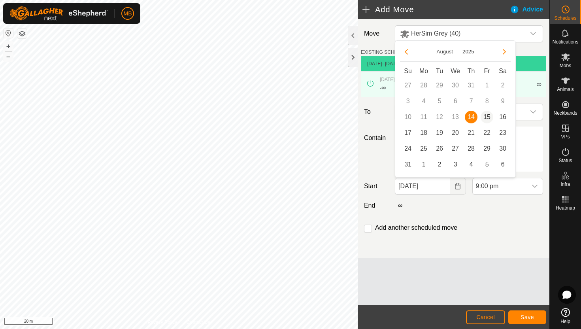
click at [485, 114] on span "15" at bounding box center [487, 117] width 13 height 13
type input "15 Aug, 2025"
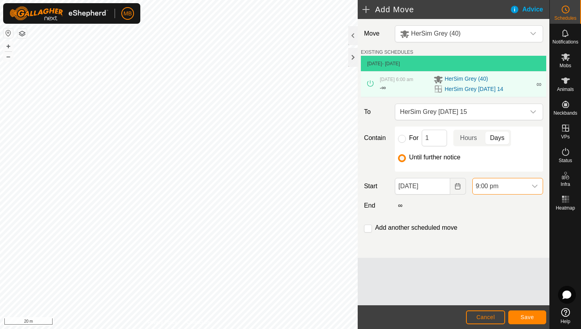
click at [520, 187] on span "9:00 pm" at bounding box center [500, 186] width 54 height 16
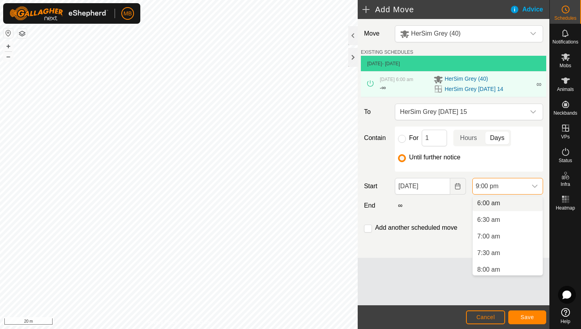
scroll to position [199, 0]
click at [515, 203] on li "6:00 am" at bounding box center [508, 204] width 70 height 16
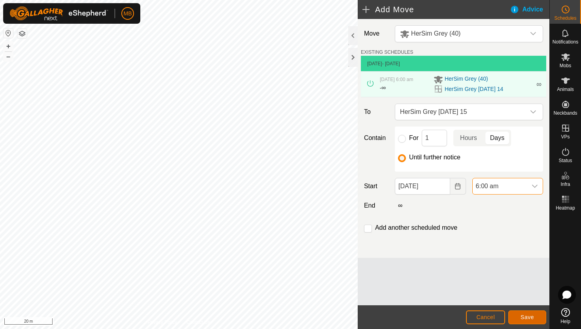
click at [527, 315] on span "Save" at bounding box center [527, 317] width 13 height 6
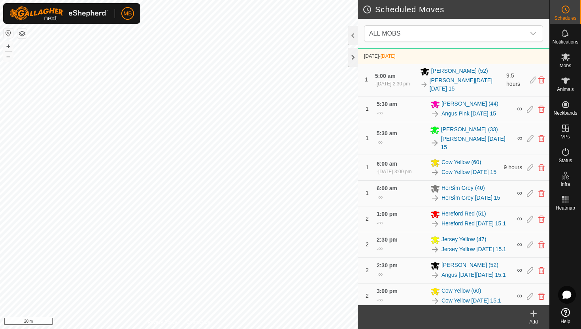
scroll to position [476, 0]
